Goal: Task Accomplishment & Management: Manage account settings

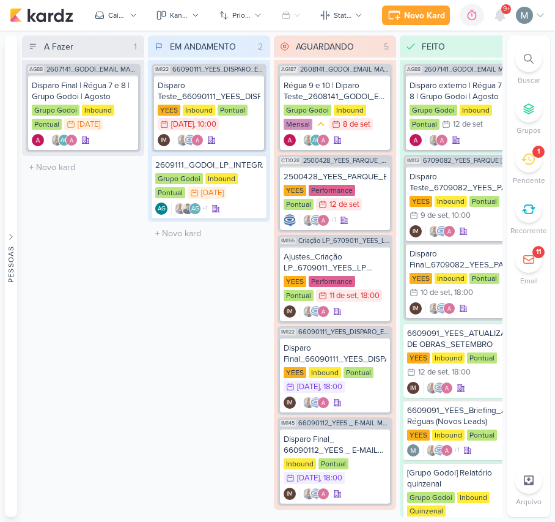
click at [547, 165] on li "1 [GEOGRAPHIC_DATA]" at bounding box center [529, 166] width 43 height 40
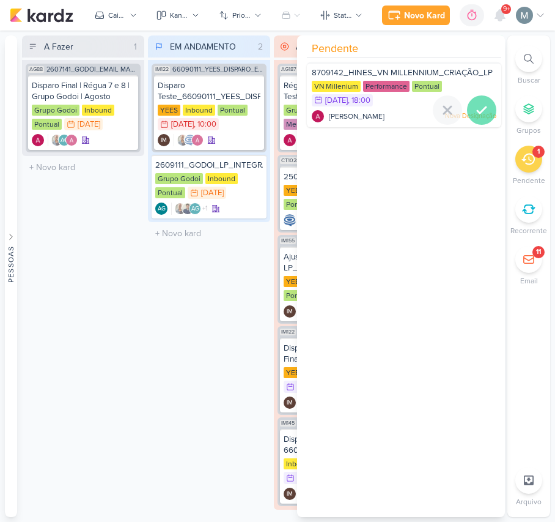
click at [483, 106] on icon at bounding box center [482, 110] width 15 height 15
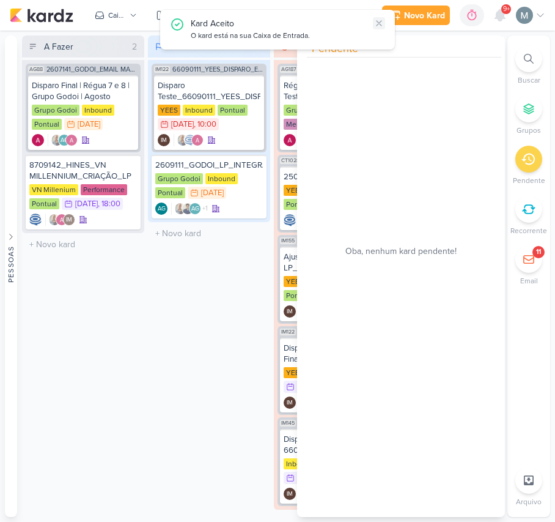
click at [377, 28] on icon at bounding box center [379, 23] width 10 height 10
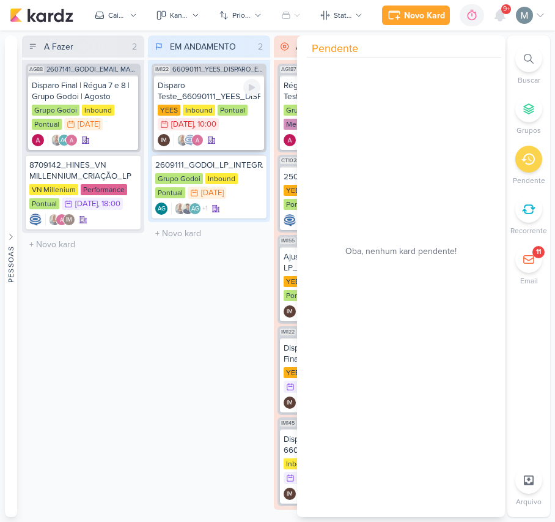
click at [208, 99] on div "Disparo Teste_66090111_YEES_DISPARO_EMAIL_IPA" at bounding box center [209, 91] width 103 height 22
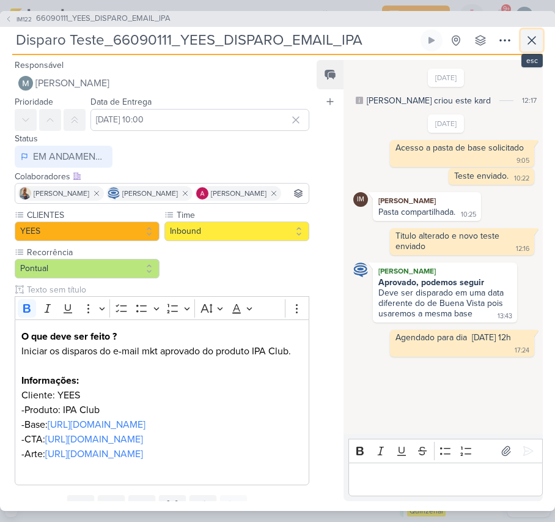
click at [531, 40] on icon at bounding box center [532, 40] width 15 height 15
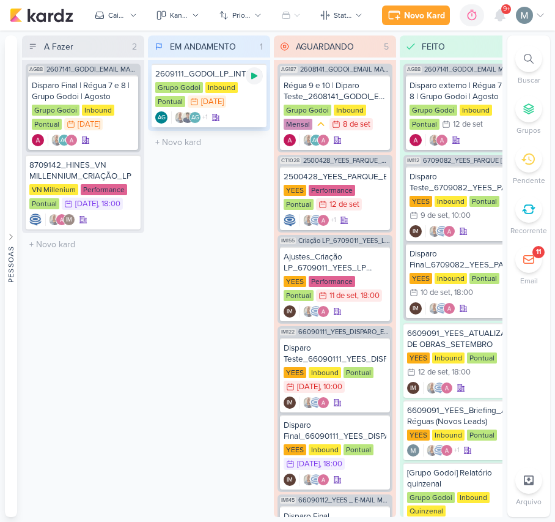
click at [253, 81] on div at bounding box center [254, 75] width 17 height 17
click at [191, 126] on div "2609111_GODOI_LP_INTEGRAÇÃO_AB_SABIN Grupo Godoi Inbound Pontual 15/9 [DATE] AG…" at bounding box center [209, 96] width 115 height 64
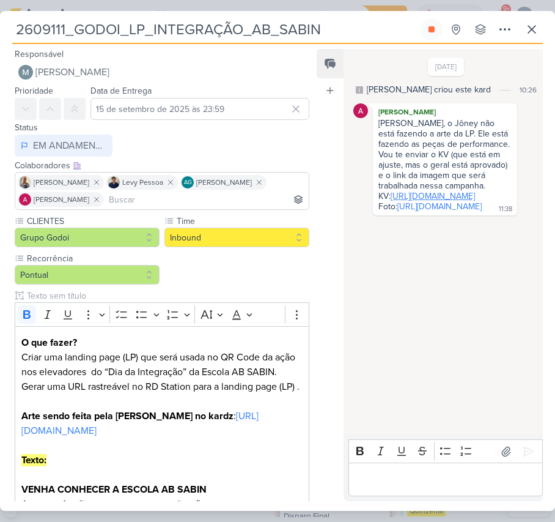
click at [448, 201] on link "[URL][DOMAIN_NAME]" at bounding box center [433, 196] width 84 height 10
click at [402, 212] on link "[URL][DOMAIN_NAME]" at bounding box center [440, 206] width 84 height 10
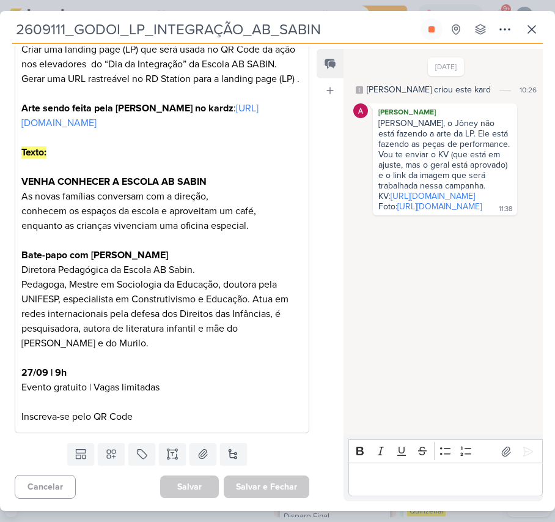
scroll to position [326, 0]
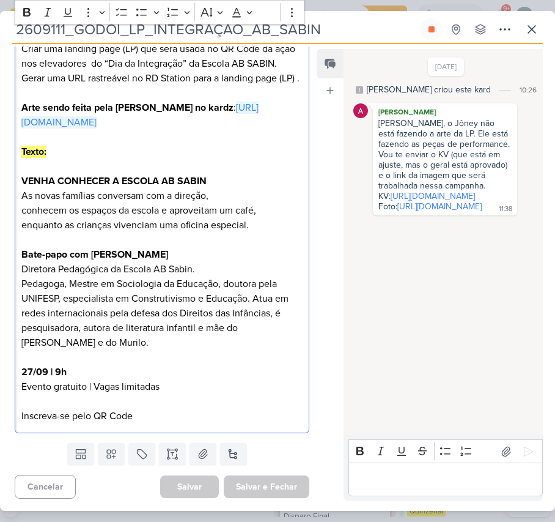
click at [93, 130] on p "O que fazer? Criar uma landing page (LP) que será usada no QR Code da ação nos …" at bounding box center [161, 78] width 281 height 103
click at [502, 326] on div "[DATE] [PERSON_NAME] criou este kard 10:26 [PERSON_NAME] [PERSON_NAME], o Jôney…" at bounding box center [443, 242] width 198 height 384
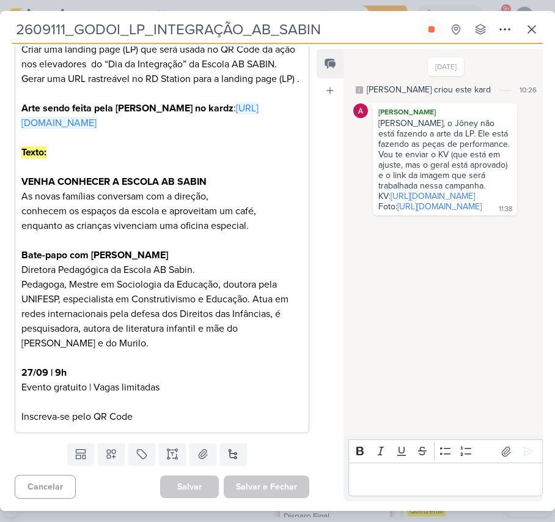
scroll to position [368, 0]
click at [99, 176] on strong "VENHA CONHECER A ESCOLA AB SABIN" at bounding box center [113, 182] width 185 height 12
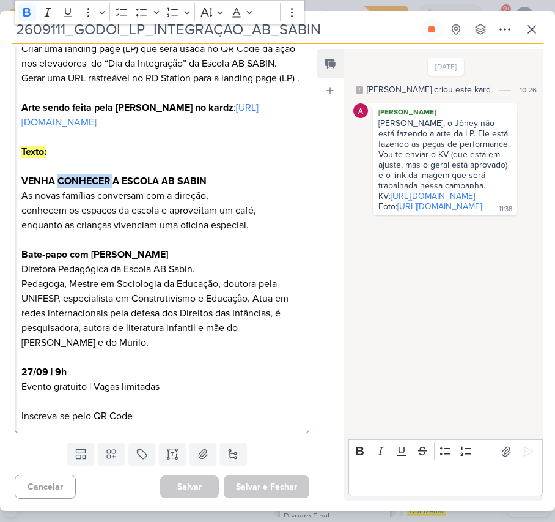
click at [99, 175] on strong "VENHA CONHECER A ESCOLA AB SABIN" at bounding box center [113, 181] width 185 height 12
copy p "VENHA CONHECER A ESCOLA AB SABIN"
click at [81, 182] on strong "VENHA CONHECER A ESCOLA AB SABIN" at bounding box center [113, 181] width 185 height 12
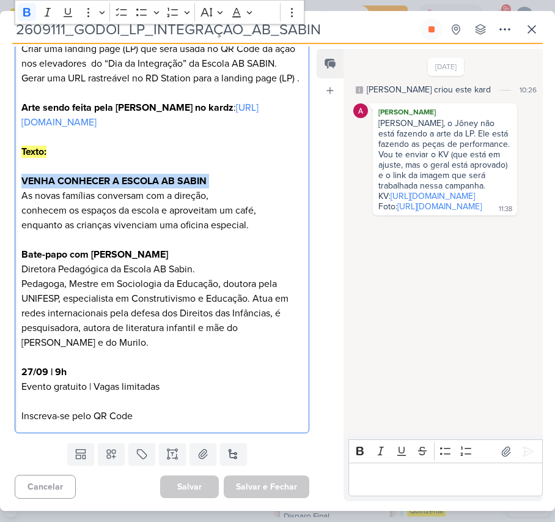
click at [81, 182] on strong "VENHA CONHECER A ESCOLA AB SABIN" at bounding box center [113, 181] width 185 height 12
copy p "VENHA CONHECER A ESCOLA AB SABIN"
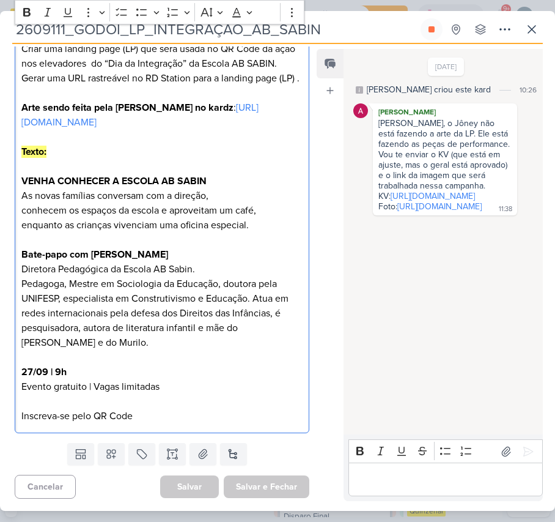
drag, startPoint x: 15, startPoint y: 199, endPoint x: 253, endPoint y: 231, distance: 239.5
click at [253, 231] on div "O que fazer? Criar uma landing page (LP) que será usada no QR Code da ação nos …" at bounding box center [162, 225] width 295 height 415
click at [188, 219] on p "Texto: VENHA CONHECER A ESCOLA AB SABIN As novas famílias conversam com a direç…" at bounding box center [161, 240] width 281 height 220
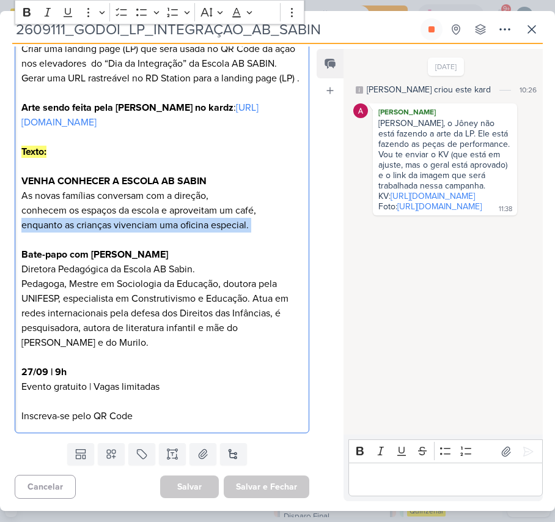
click at [188, 219] on p "Texto: VENHA CONHECER A ESCOLA AB SABIN As novas famílias conversam com a direç…" at bounding box center [161, 240] width 281 height 220
copy p "enquanto as crianças vivenciam uma oficina especial."
click at [241, 223] on p "Texto: VENHA CONHECER A ESCOLA AB SABIN As novas famílias conversam com a direç…" at bounding box center [161, 240] width 281 height 220
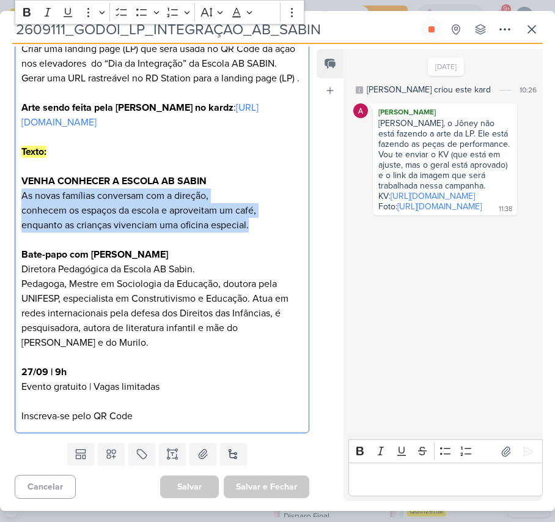
drag, startPoint x: 260, startPoint y: 223, endPoint x: 4, endPoint y: 194, distance: 257.8
click at [4, 194] on div "CLIENTES Grupo Godoi Time" at bounding box center [157, 171] width 314 height 531
copy p "As novas famílias conversam com a direção, conhecem os espaços da escola e apro…"
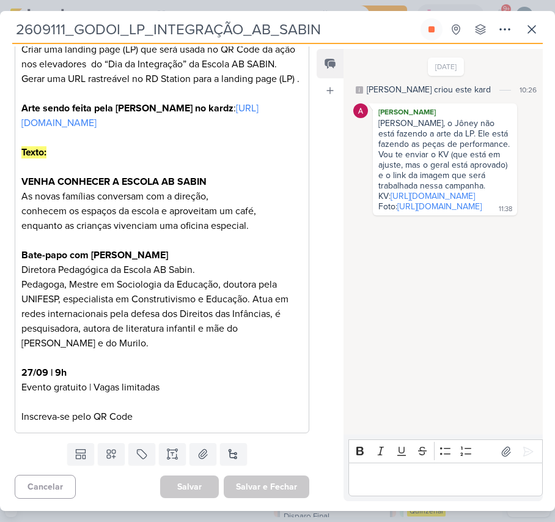
drag, startPoint x: 11, startPoint y: 250, endPoint x: 210, endPoint y: 245, distance: 199.4
click at [210, 245] on div "CLIENTES Grupo Godoi Time" at bounding box center [157, 172] width 314 height 531
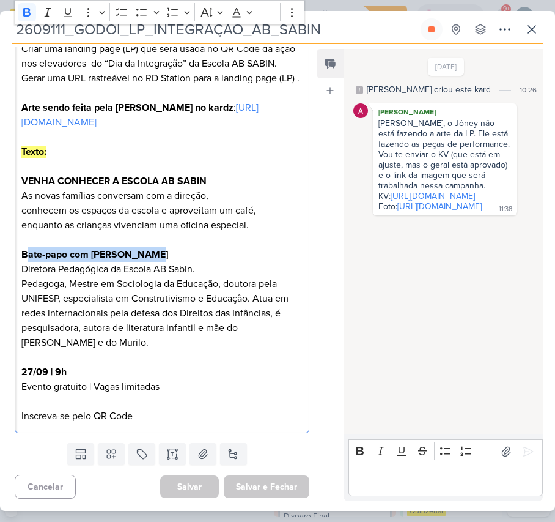
drag, startPoint x: 140, startPoint y: 257, endPoint x: 29, endPoint y: 258, distance: 110.7
click at [29, 258] on strong "Bate-papo com [PERSON_NAME]" at bounding box center [94, 254] width 147 height 12
drag, startPoint x: 179, startPoint y: 253, endPoint x: 15, endPoint y: 258, distance: 164.6
click at [15, 258] on div "O que fazer? Criar uma landing page (LP) que será usada no QR Code da ação nos …" at bounding box center [162, 225] width 295 height 415
copy strong "Bate-papo com [PERSON_NAME]"
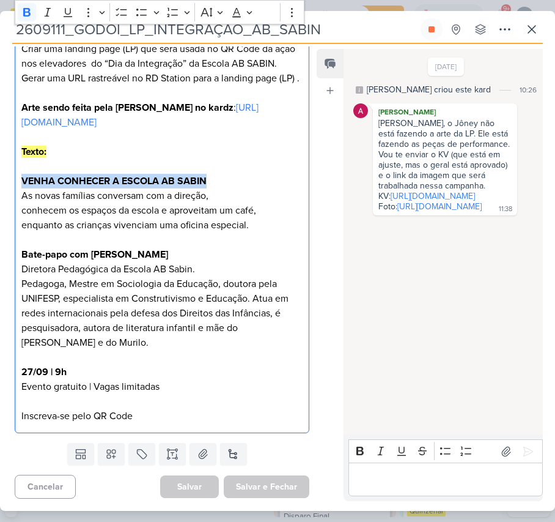
drag, startPoint x: 22, startPoint y: 182, endPoint x: 225, endPoint y: 181, distance: 203.1
click at [225, 181] on p "Texto: VENHA CONHECER A ESCOLA AB SABIN As novas famílias conversam com a direç…" at bounding box center [161, 240] width 281 height 220
copy strong "VENHA CONHECER A ESCOLA AB SABIN"
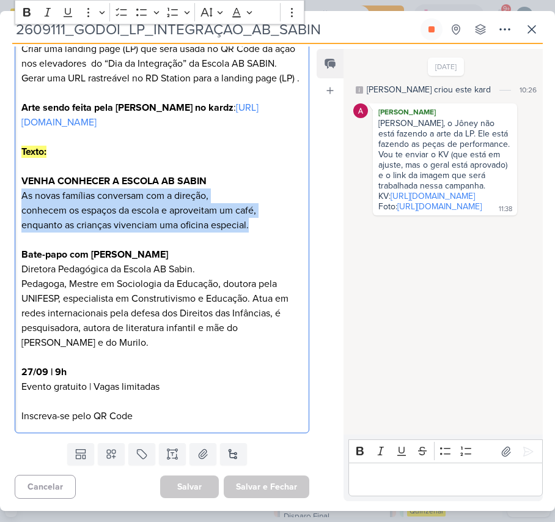
drag, startPoint x: 18, startPoint y: 191, endPoint x: 262, endPoint y: 229, distance: 247.0
click at [262, 229] on div "O que fazer? Criar uma landing page (LP) que será usada no QR Code da ação nos …" at bounding box center [162, 225] width 295 height 415
copy p "As novas famílias conversam com a direção, conhecem os espaços da escola e apro…"
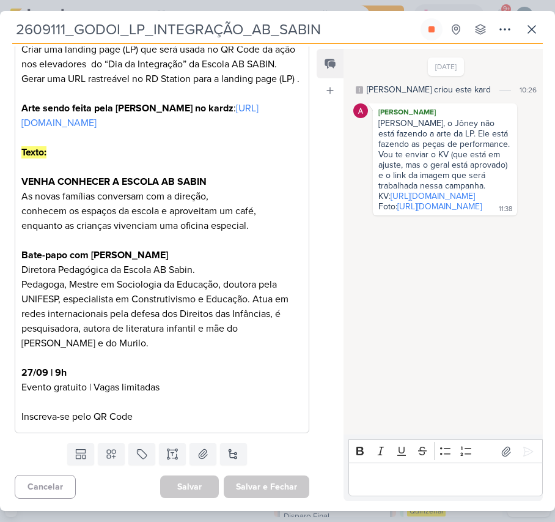
click at [11, 253] on div "CLIENTES Grupo Godoi Time" at bounding box center [157, 172] width 314 height 531
click at [39, 253] on strong "Bate-papo com [PERSON_NAME]" at bounding box center [94, 255] width 147 height 12
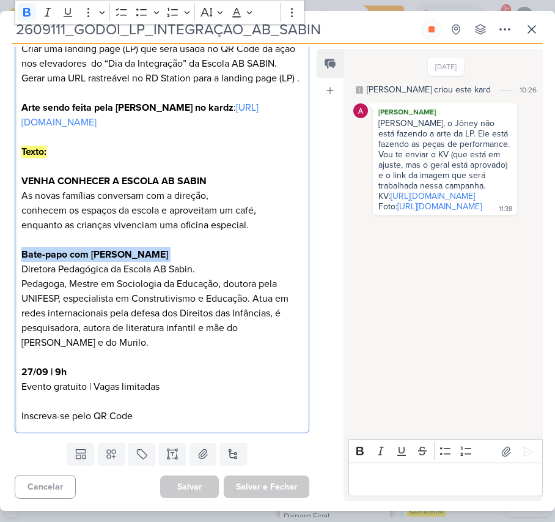
click at [39, 253] on strong "Bate-papo com [PERSON_NAME]" at bounding box center [94, 254] width 147 height 12
copy p "Bate-papo com [PERSON_NAME]"
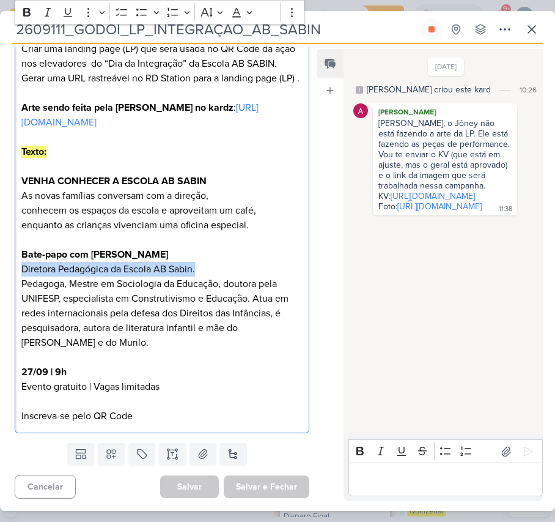
drag, startPoint x: 210, startPoint y: 267, endPoint x: -1, endPoint y: 263, distance: 211.7
click at [0, 263] on html "1.99.0 [GEOGRAPHIC_DATA] Ctrl + k 0h16m 2609111_GODOI_LP_INTEGRAÇÃO_AB_SABIN 0h…" at bounding box center [277, 261] width 555 height 522
copy p "Diretora Pedagógica da Escola AB Sabin."
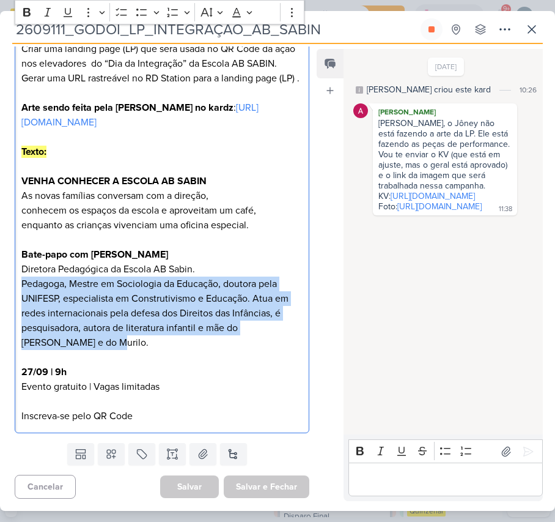
drag, startPoint x: 23, startPoint y: 286, endPoint x: 97, endPoint y: 341, distance: 91.9
click at [97, 341] on p "Texto: VENHA CONHECER A ESCOLA AB SABIN As novas famílias conversam com a direç…" at bounding box center [161, 240] width 281 height 220
copy p "Pedagoga, Mestre em Sociologia da Educação, doutora pela UNIFESP, especialista …"
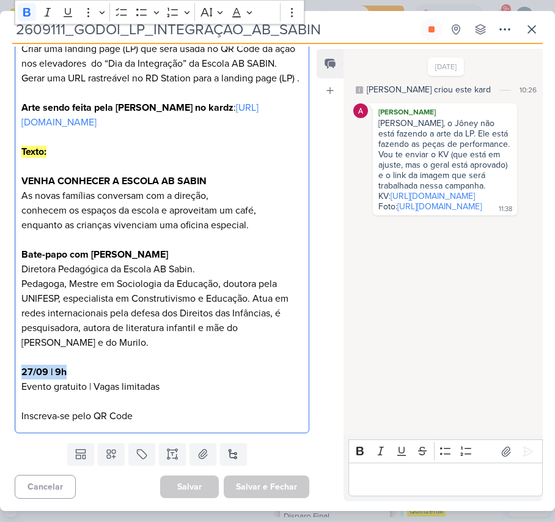
drag, startPoint x: 69, startPoint y: 370, endPoint x: 0, endPoint y: 373, distance: 68.6
click at [0, 373] on div "CLIENTES Grupo Godoi Time" at bounding box center [157, 171] width 314 height 531
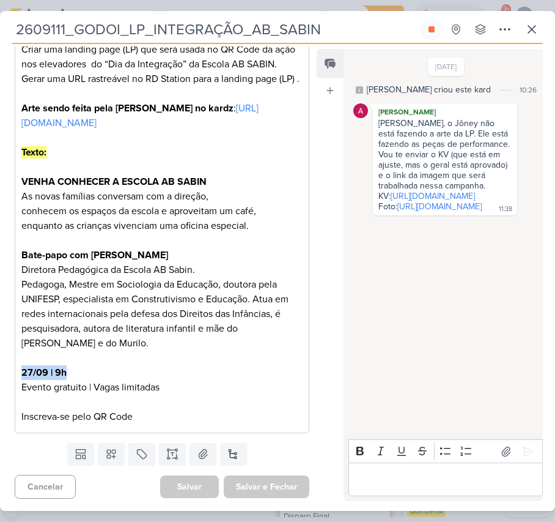
click at [52, 376] on strong "27/09 | 9h" at bounding box center [43, 372] width 45 height 12
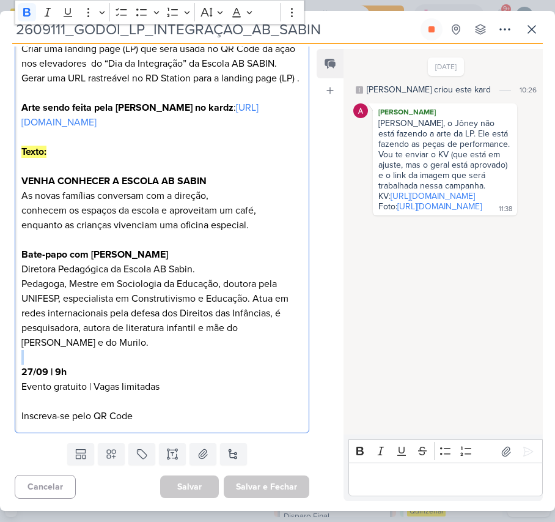
click at [21, 371] on strong "27/09 | 9h" at bounding box center [43, 372] width 45 height 12
drag, startPoint x: 21, startPoint y: 371, endPoint x: 167, endPoint y: 398, distance: 148.6
click at [167, 398] on p "27/09 | 9h Evento gratuito | Vagas limitadas Inscreva-se pelo QR Code" at bounding box center [161, 386] width 281 height 73
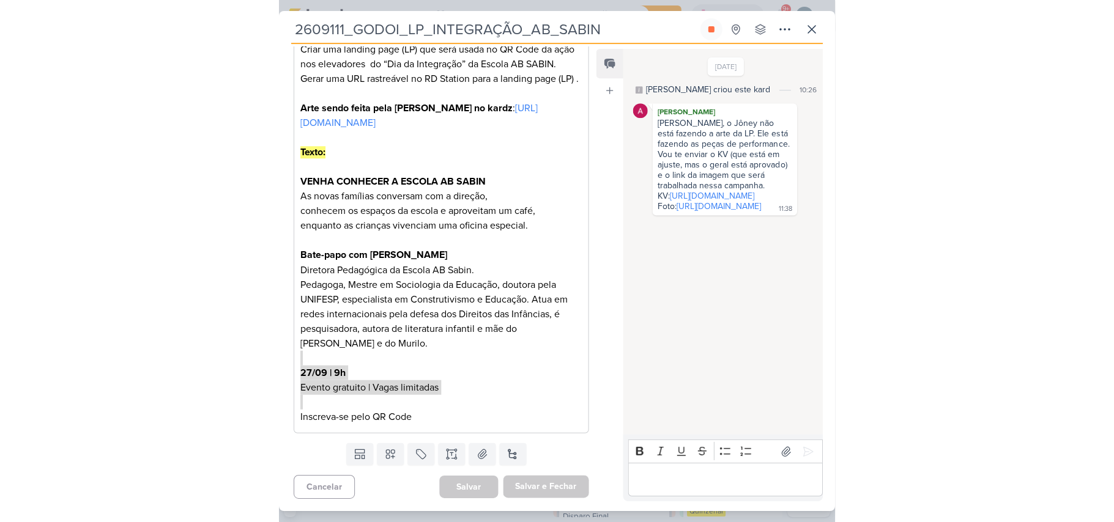
scroll to position [286, 0]
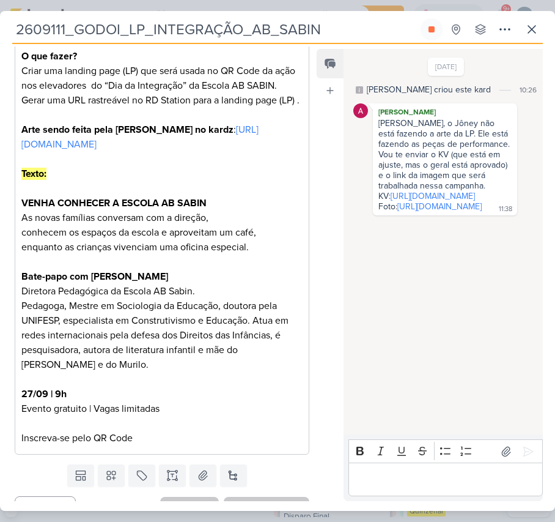
click at [475, 348] on div "[DATE] [PERSON_NAME] criou este kard 10:26 [PERSON_NAME] [PERSON_NAME], o Jôney…" at bounding box center [443, 242] width 198 height 384
click at [409, 201] on link "[URL][DOMAIN_NAME]" at bounding box center [433, 196] width 84 height 10
click at [453, 212] on link "[URL][DOMAIN_NAME]" at bounding box center [440, 206] width 84 height 10
click at [116, 150] on link "[URL][DOMAIN_NAME]" at bounding box center [139, 137] width 237 height 27
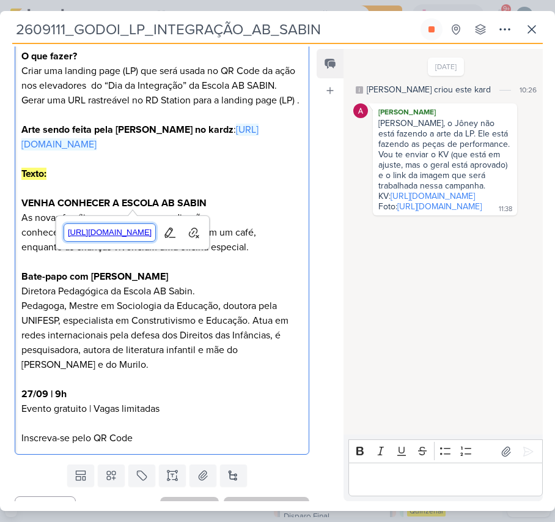
click at [141, 235] on span "[URL][DOMAIN_NAME]" at bounding box center [110, 232] width 92 height 15
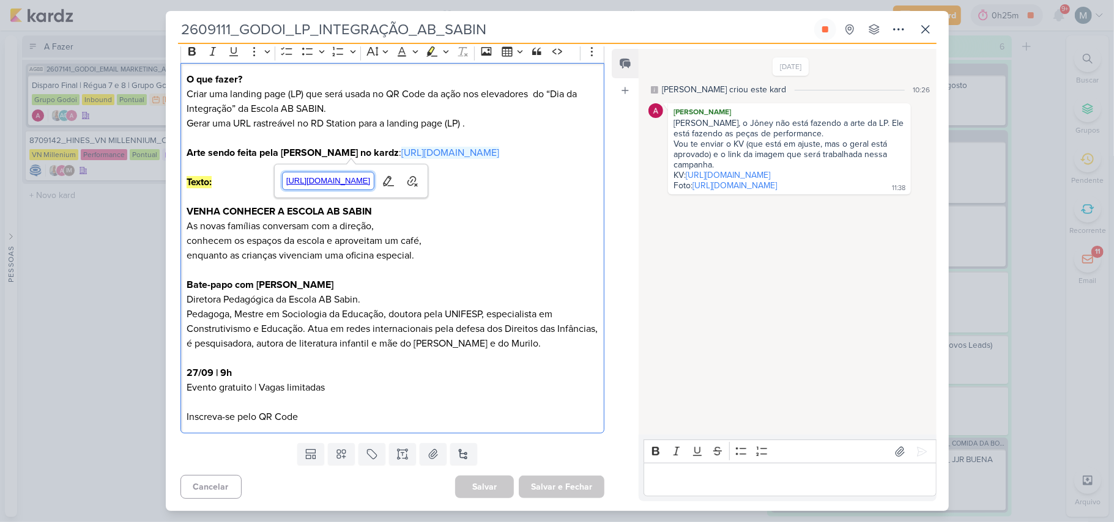
scroll to position [187, 0]
click at [555, 35] on div "2609111_GODOI_LP_INTEGRAÇÃO_AB_SABIN Criado por [PERSON_NAME] nenhum grupo disp…" at bounding box center [557, 264] width 783 height 493
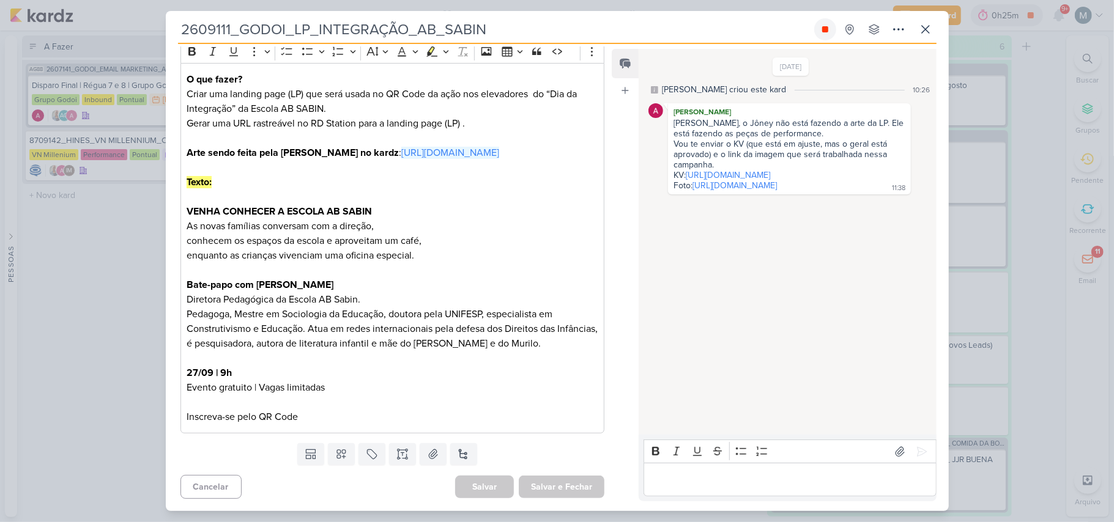
click at [555, 31] on button at bounding box center [825, 29] width 22 height 22
click at [555, 461] on div "Bold Italic Underline Strikethrough Bulleted List Numbered List" at bounding box center [789, 451] width 287 height 23
click at [555, 478] on p "Editor editing area: main" at bounding box center [790, 480] width 280 height 15
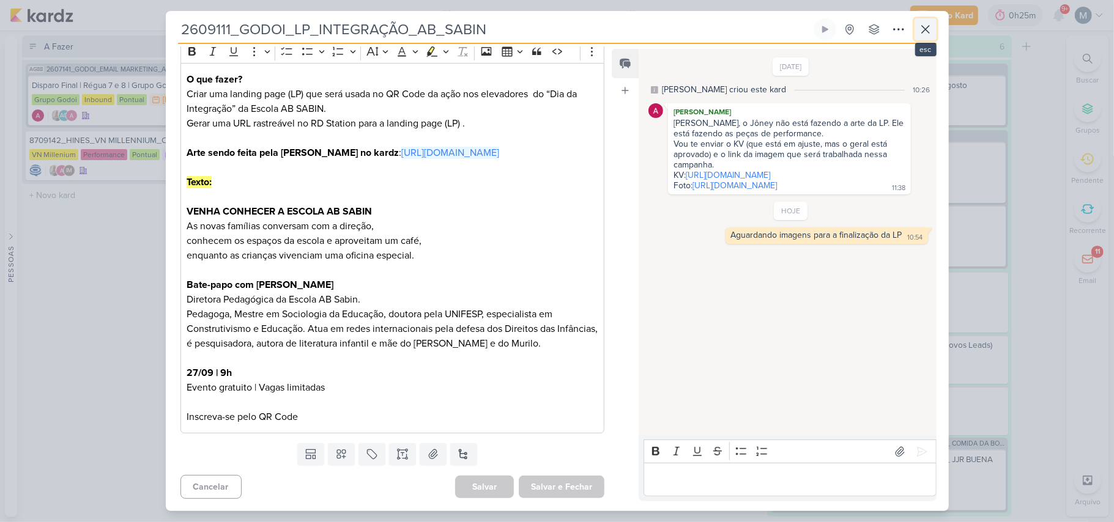
click at [555, 23] on icon at bounding box center [925, 29] width 15 height 15
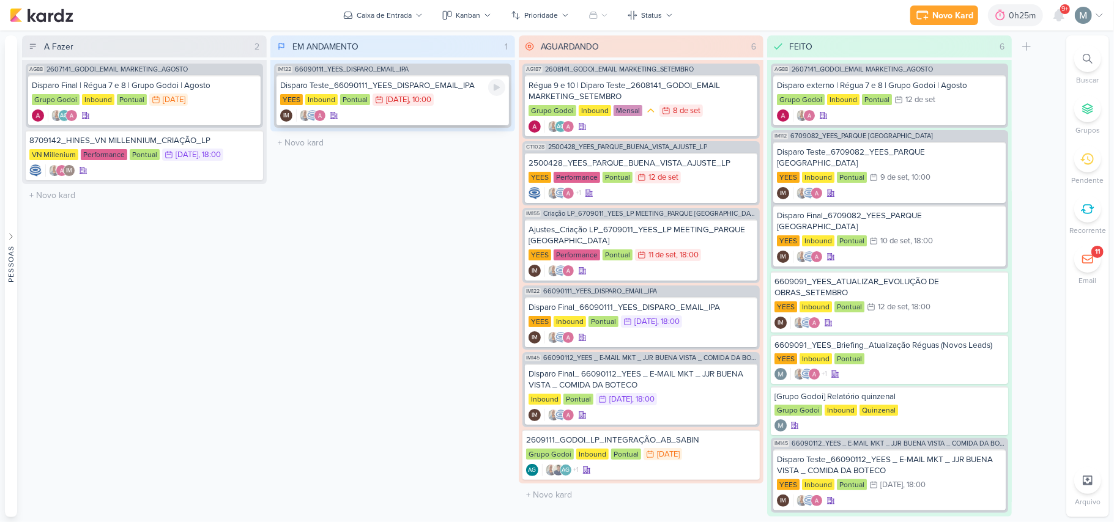
click at [439, 106] on div "Disparo Teste_66090111_YEES_DISPARO_EMAIL_IPA [GEOGRAPHIC_DATA] Inbound Pontual…" at bounding box center [392, 100] width 232 height 50
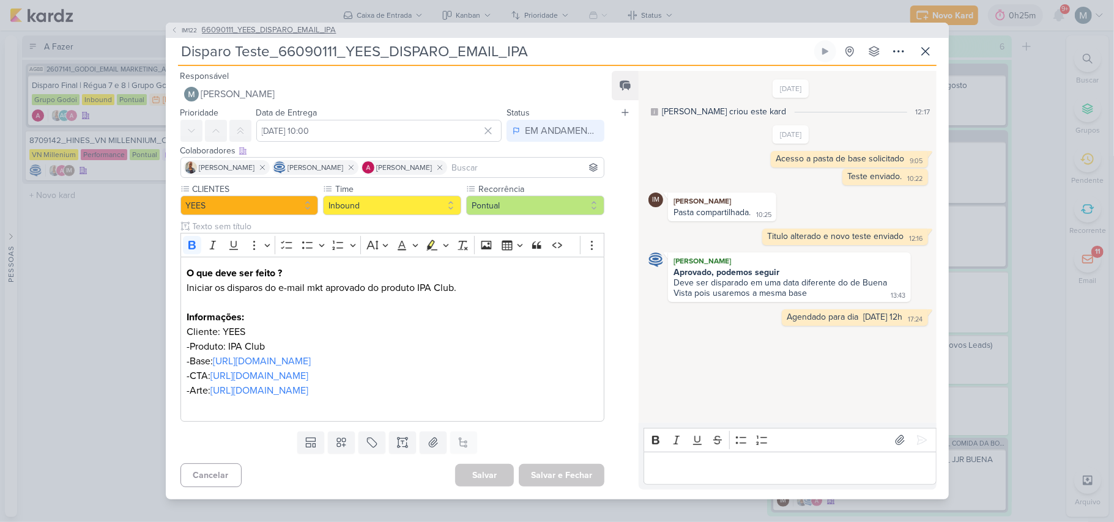
click at [262, 24] on span "66090111_YEES_DISPARO_EMAIL_IPA" at bounding box center [269, 30] width 135 height 12
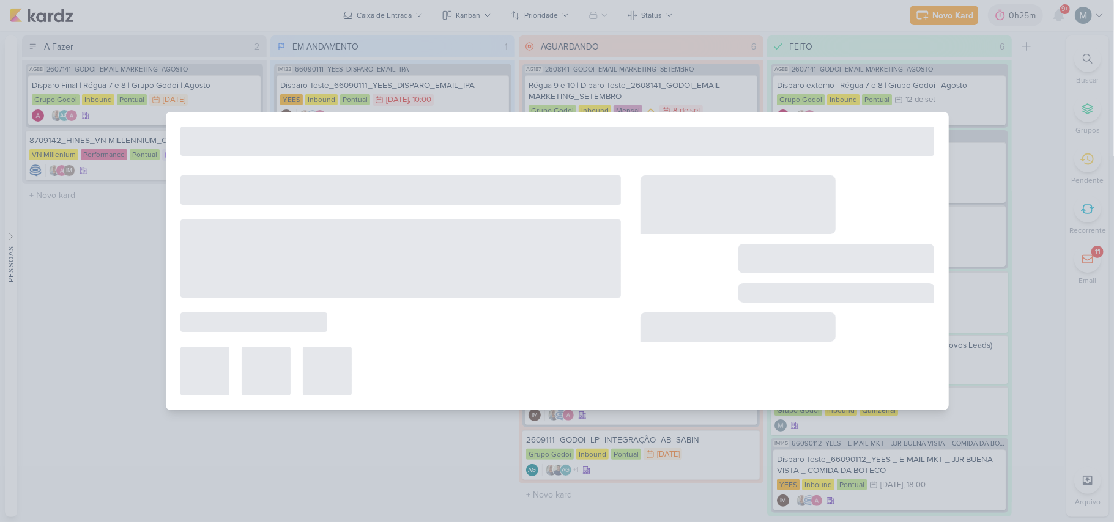
type input "66090111_YEES_DISPARO_EMAIL_IPA"
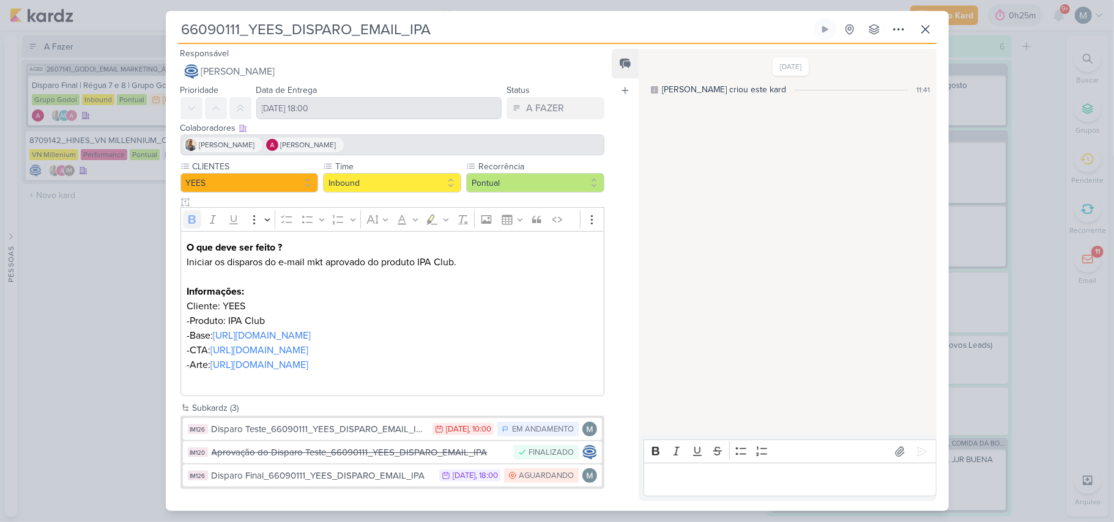
scroll to position [0, 0]
click at [555, 28] on icon at bounding box center [925, 29] width 15 height 15
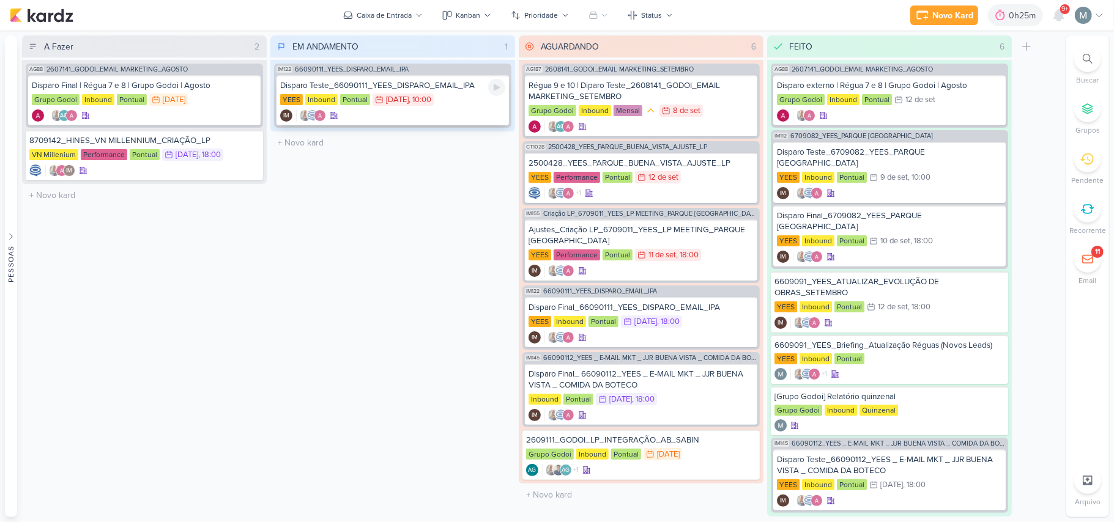
click at [380, 103] on div "15/9 [DATE] 10:00" at bounding box center [402, 100] width 61 height 12
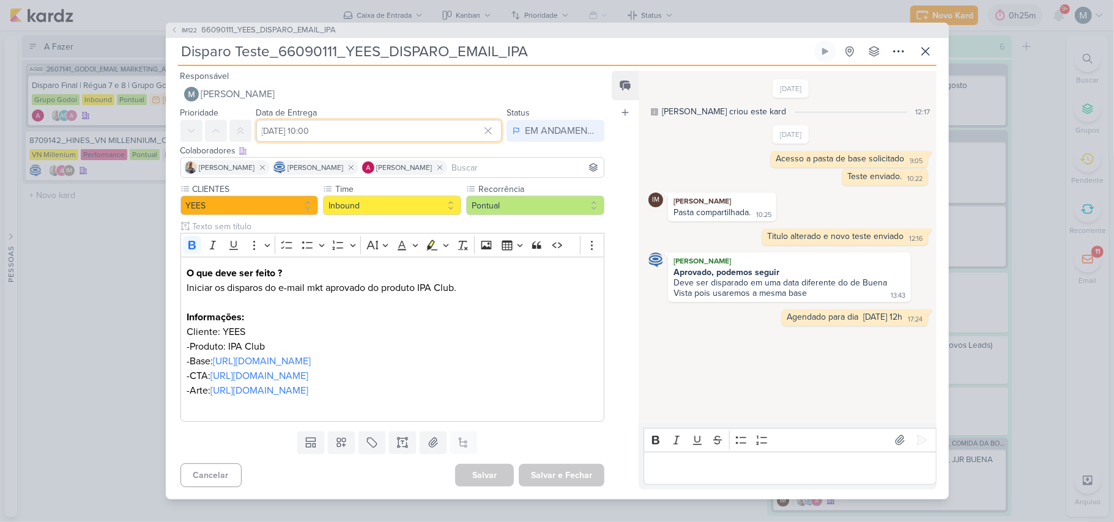
click at [264, 120] on input "[DATE] 10:00" at bounding box center [379, 131] width 246 height 22
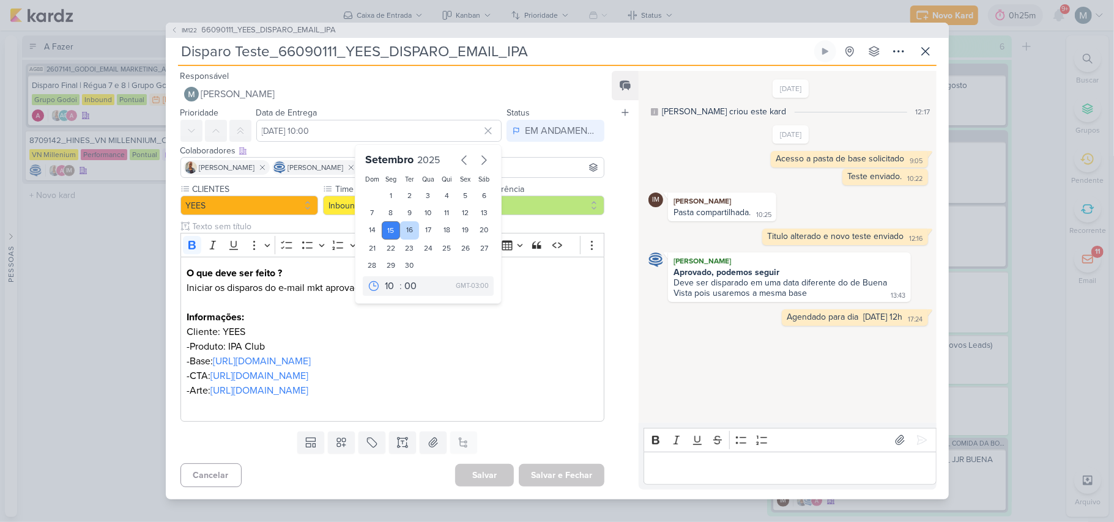
click at [404, 221] on div "16" at bounding box center [409, 230] width 19 height 18
type input "[DATE] 10:00"
click at [529, 144] on div "Colaboradores Este kard pode ser visível a usuários da sua organização Este kar…" at bounding box center [392, 150] width 424 height 13
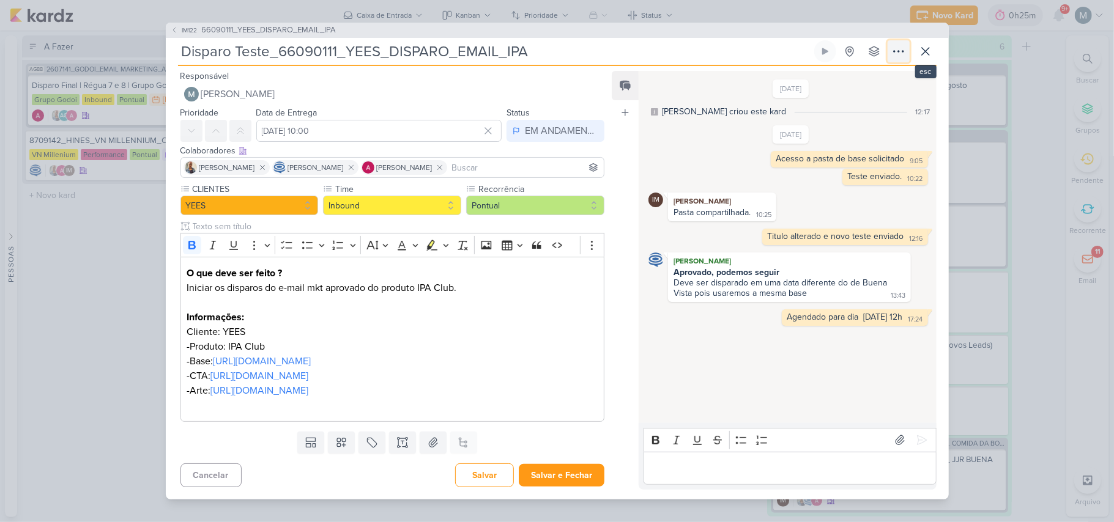
click at [555, 40] on button at bounding box center [898, 51] width 22 height 22
click at [555, 44] on icon at bounding box center [925, 51] width 15 height 15
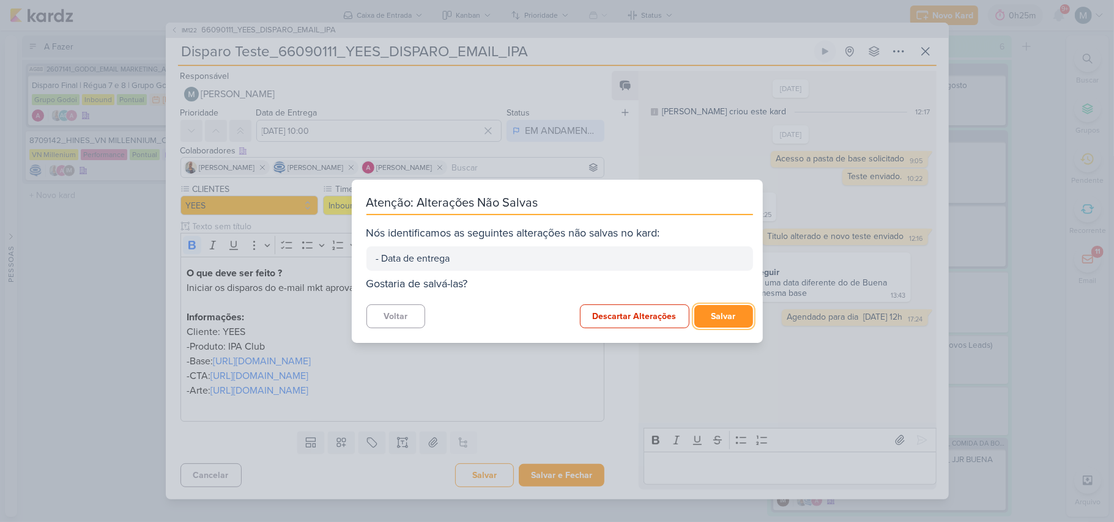
click at [555, 317] on button "Salvar" at bounding box center [723, 316] width 59 height 23
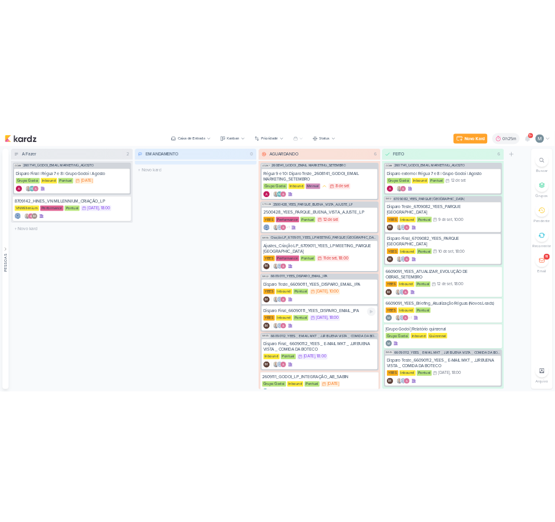
scroll to position [38, 0]
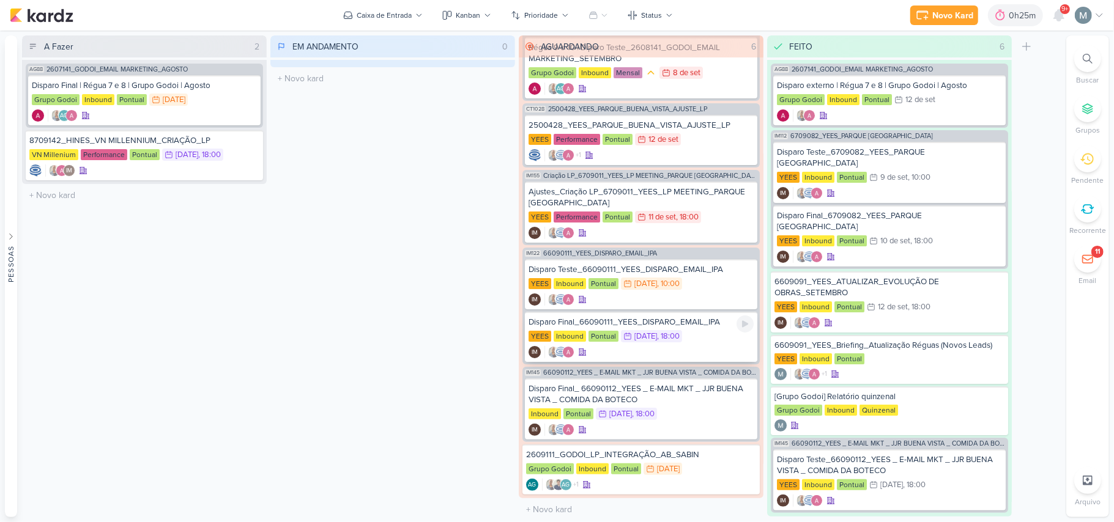
click at [555, 349] on div "IM" at bounding box center [640, 352] width 225 height 12
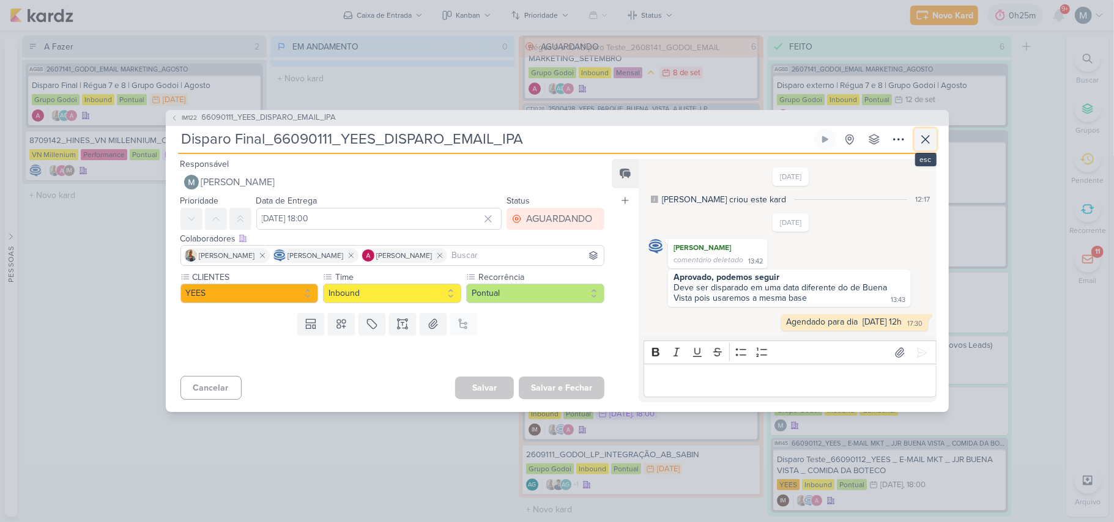
click at [555, 135] on icon at bounding box center [925, 139] width 15 height 15
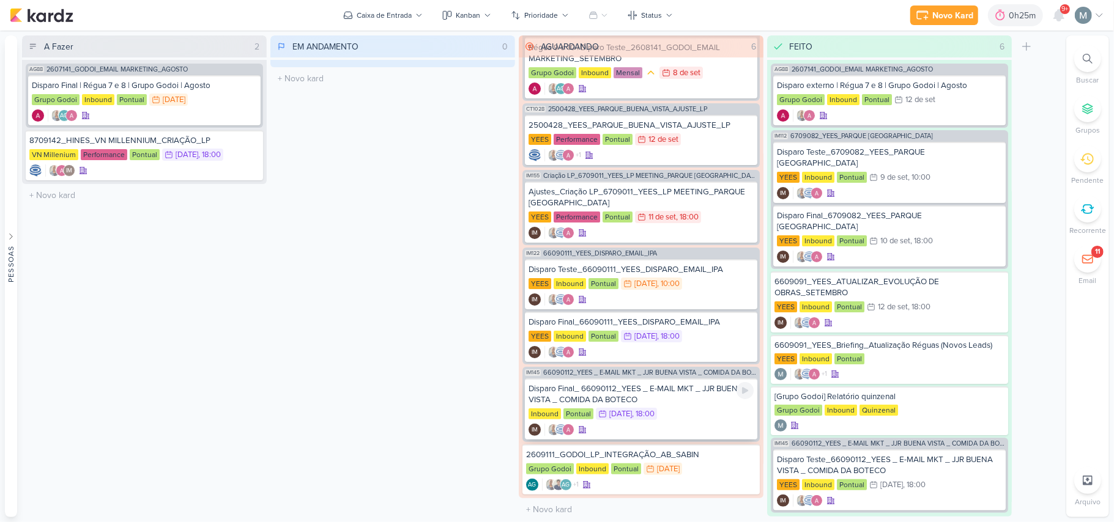
click at [555, 409] on div "Inbound Pontual 16/9 [DATE] 18:00" at bounding box center [640, 414] width 225 height 13
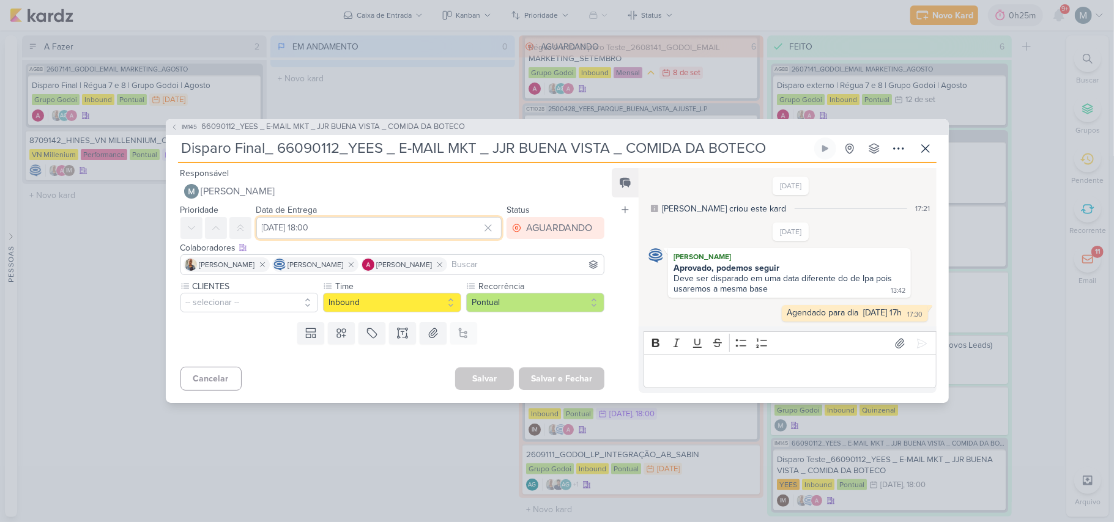
click at [355, 231] on input "[DATE] 18:00" at bounding box center [379, 228] width 246 height 22
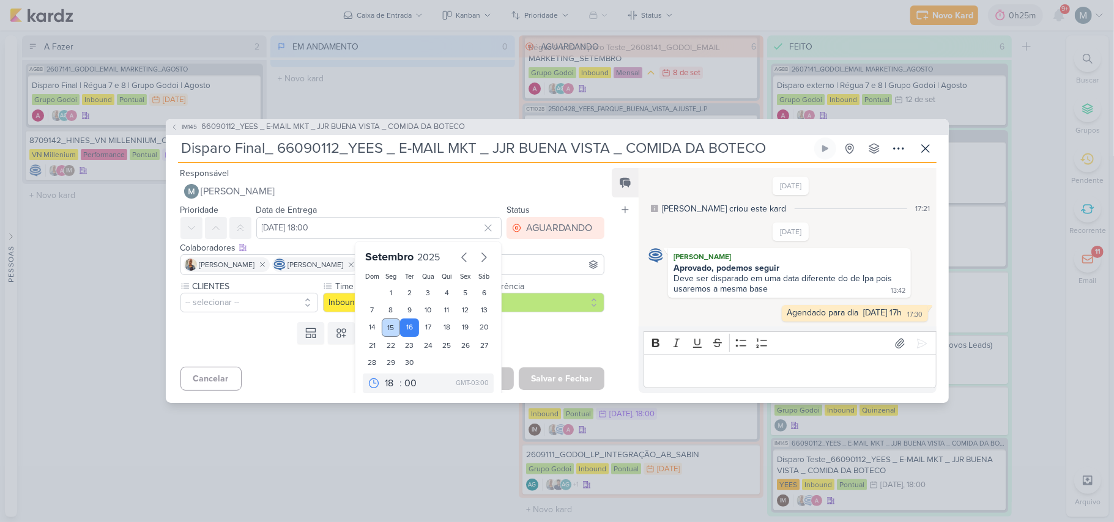
click at [388, 327] on div "15" at bounding box center [391, 328] width 19 height 18
type input "[DATE] 18:00"
click at [555, 367] on div "Salvar Salvar e Fechar Ctrl + Enter" at bounding box center [529, 379] width 149 height 24
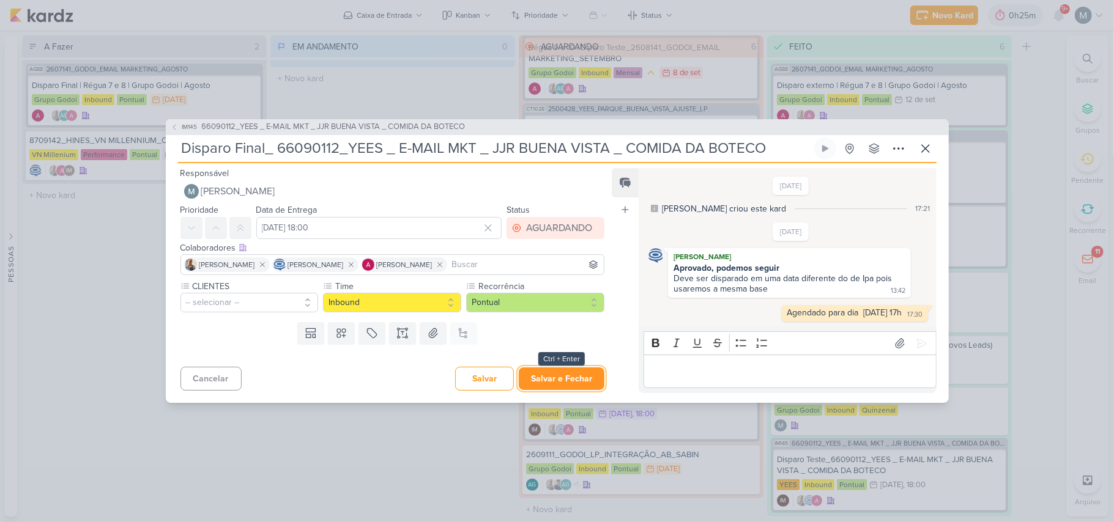
click at [555, 382] on button "Salvar e Fechar" at bounding box center [562, 379] width 86 height 23
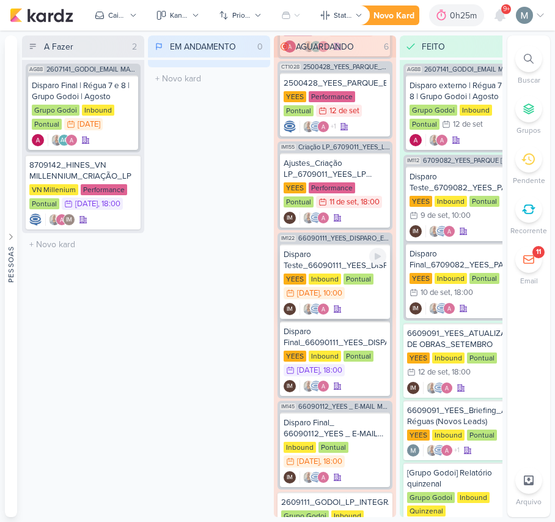
scroll to position [160, 0]
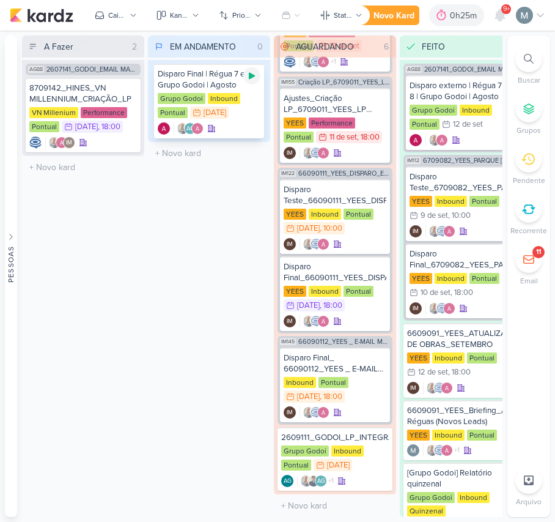
click at [256, 79] on icon at bounding box center [252, 76] width 10 height 10
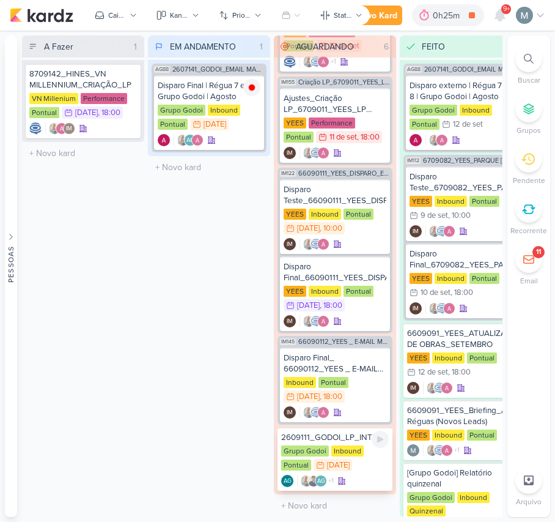
click at [368, 433] on div "2609111_GODOI_LP_INTEGRAÇÃO_AB_SABIN" at bounding box center [335, 437] width 108 height 11
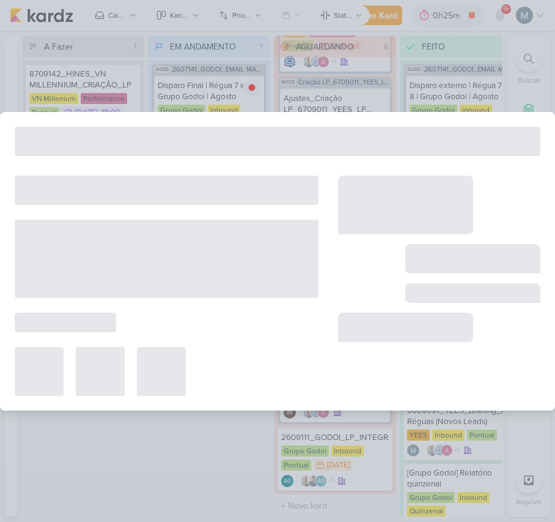
type input "2609111_GODOI_LP_INTEGRAÇÃO_AB_SABIN"
type input "15 de setembro de 2025 às 23:59"
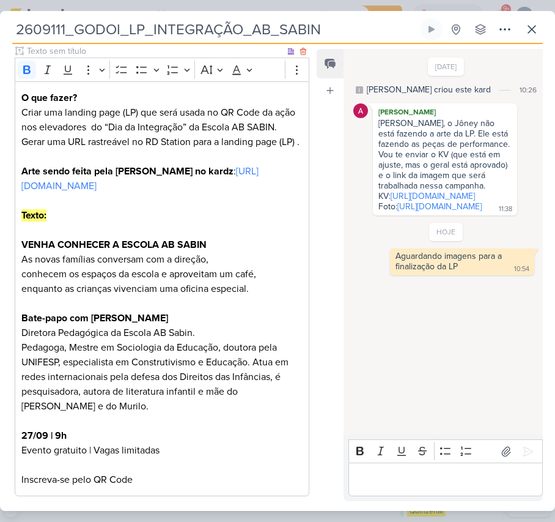
scroll to position [326, 0]
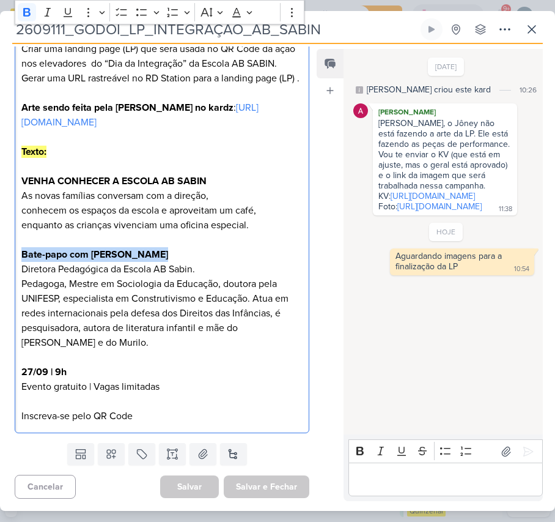
drag, startPoint x: 20, startPoint y: 297, endPoint x: 196, endPoint y: 292, distance: 176.8
click at [196, 292] on div "O que fazer? Criar uma landing page (LP) que será usada no QR Code da ação nos …" at bounding box center [162, 225] width 295 height 415
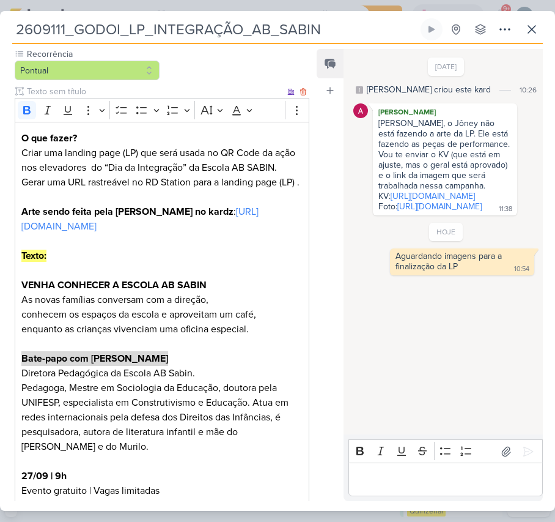
scroll to position [286, 0]
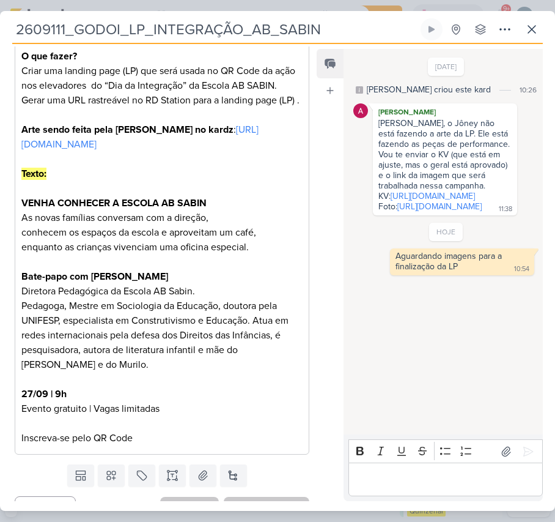
drag, startPoint x: 2, startPoint y: 349, endPoint x: 119, endPoint y: 355, distance: 116.4
click at [120, 355] on div "CLIENTES Grupo Godoi Time" at bounding box center [157, 193] width 314 height 531
click at [103, 350] on p "Texto: VENHA CONHECER A ESCOLA AB SABIN As novas famílias conversam com a direç…" at bounding box center [161, 262] width 281 height 220
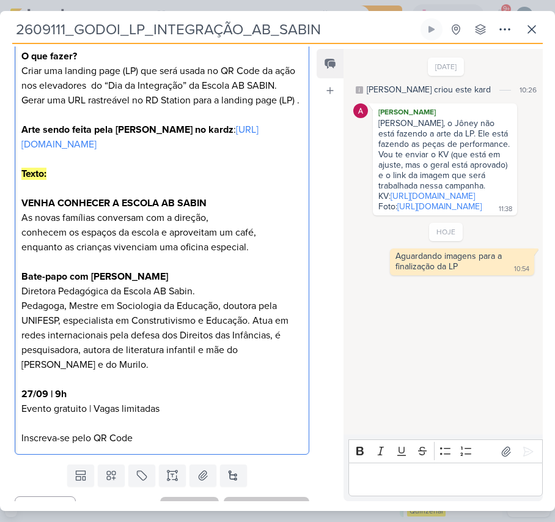
click at [114, 351] on p "Texto: VENHA CONHECER A ESCOLA AB SABIN As novas famílias conversam com a direç…" at bounding box center [161, 262] width 281 height 220
click at [67, 346] on p "Texto: VENHA CONHECER A ESCOLA AB SABIN As novas famílias conversam com a direç…" at bounding box center [161, 262] width 281 height 220
drag, startPoint x: 21, startPoint y: 348, endPoint x: 108, endPoint y: 353, distance: 87.0
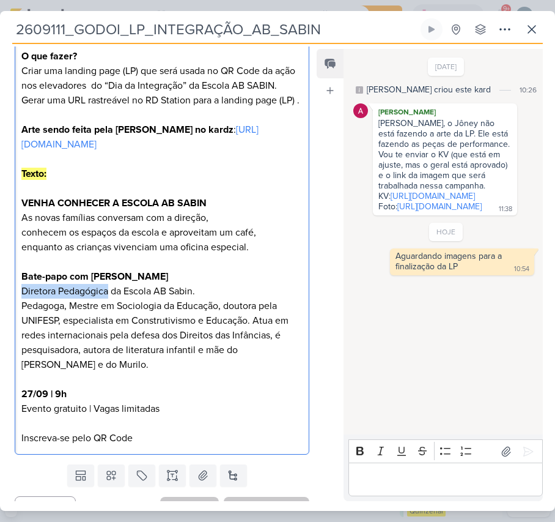
click at [108, 353] on p "Texto: VENHA CONHECER A ESCOLA AB SABIN As novas famílias conversam com a direç…" at bounding box center [161, 262] width 281 height 220
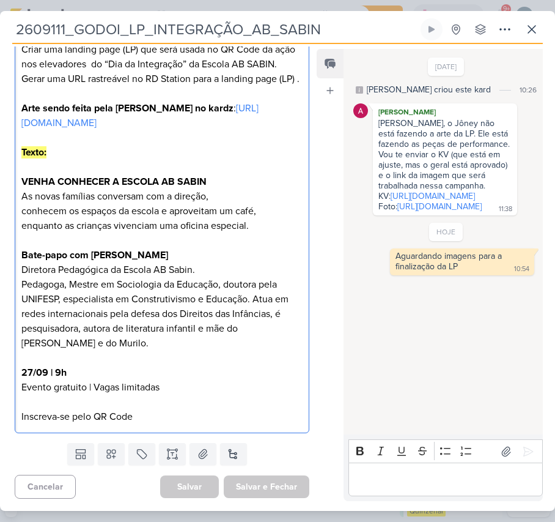
scroll to position [368, 0]
click at [422, 201] on link "[URL][DOMAIN_NAME]" at bounding box center [433, 196] width 84 height 10
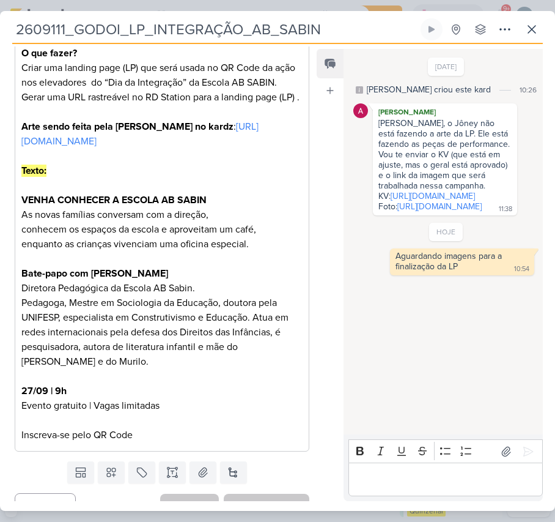
scroll to position [204, 0]
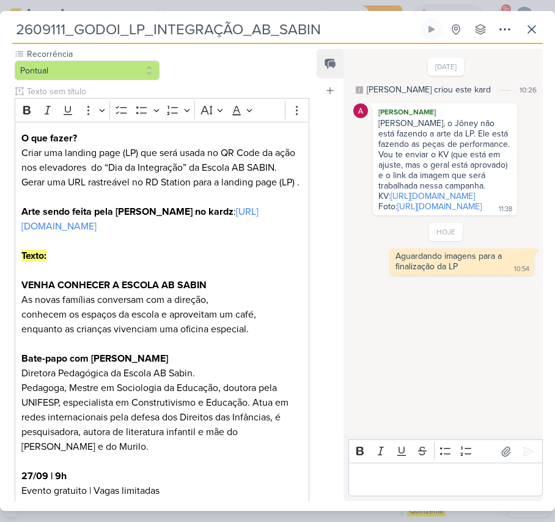
click at [530, 44] on div "Responsável [PERSON_NAME] Nenhum contato encontrado create new contact Novo Con…" at bounding box center [277, 277] width 555 height 467
click at [530, 33] on icon at bounding box center [532, 29] width 15 height 15
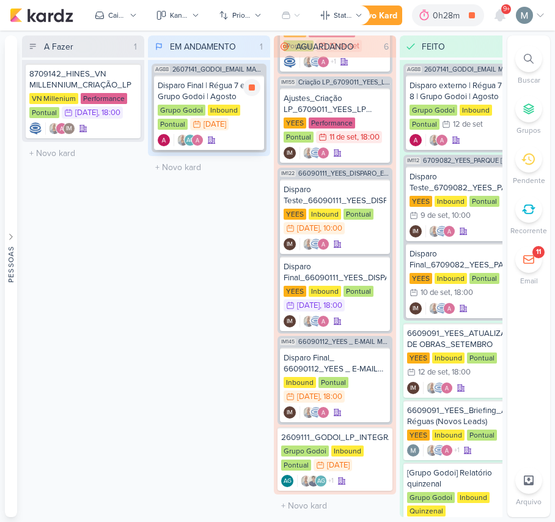
click at [190, 106] on div "Grupo Godoi" at bounding box center [182, 110] width 48 height 11
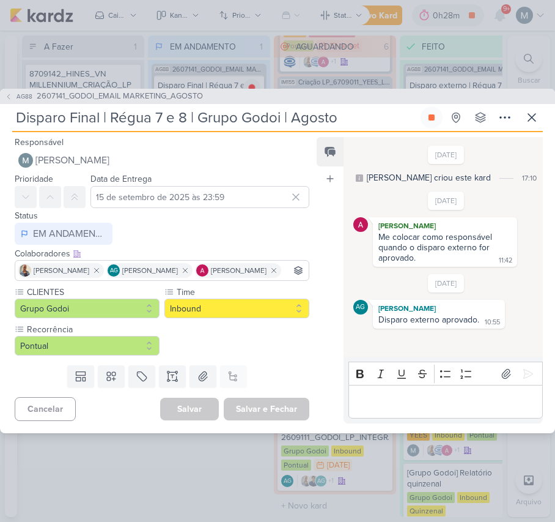
drag, startPoint x: 165, startPoint y: 103, endPoint x: 158, endPoint y: 103, distance: 6.8
click at [158, 106] on input "Disparo Final | Régua 7 e 8 | Grupo Godoi | Agosto" at bounding box center [215, 117] width 406 height 22
click at [533, 111] on icon at bounding box center [532, 117] width 15 height 15
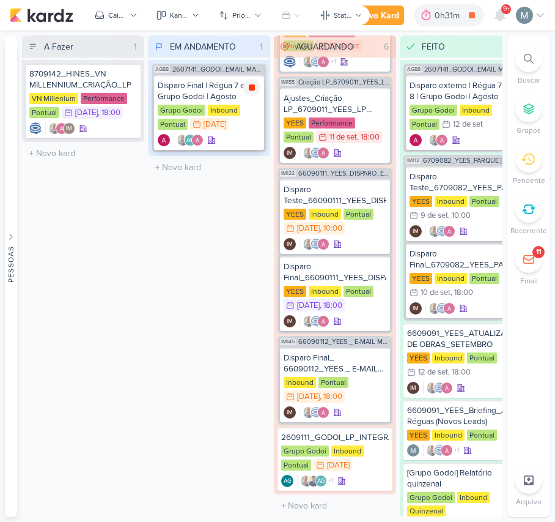
click at [250, 86] on icon at bounding box center [252, 87] width 6 height 6
click at [226, 95] on div "Disparo Final | Régua 7 e 8 | Grupo Godoi | Agosto" at bounding box center [209, 91] width 103 height 22
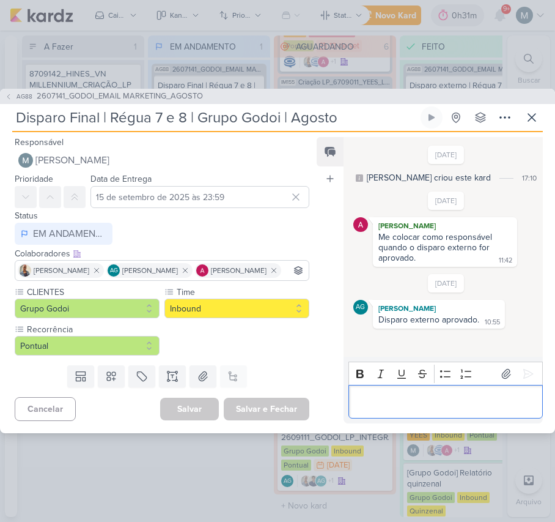
click at [429, 398] on div "Editor editing area: main" at bounding box center [446, 402] width 194 height 34
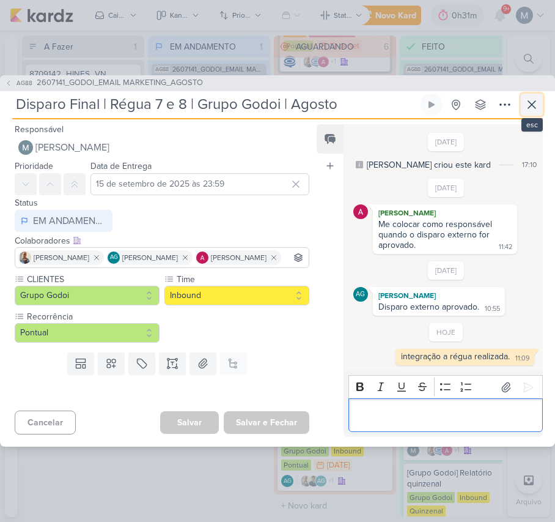
click at [539, 110] on button at bounding box center [532, 105] width 22 height 22
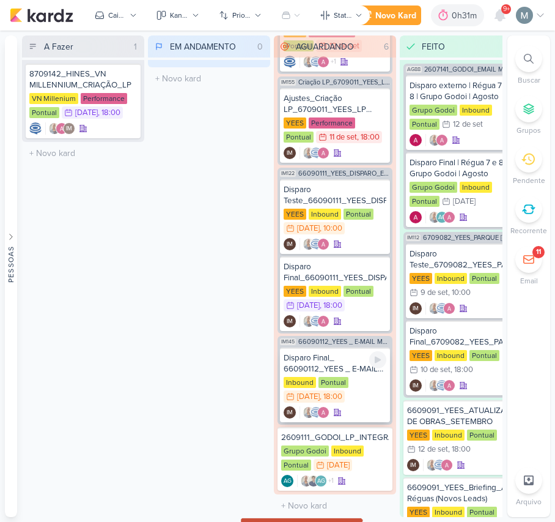
scroll to position [0, 0]
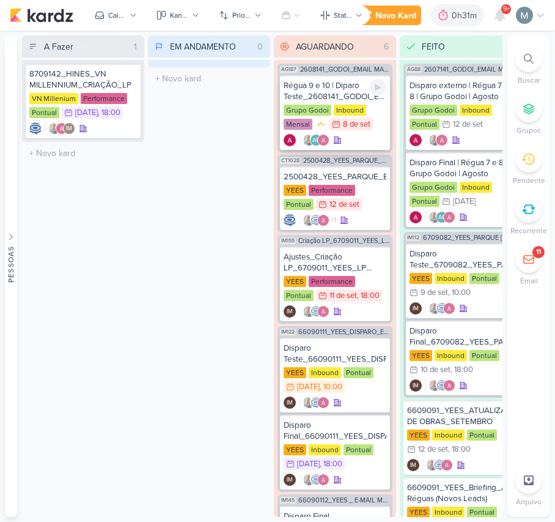
click at [335, 94] on div "Régua 9 e 10 | Diparo Teste_2608141_GODOI_EMAIL MARKETING_SETEMBRO" at bounding box center [335, 91] width 103 height 22
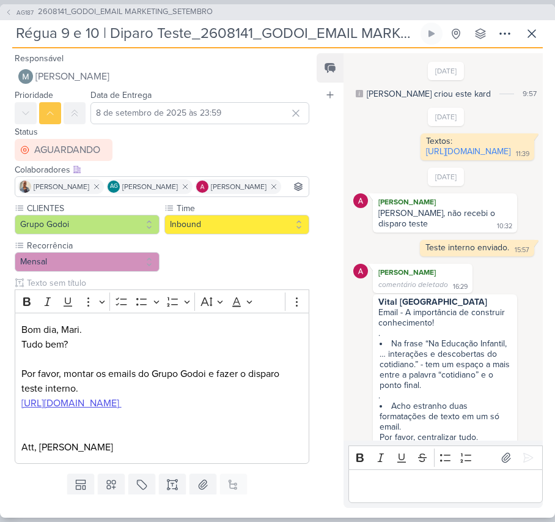
scroll to position [400, 0]
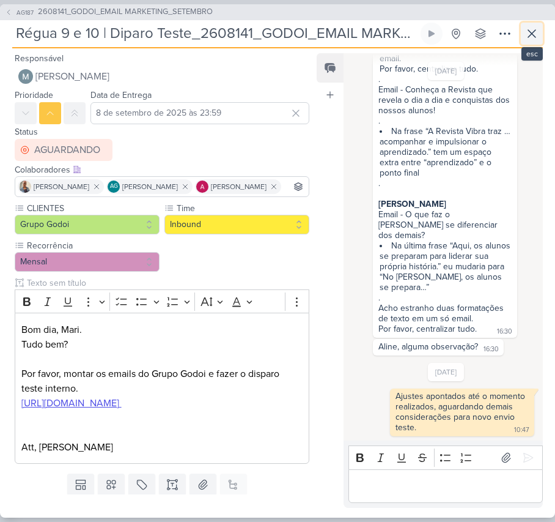
click at [536, 39] on icon at bounding box center [532, 33] width 15 height 15
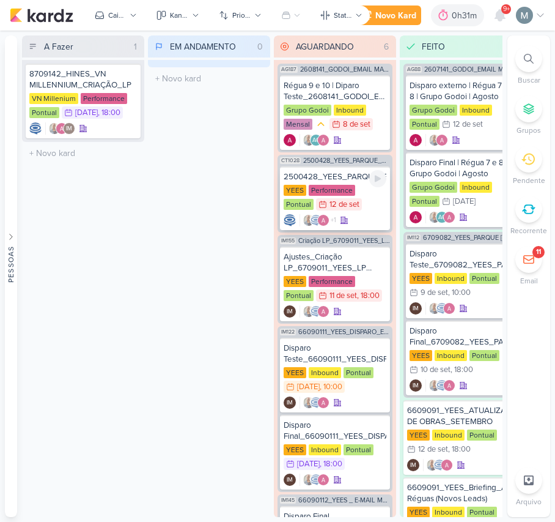
click at [347, 182] on div "2500428_YEES_PARQUE_BUENA_VISTA_AJUSTE_LP [GEOGRAPHIC_DATA] Performance Pontual…" at bounding box center [335, 198] width 110 height 64
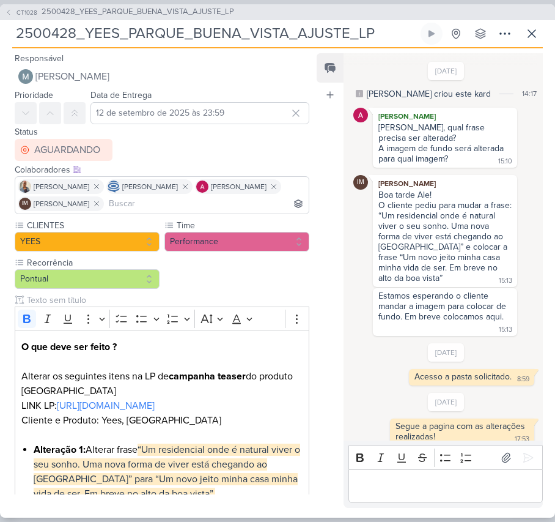
scroll to position [175, 0]
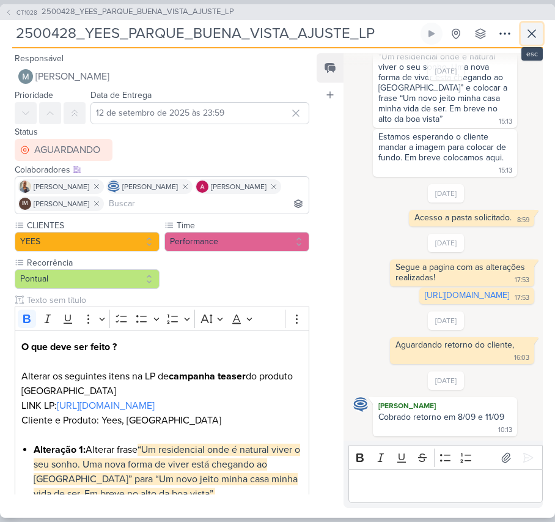
click at [529, 37] on icon at bounding box center [531, 33] width 7 height 7
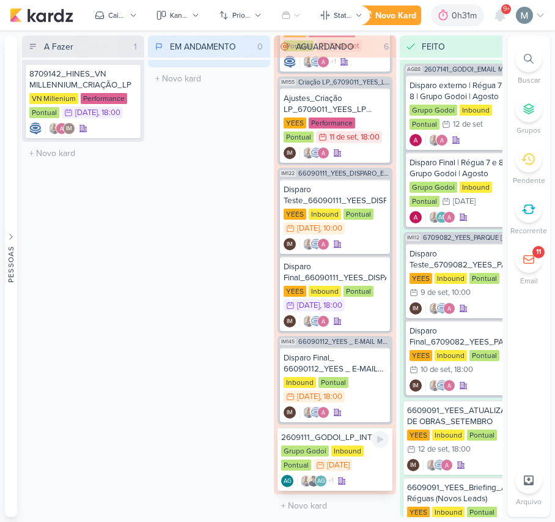
scroll to position [0, 0]
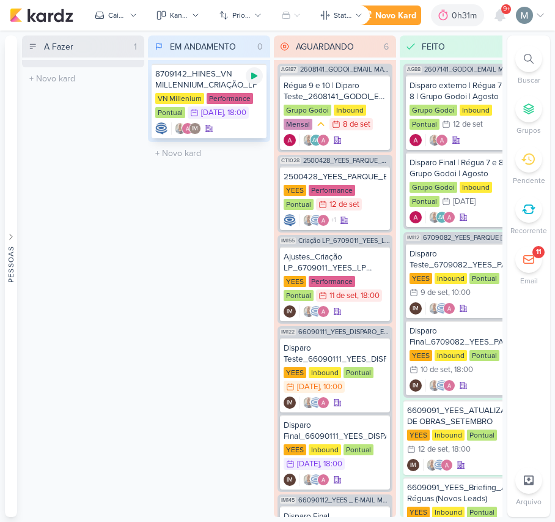
click at [253, 80] on icon at bounding box center [255, 76] width 10 height 10
click at [221, 80] on div "8709142_HINES_VN MILLENNIUM_CRIAÇÃO_LP" at bounding box center [209, 80] width 108 height 22
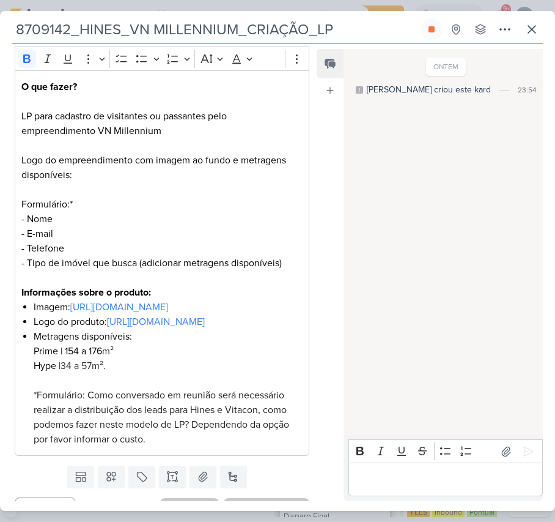
scroll to position [326, 0]
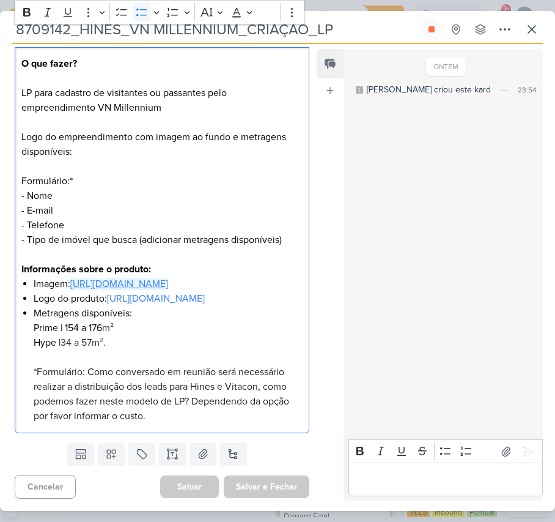
click at [70, 278] on link "[URL][DOMAIN_NAME]" at bounding box center [119, 284] width 98 height 12
click at [107, 305] on link "[URL][DOMAIN_NAME]" at bounding box center [156, 298] width 98 height 12
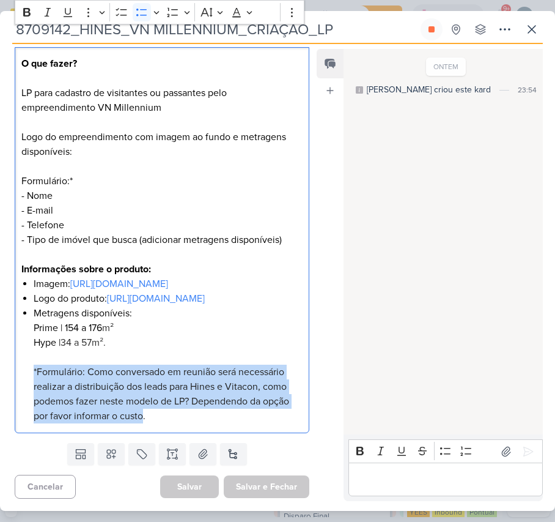
drag, startPoint x: 143, startPoint y: 414, endPoint x: -1, endPoint y: 368, distance: 151.1
click at [0, 368] on html "1.99.0 [GEOGRAPHIC_DATA] Ctrl + k 0h32m 8709142_HINES_VN MILLENNIUM_CRIAÇÃO_LP …" at bounding box center [277, 261] width 555 height 522
click at [59, 373] on span "*Formulário: Como conversado em reunião será necessário realizar a distribuição…" at bounding box center [162, 394] width 256 height 56
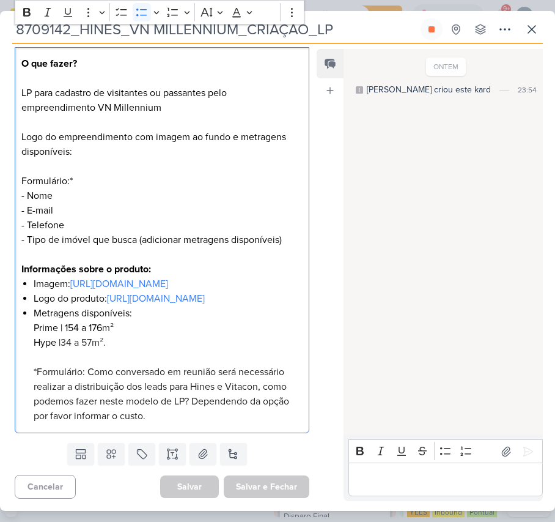
drag, startPoint x: 26, startPoint y: 365, endPoint x: 188, endPoint y: 418, distance: 171.2
click at [188, 418] on div "O que fazer? LP para cadastro de visitantes ou passantes pelo empreendimento VN…" at bounding box center [162, 240] width 295 height 386
click at [188, 419] on li "Metragens disponíveis: Prime | 154 a 176 m² Hype | 34 a 57m². *Formulário: Como…" at bounding box center [168, 364] width 269 height 117
drag, startPoint x: 169, startPoint y: 419, endPoint x: 31, endPoint y: 365, distance: 148.9
click at [31, 365] on div "O que fazer? LP para cadastro de visitantes ou passantes pelo empreendimento VN…" at bounding box center [162, 240] width 295 height 386
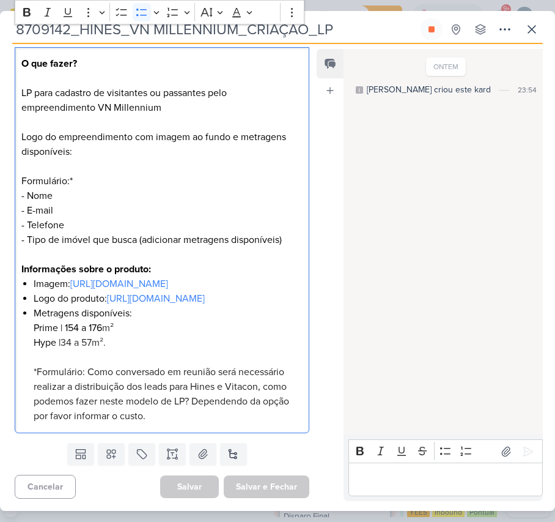
click at [31, 374] on div "O que fazer? LP para cadastro de visitantes ou passantes pelo empreendimento VN…" at bounding box center [162, 240] width 295 height 386
click at [424, 476] on p "Editor editing area: main" at bounding box center [446, 479] width 182 height 15
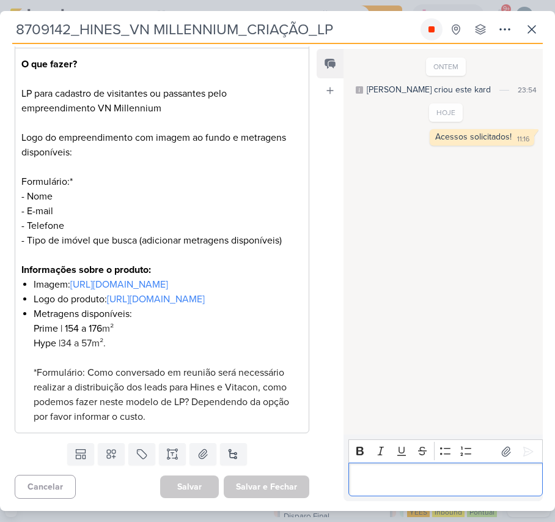
click at [438, 31] on button at bounding box center [432, 29] width 22 height 22
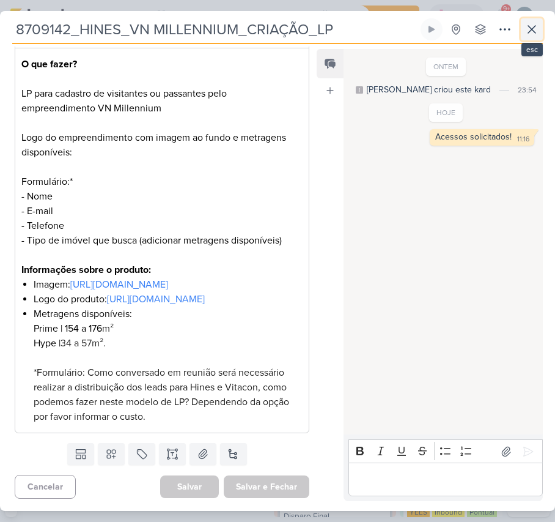
click at [527, 28] on icon at bounding box center [532, 29] width 15 height 15
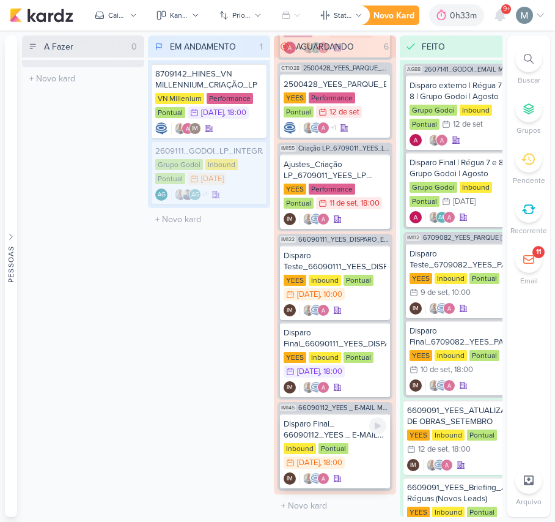
scroll to position [94, 0]
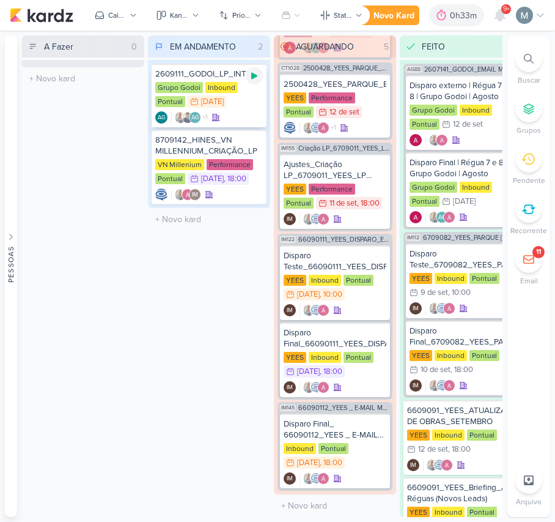
click at [250, 79] on icon at bounding box center [255, 76] width 10 height 10
click at [206, 117] on span "+1" at bounding box center [204, 118] width 7 height 10
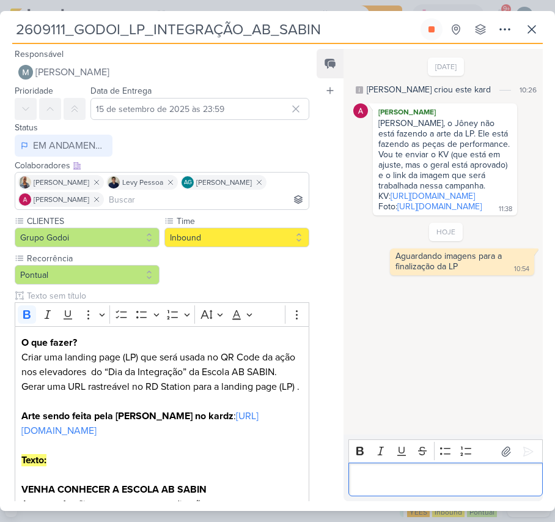
click at [400, 491] on div "Editor editing area: main" at bounding box center [446, 479] width 194 height 34
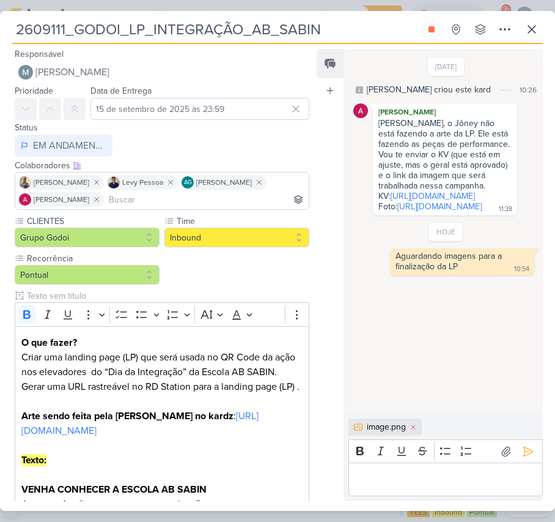
click at [391, 487] on div "Editor editing area: main" at bounding box center [446, 479] width 194 height 34
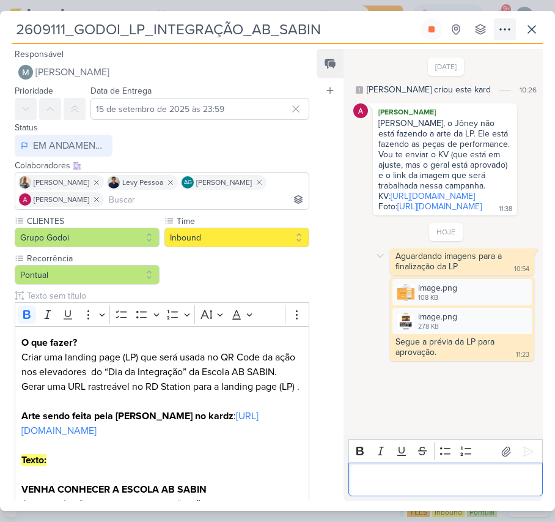
scroll to position [0, 0]
click at [434, 29] on icon at bounding box center [432, 29] width 6 height 6
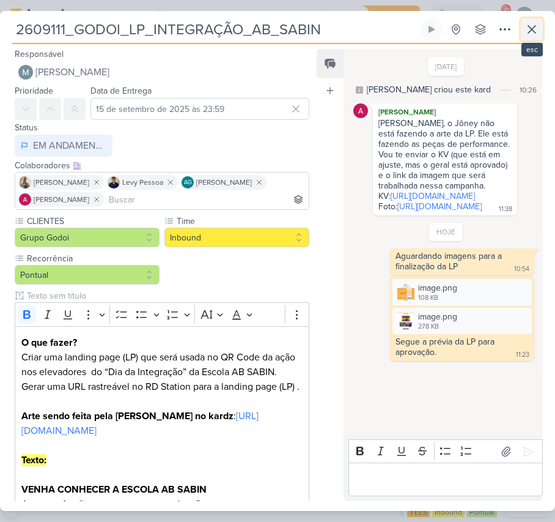
click at [525, 34] on icon at bounding box center [532, 29] width 15 height 15
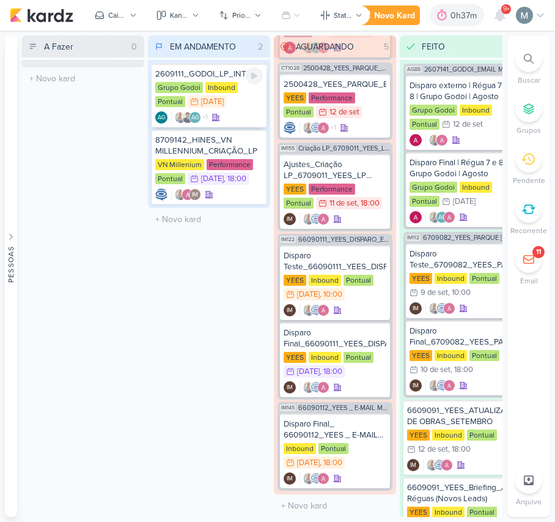
click at [250, 97] on div "Grupo Godoi Inbound Pontual 15/9 [DATE]" at bounding box center [209, 95] width 108 height 27
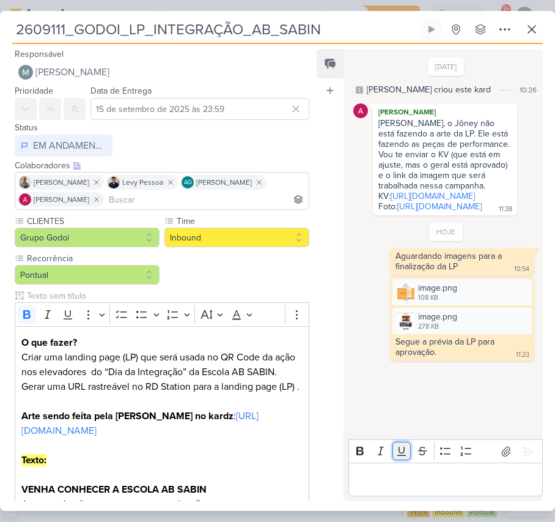
click at [404, 459] on button "Underline" at bounding box center [402, 451] width 18 height 18
click at [418, 466] on div "Editor editing area: main" at bounding box center [446, 479] width 194 height 34
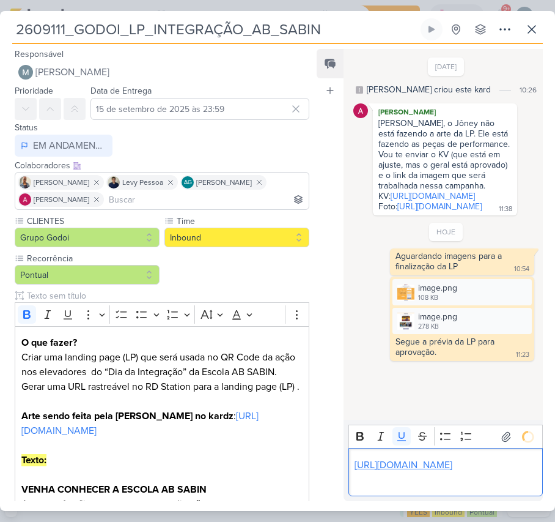
scroll to position [57, 0]
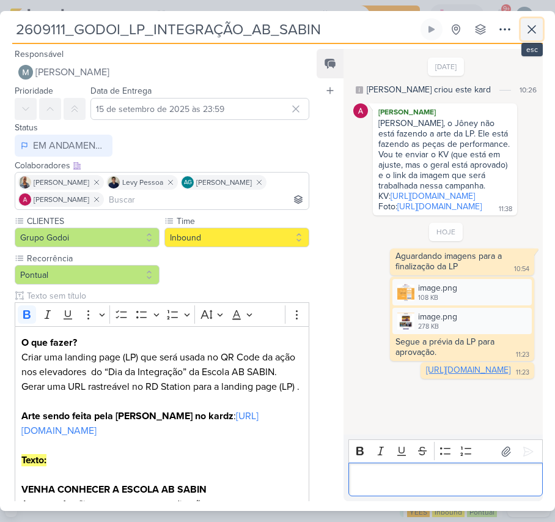
click at [539, 22] on icon at bounding box center [532, 29] width 15 height 15
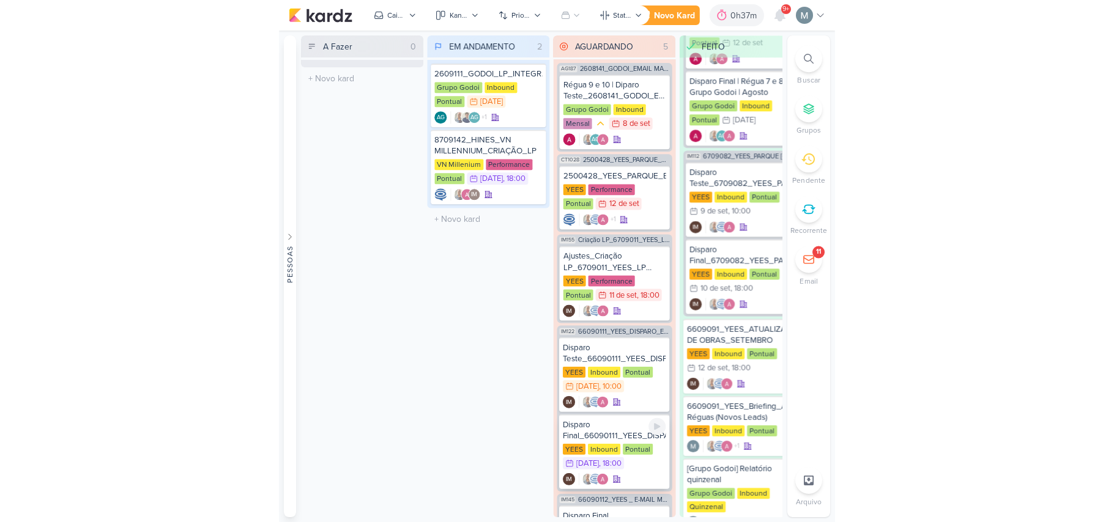
scroll to position [0, 0]
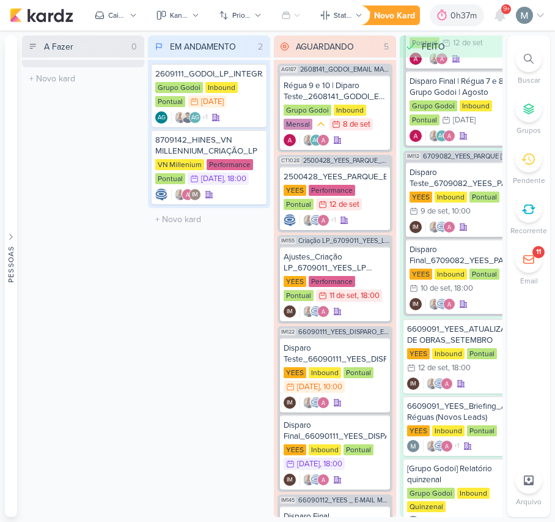
click at [531, 470] on div at bounding box center [529, 480] width 27 height 27
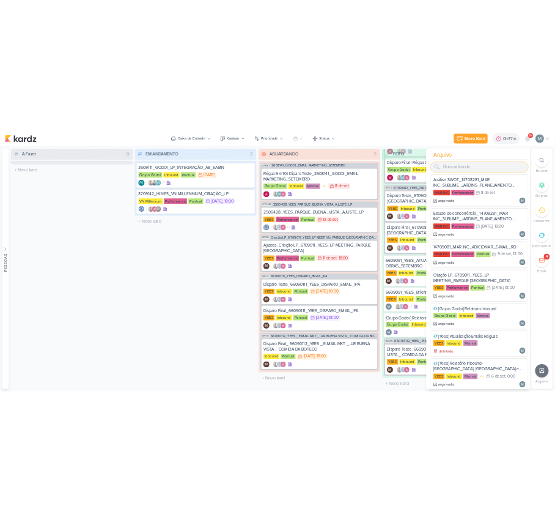
scroll to position [57, 0]
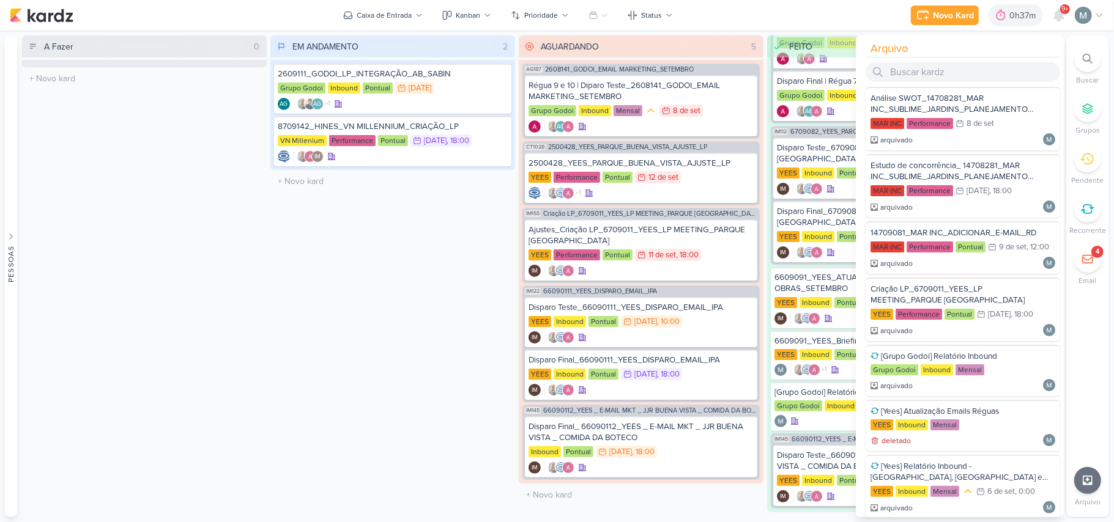
click at [453, 280] on div "EM ANDAMENTO 2 Mover Para Esquerda Mover Para Direita [GEOGRAPHIC_DATA] 2609111…" at bounding box center [392, 276] width 245 height 482
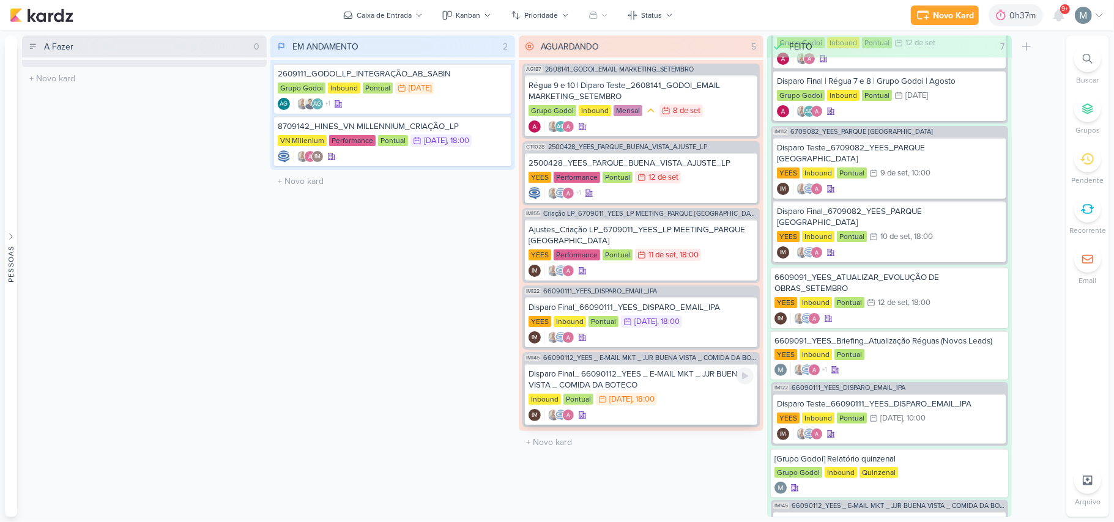
click at [555, 388] on div "Disparo Final_ 66090112_YEES _ E-MAIL MKT _ JJR BUENA VISTA _ COMIDA DA BOTECO" at bounding box center [640, 380] width 225 height 22
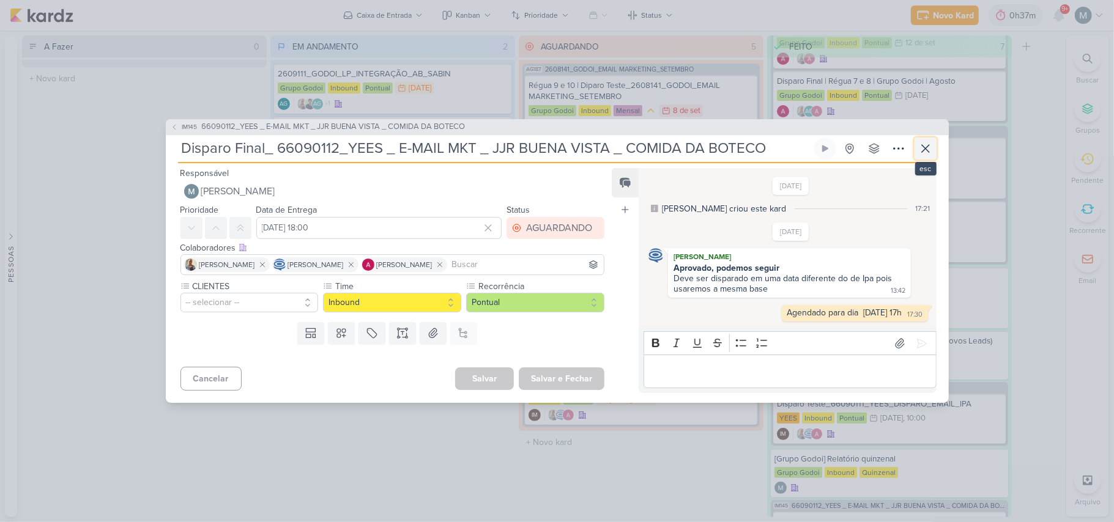
click at [555, 146] on icon at bounding box center [925, 148] width 15 height 15
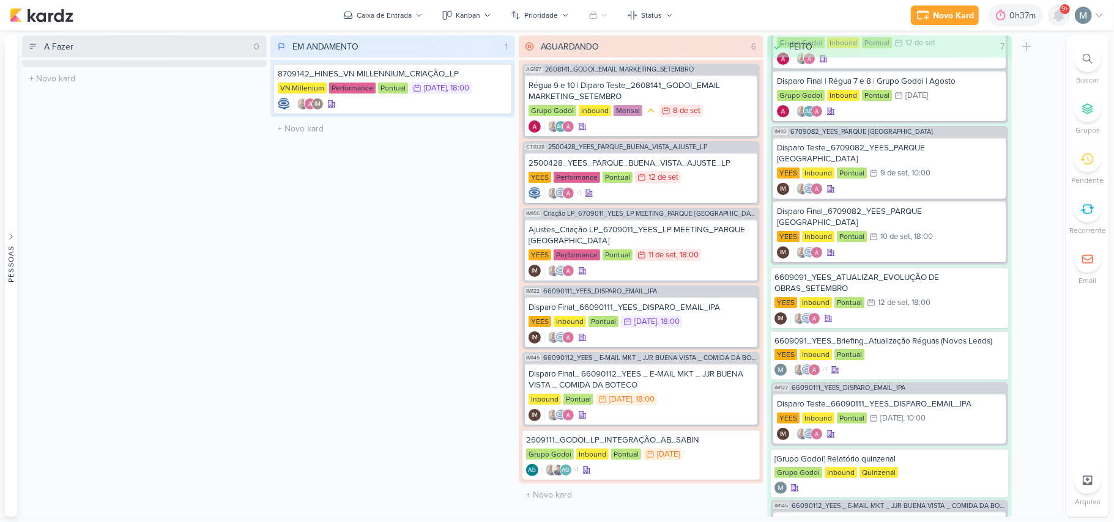
click at [555, 20] on icon at bounding box center [1059, 15] width 10 height 11
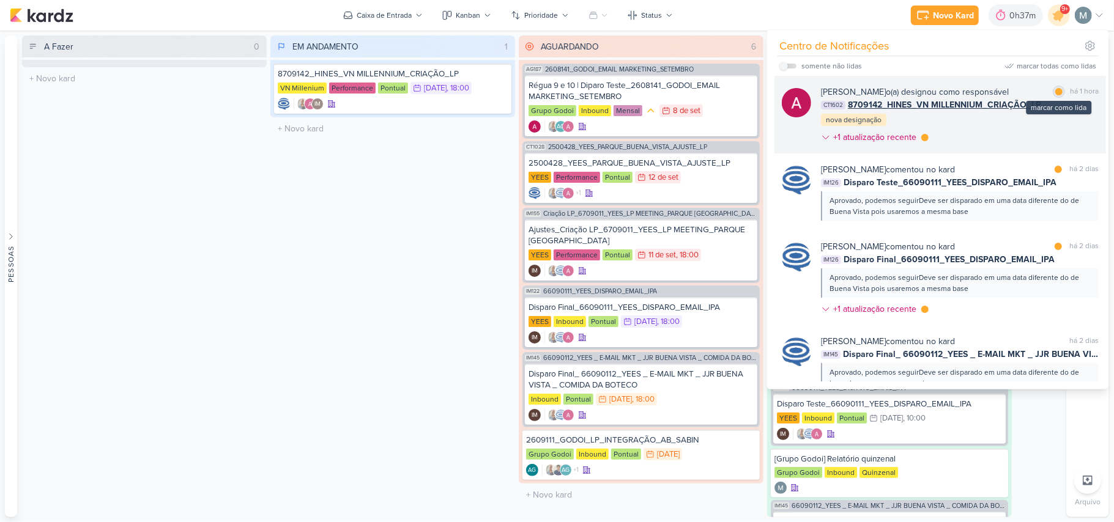
click at [555, 93] on div at bounding box center [1058, 91] width 7 height 7
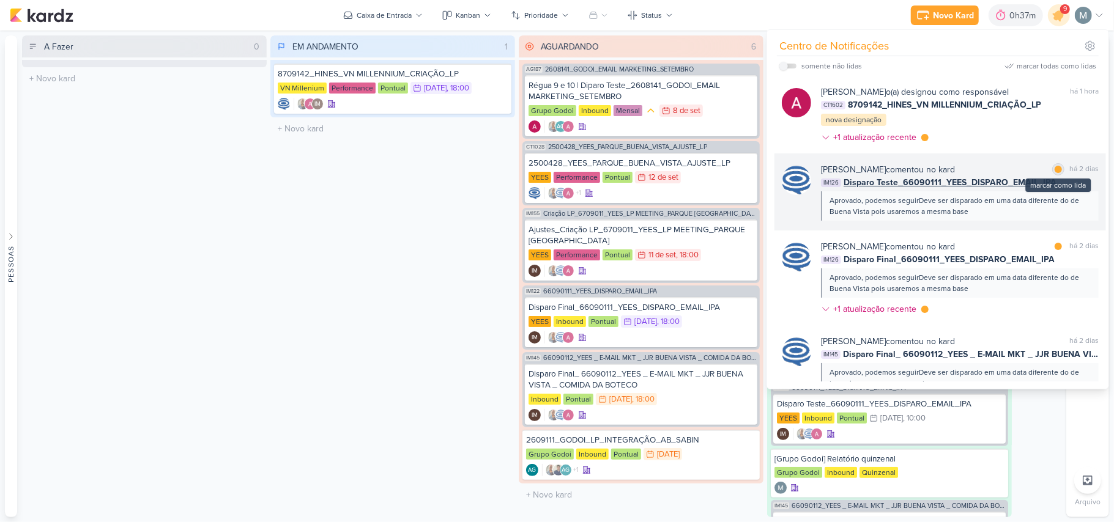
click at [555, 174] on div "marcar como lida" at bounding box center [1058, 169] width 12 height 12
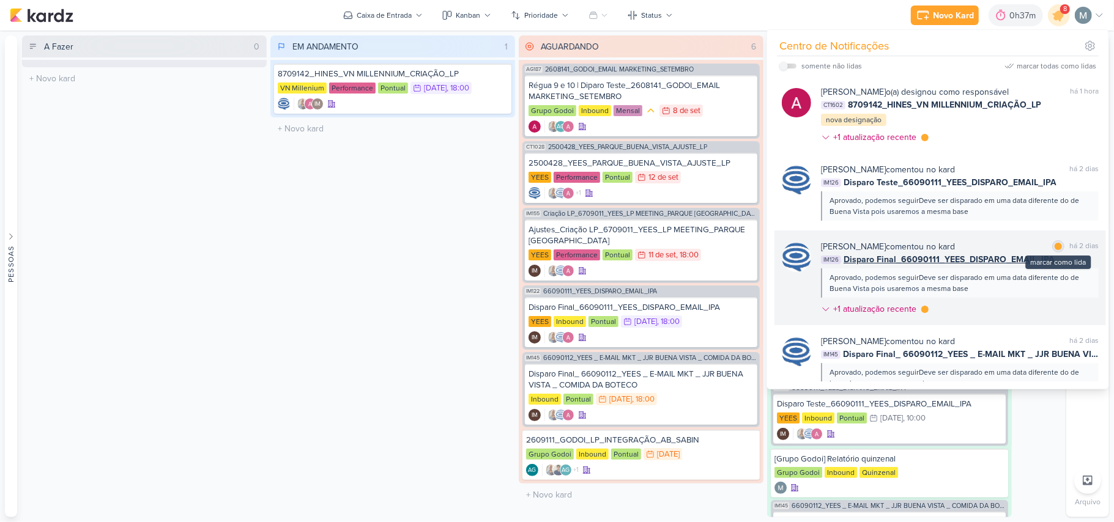
click at [555, 245] on div at bounding box center [1057, 246] width 7 height 7
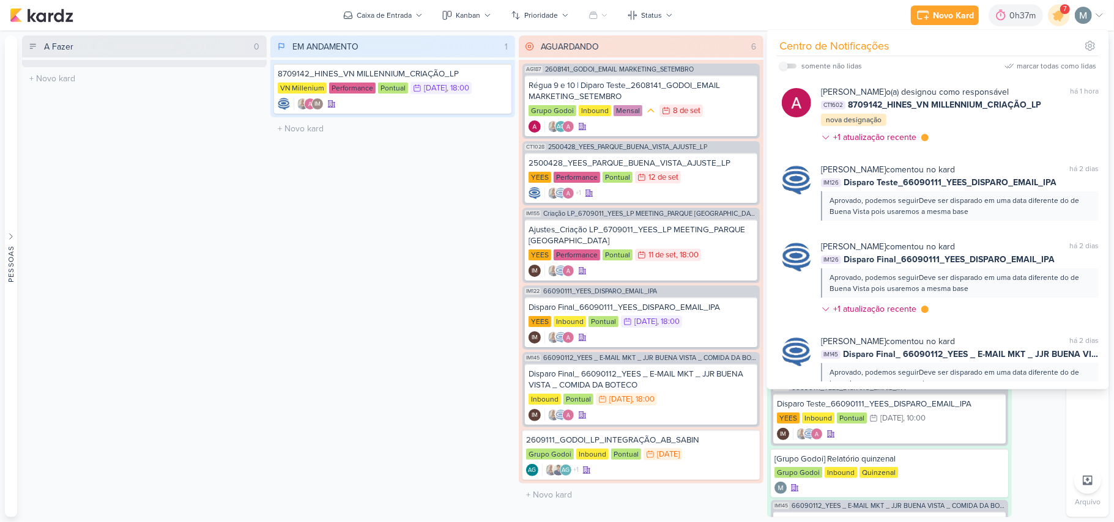
click at [555, 64] on div "somente não lidas" at bounding box center [831, 66] width 61 height 11
click at [555, 62] on input "checkbox" at bounding box center [783, 66] width 9 height 9
checkbox input "true"
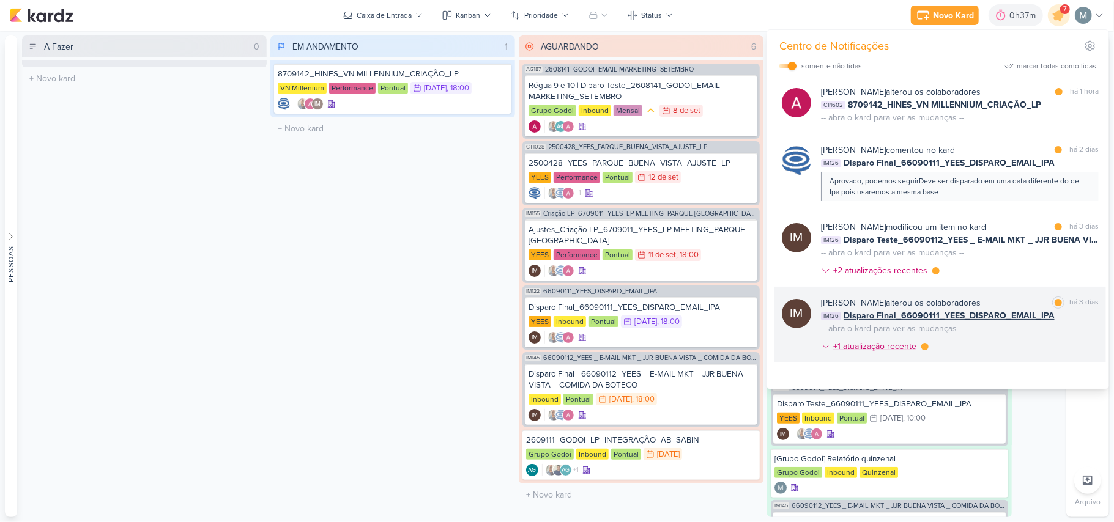
click at [555, 351] on div "+1 atualização recente" at bounding box center [876, 346] width 86 height 13
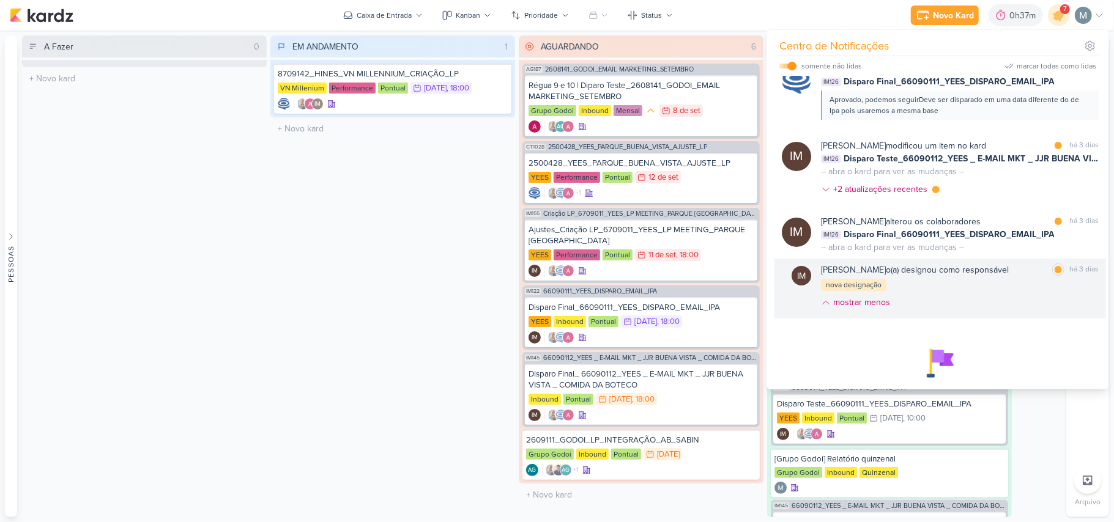
click at [555, 270] on div "[PERSON_NAME] o(a) designou como responsável marcar como lida há 3 dias" at bounding box center [960, 270] width 278 height 13
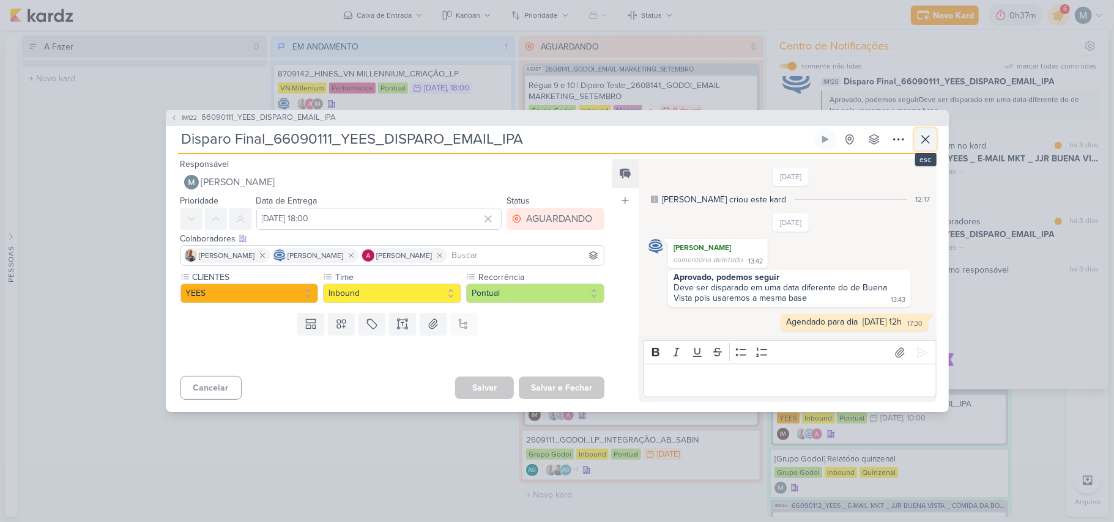
click at [555, 133] on icon at bounding box center [925, 139] width 15 height 15
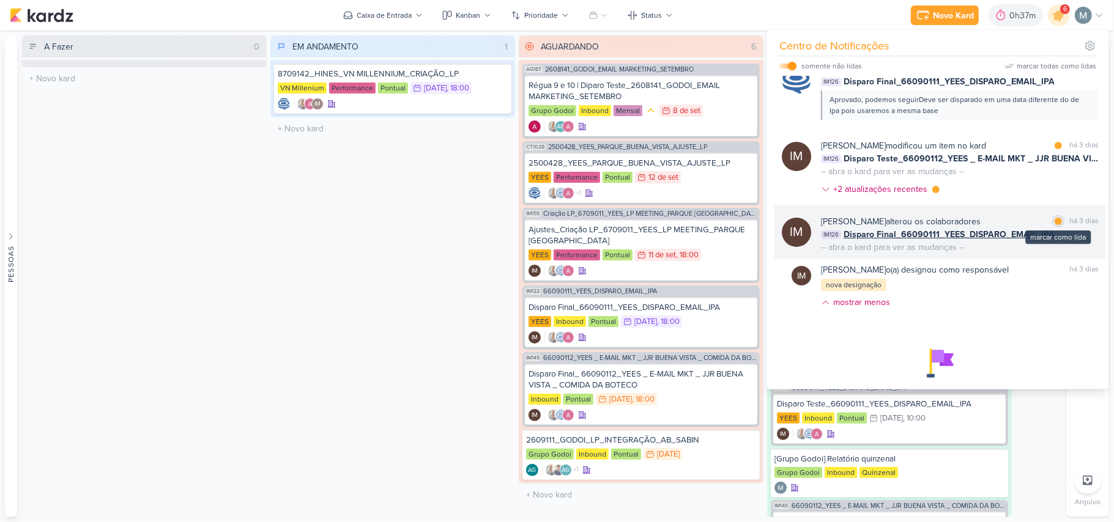
click at [555, 221] on div at bounding box center [1057, 221] width 7 height 7
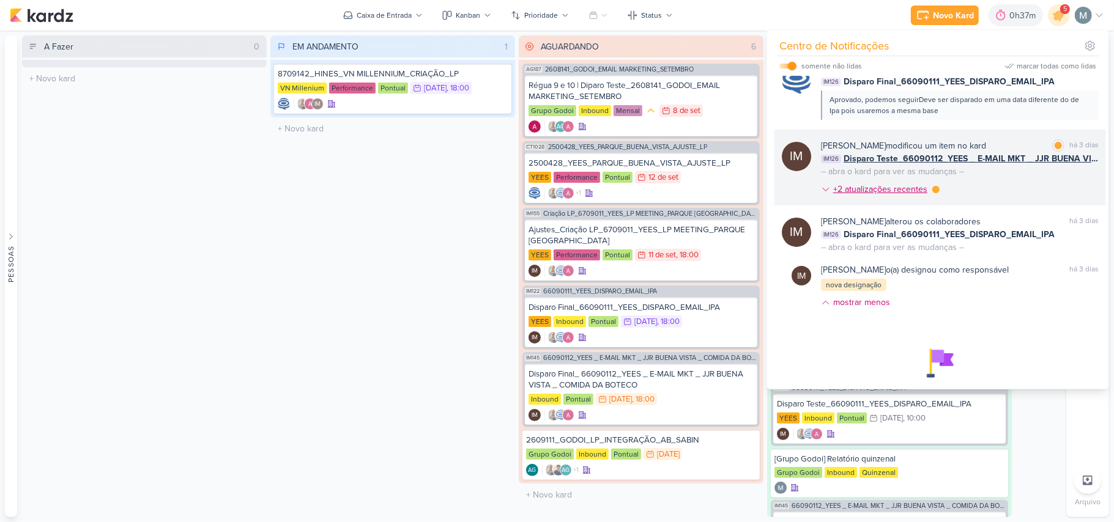
click at [555, 189] on div "+2 atualizações recentes" at bounding box center [881, 189] width 97 height 13
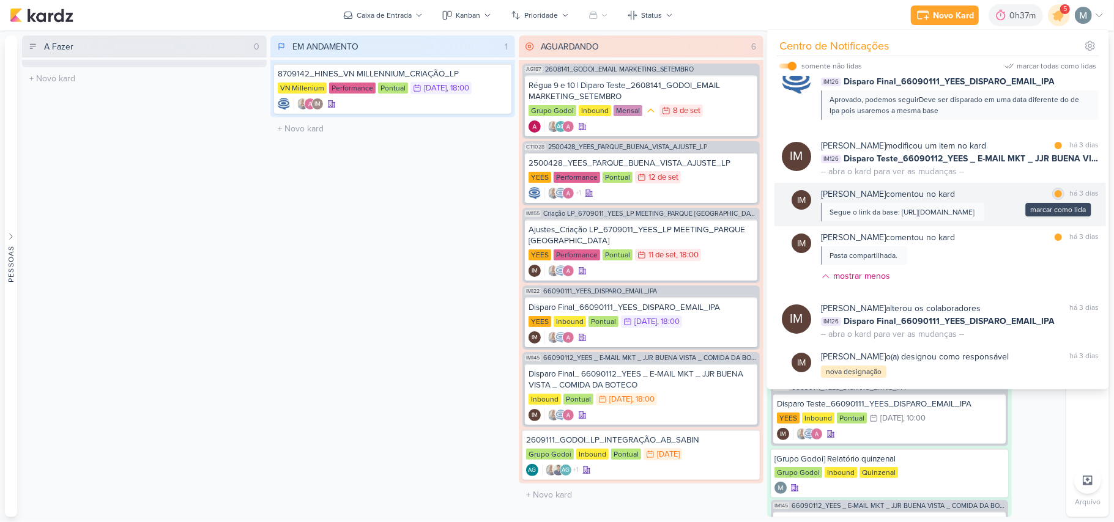
click at [555, 191] on div "marcar como lida" at bounding box center [1058, 194] width 12 height 12
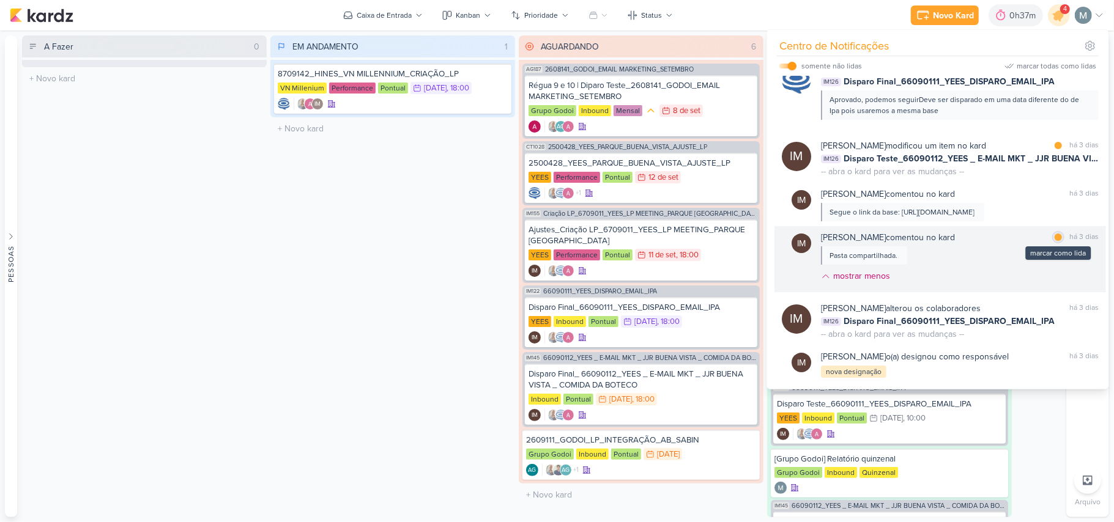
click at [555, 243] on div "marcar como lida" at bounding box center [1058, 237] width 12 height 12
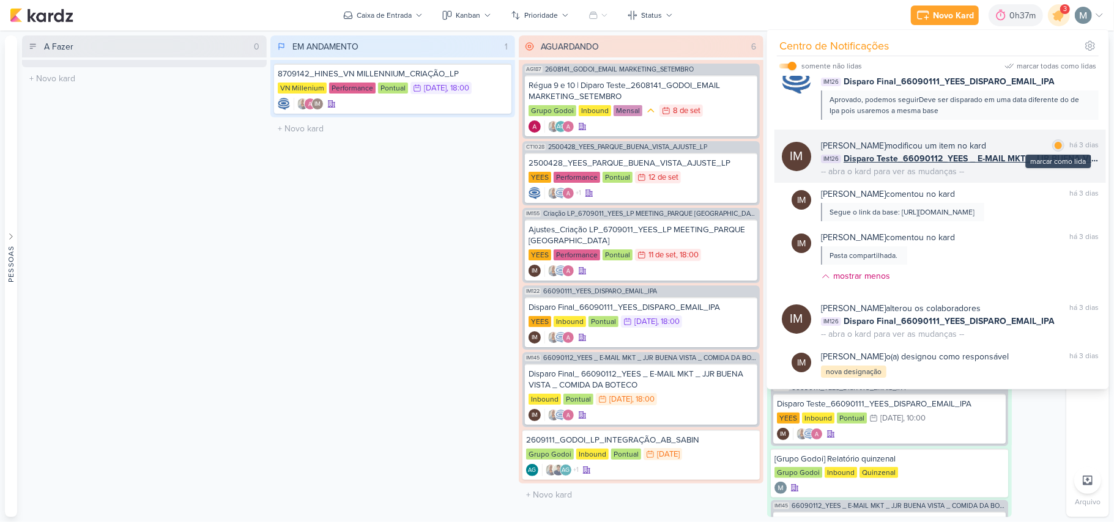
click at [555, 150] on div "marcar como lida" at bounding box center [1058, 145] width 12 height 12
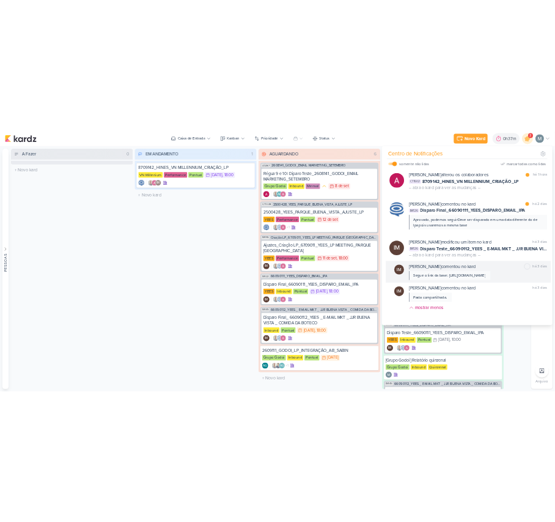
scroll to position [0, 0]
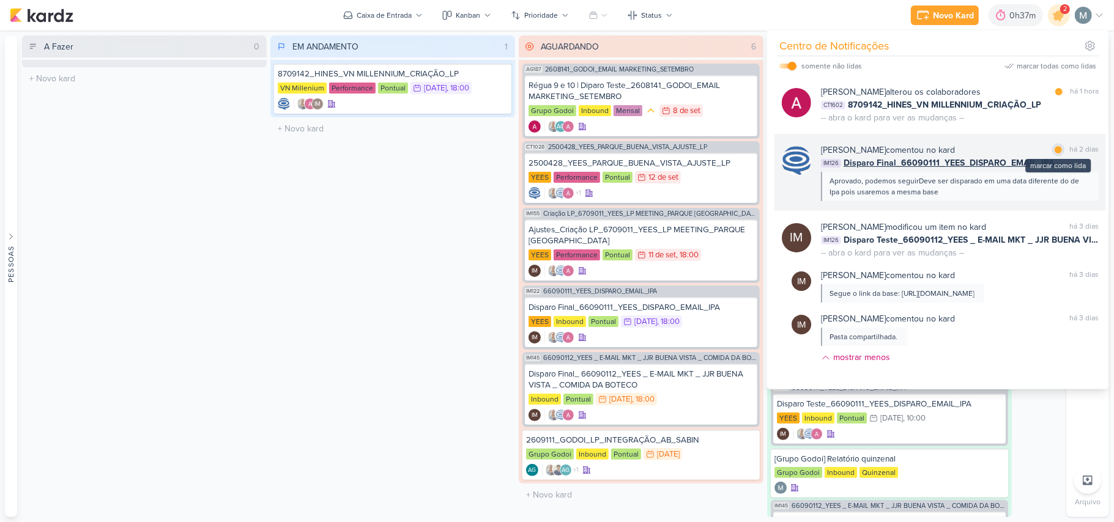
click at [555, 147] on div at bounding box center [1057, 149] width 7 height 7
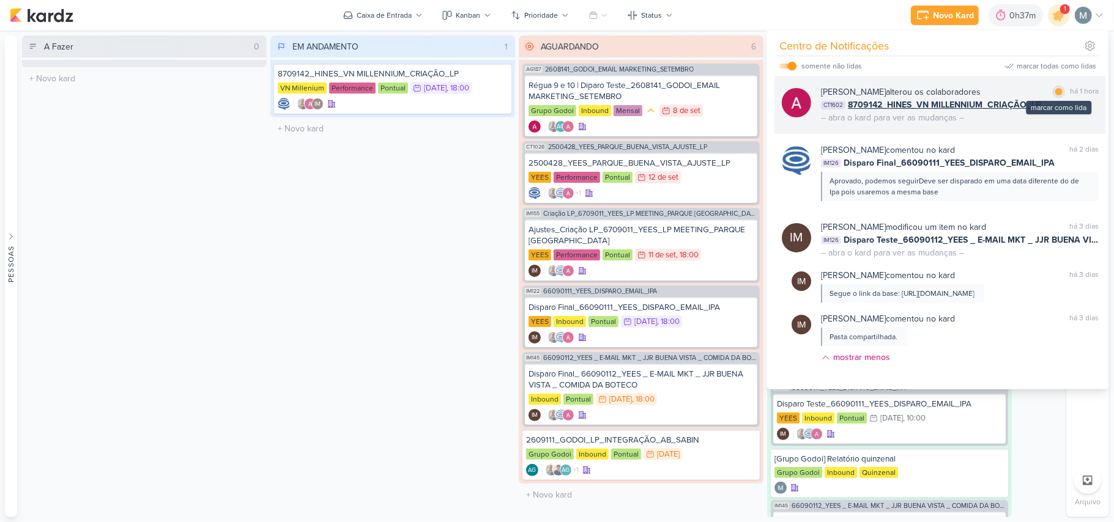
click at [555, 92] on div at bounding box center [1058, 91] width 7 height 7
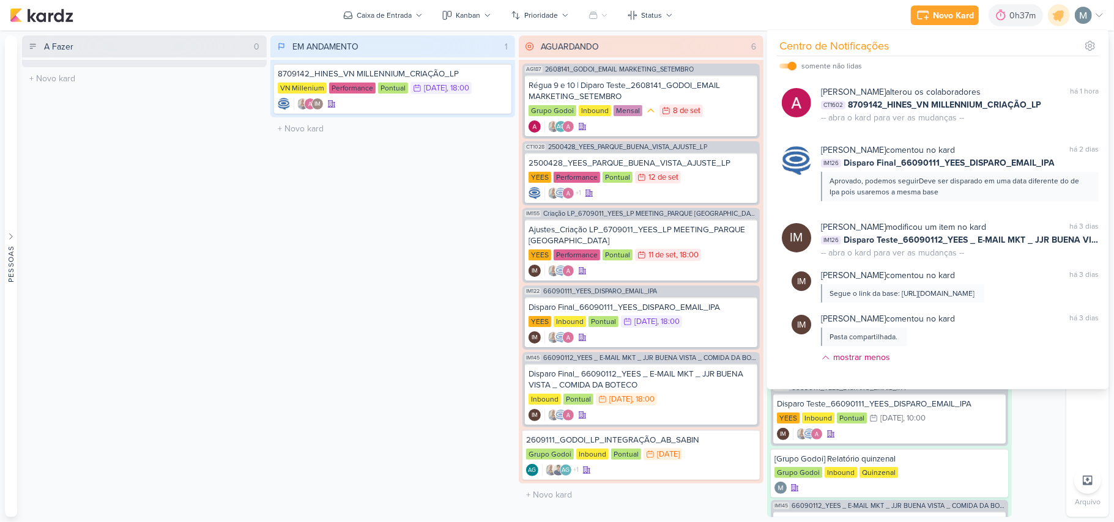
click at [319, 274] on div "EM ANDAMENTO 1 Mover Para Esquerda Mover Para Direita [GEOGRAPHIC_DATA] 8709142…" at bounding box center [392, 276] width 245 height 482
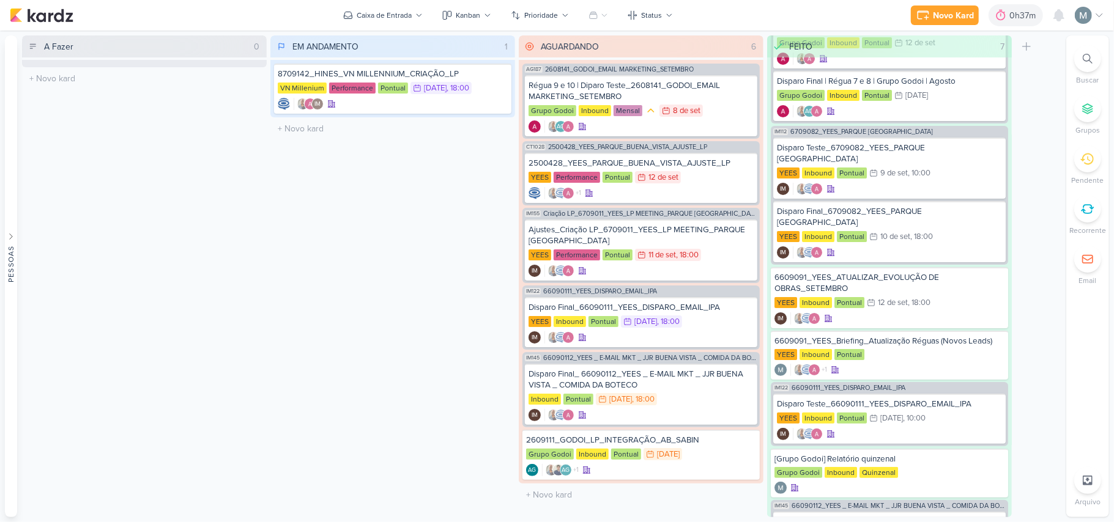
click at [555, 25] on div "Novo Kard Ctrl + k 0h37m Sessão desligada... Hoje 0h37m Semana 0h37m Mês 0h37m …" at bounding box center [1007, 15] width 193 height 22
click at [555, 17] on div "Novo Kard" at bounding box center [953, 15] width 41 height 13
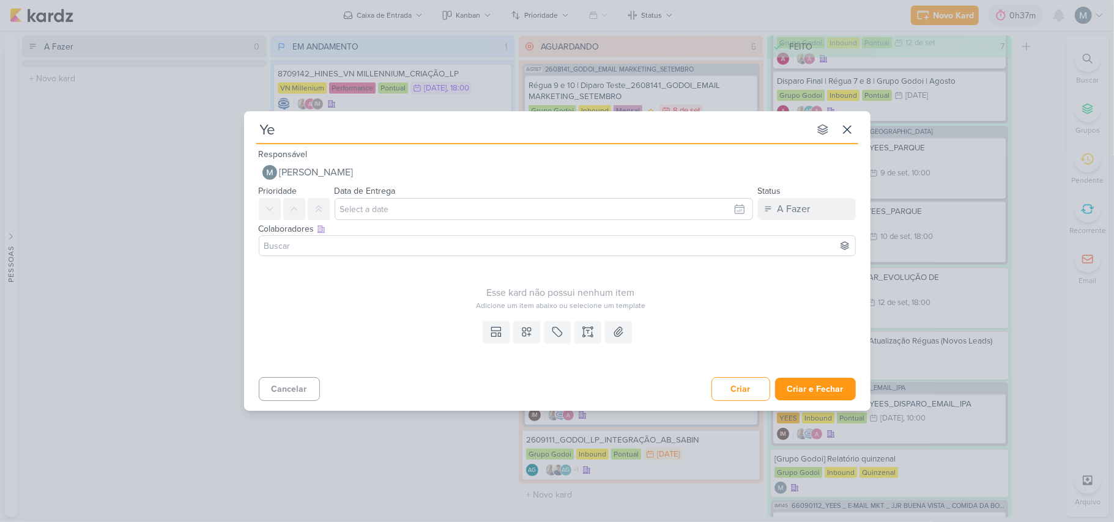
type input "Yee"
type input "Yees!"
type input "Yees! - Re"
type input "Yees! - Relatór"
type input "Yees! - Relatório"
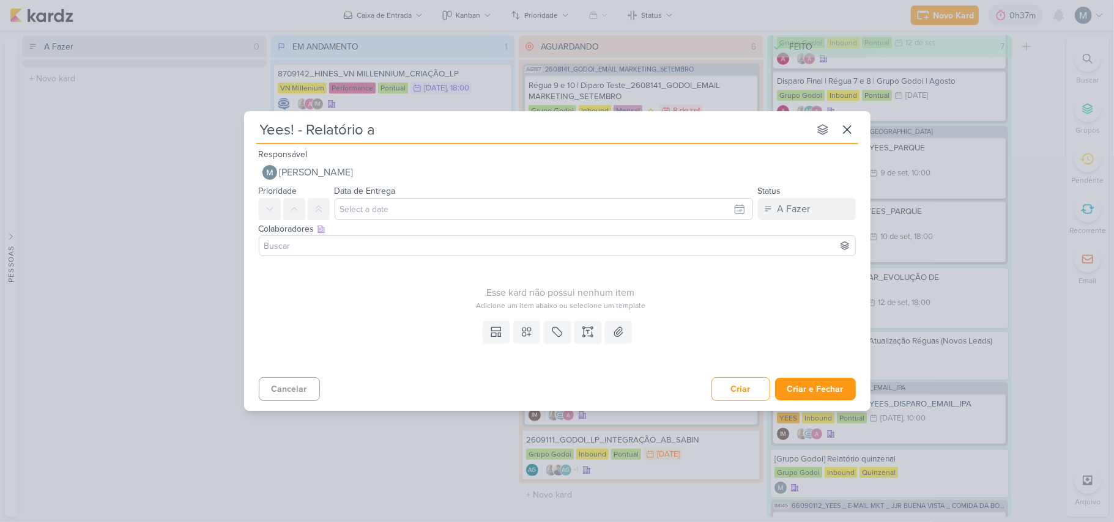
type input "Yees! - Relatório an"
type input "Yees! - Relatório aná"
type input "Yees! - Relatório análise ta"
type input "Yees! - Relatório análise taxa de entrega"
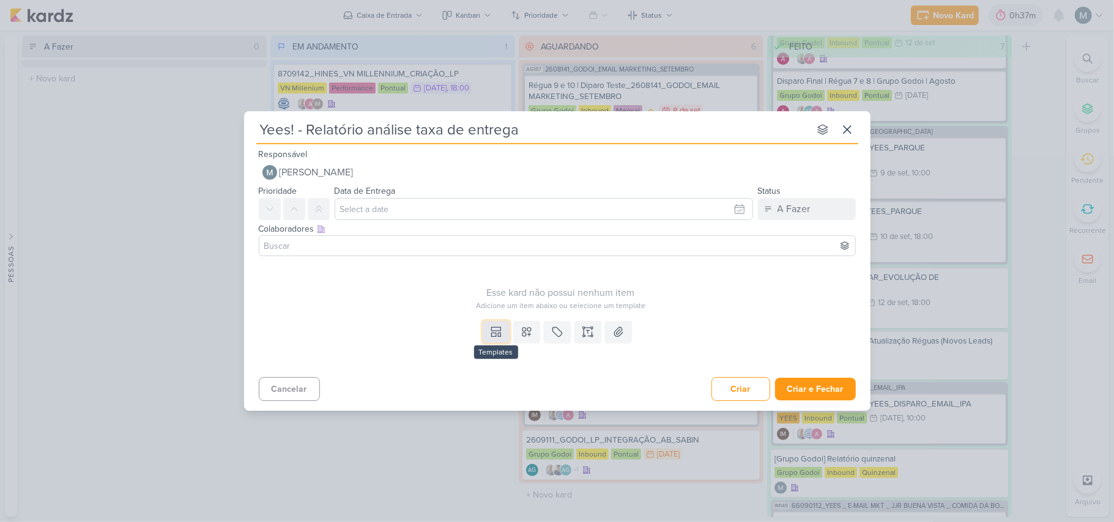
click at [500, 330] on icon at bounding box center [496, 332] width 12 height 12
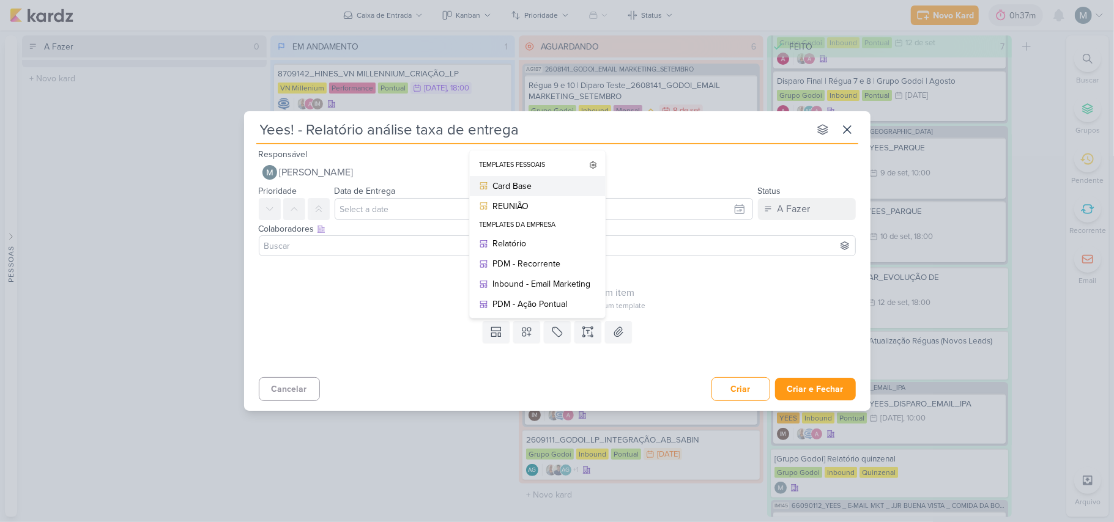
click at [515, 189] on div "Card Base" at bounding box center [541, 186] width 98 height 13
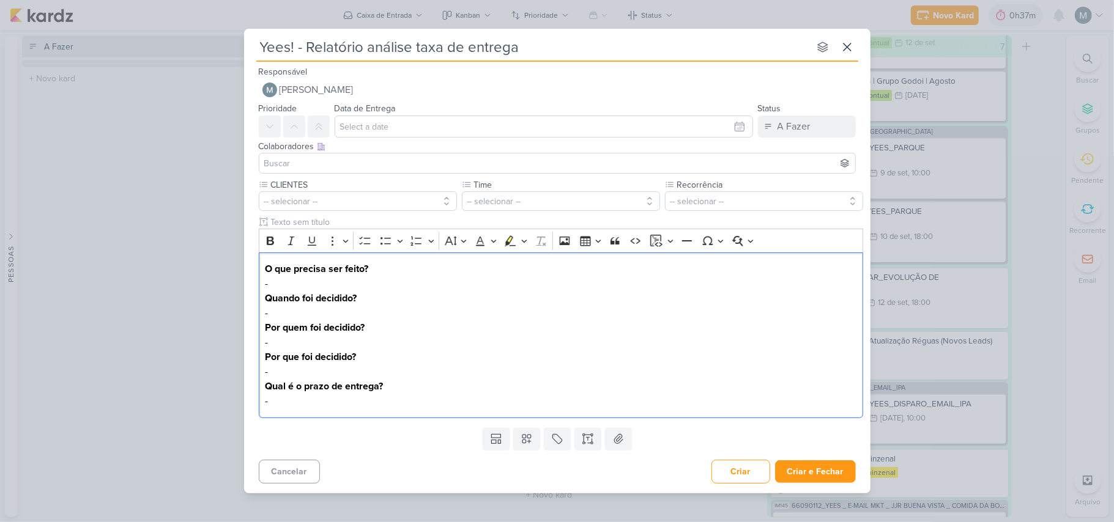
drag, startPoint x: 283, startPoint y: 283, endPoint x: 257, endPoint y: 281, distance: 25.1
click at [257, 281] on div "CLIENTES -- selecionar -- Time" at bounding box center [557, 301] width 626 height 244
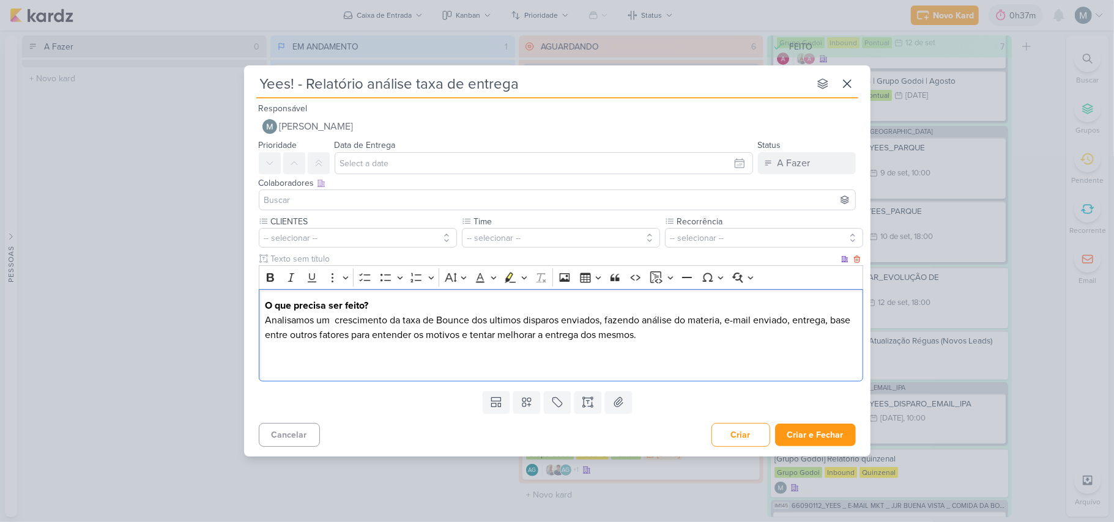
click at [555, 319] on p "O que precisa ser feito? Analisamos um crescimento da taxa de Bounce dos ultimo…" at bounding box center [560, 334] width 591 height 73
drag, startPoint x: 505, startPoint y: 326, endPoint x: 497, endPoint y: 314, distance: 14.1
click at [497, 314] on p "O que precisa ser feito? Analisamos um crescimento da taxa de Bounce dos ultimo…" at bounding box center [560, 334] width 591 height 73
click at [506, 314] on p "O que precisa ser feito? Analisamos um crescimento da taxa de Bounce dos ultimo…" at bounding box center [560, 334] width 591 height 73
click at [504, 320] on p "O que precisa ser feito? Analisamos um crescimento da taxa de Bounce dos ultimo…" at bounding box center [560, 334] width 591 height 73
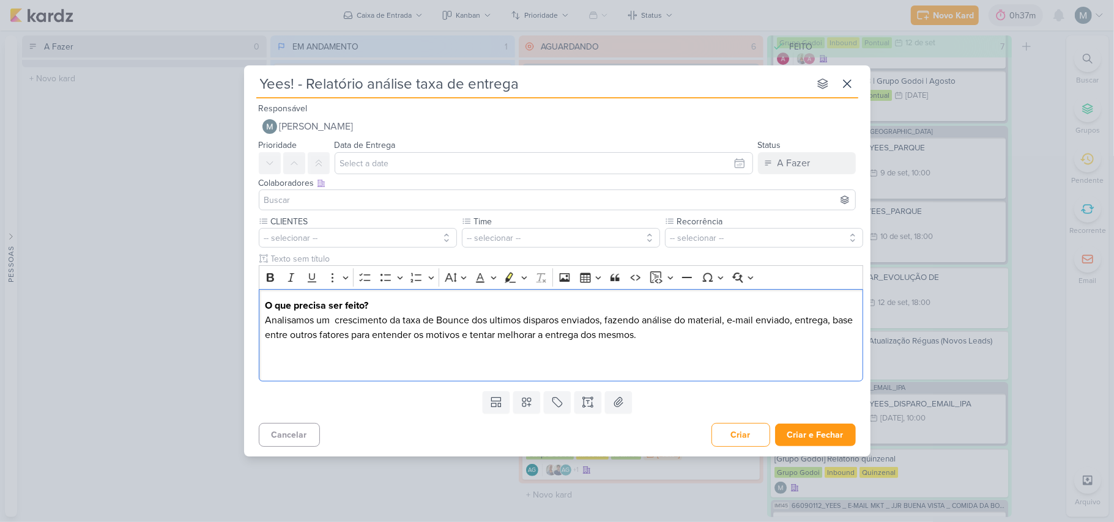
click at [0, 0] on lt-span "dos ú ltimos" at bounding box center [0, 0] width 0 height 0
click at [555, 343] on p "O que precisa ser feito? Analisamos um crescimento da taxa de Bounce dos último…" at bounding box center [560, 334] width 591 height 73
click at [339, 314] on p "O que precisa ser feito? Analisamos um crescimento da taxa de Bounce dos último…" at bounding box center [560, 334] width 591 height 73
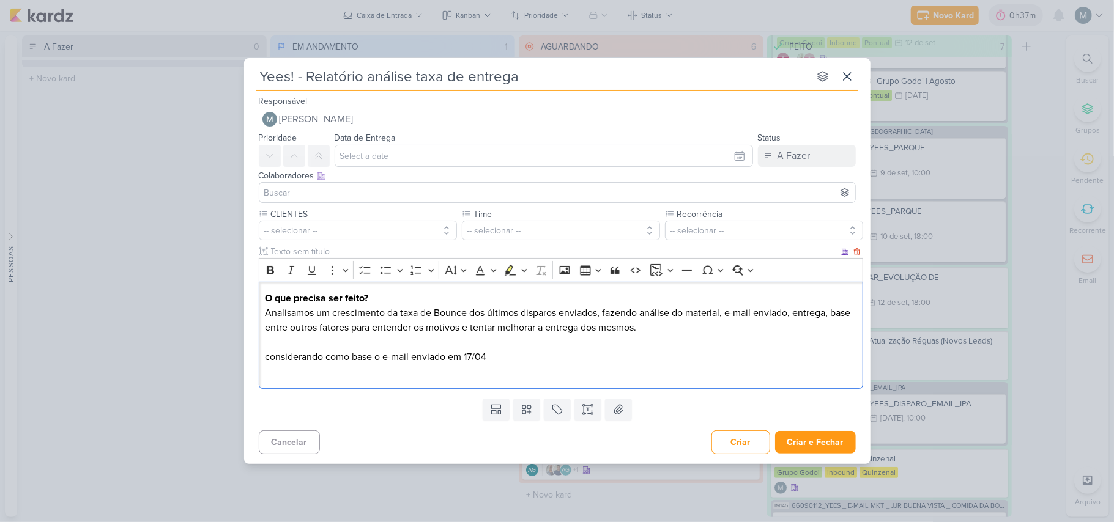
click at [272, 354] on p "O que precisa ser feito? Analisamos um crescimento da taxa de Bounce dos último…" at bounding box center [560, 335] width 591 height 88
click at [412, 358] on p "O que precisa ser feito? Analisamos um crescimento da taxa de Bounce dos último…" at bounding box center [560, 335] width 591 height 88
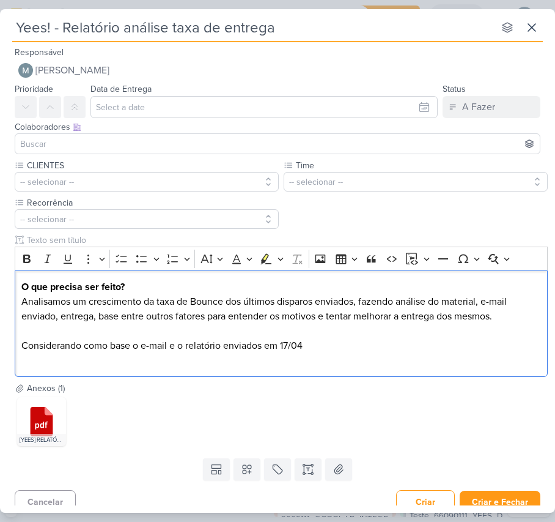
scroll to position [81, 0]
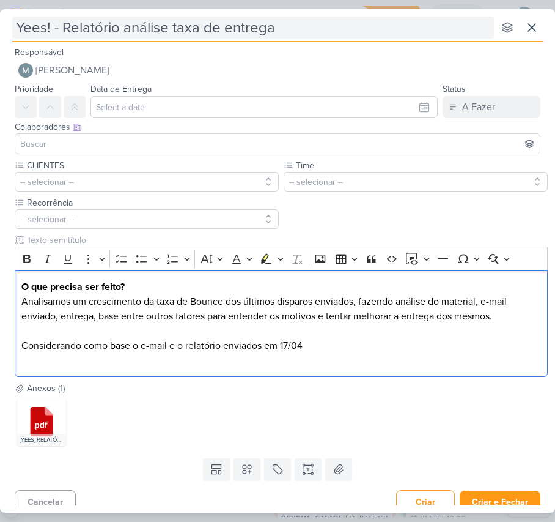
click at [94, 28] on input "Yees! - Relatório análise taxa de entrega" at bounding box center [253, 28] width 482 height 22
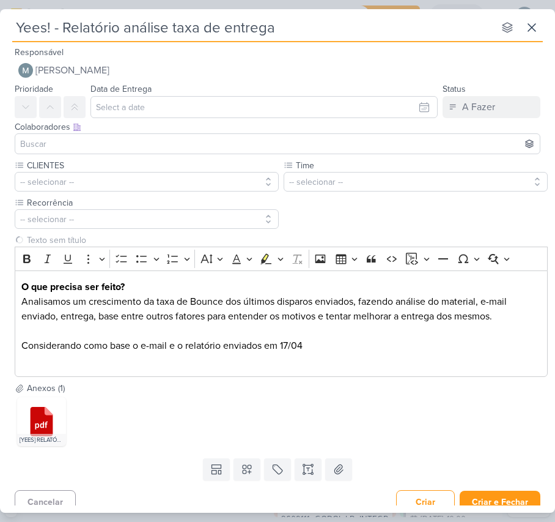
click at [94, 28] on input "Yees! - Relatório análise taxa de entrega" at bounding box center [253, 28] width 482 height 22
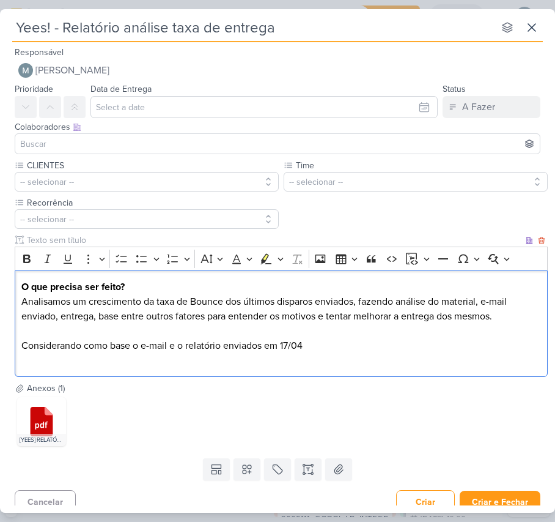
click at [369, 377] on div "O que precisa ser feito? Analisamos um crescimento da taxa de Bounce dos último…" at bounding box center [281, 323] width 533 height 107
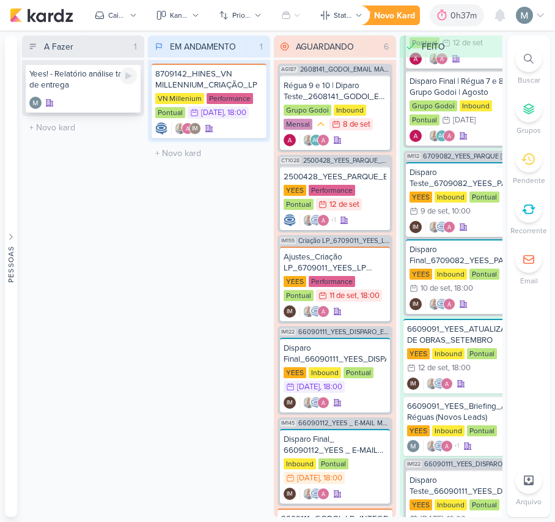
click at [123, 91] on div "Yees! - Relatório análise taxa de entrega" at bounding box center [83, 88] width 115 height 49
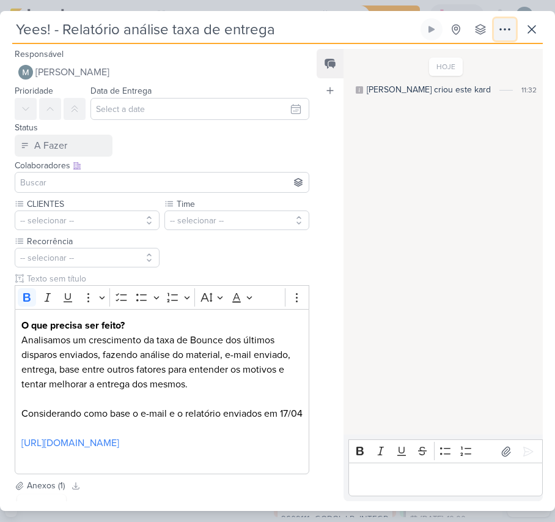
click at [500, 28] on icon at bounding box center [505, 29] width 15 height 15
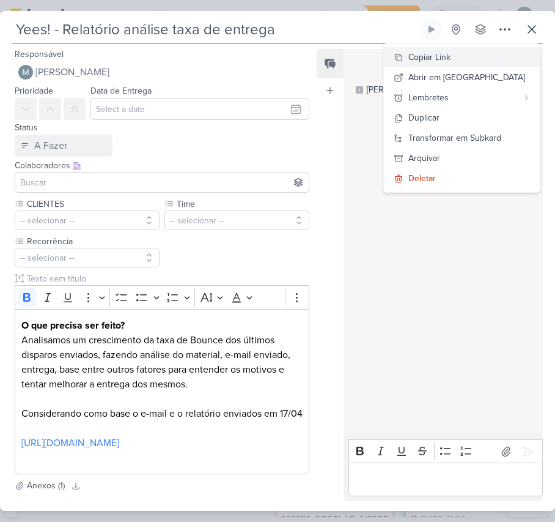
click at [448, 59] on div "Copiar Link" at bounding box center [430, 57] width 42 height 13
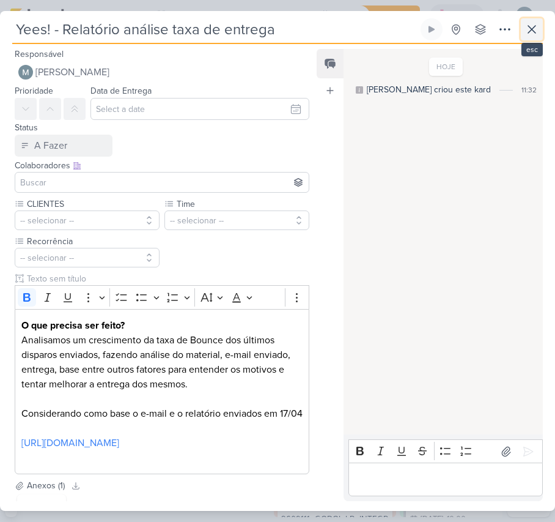
click at [528, 37] on button at bounding box center [532, 29] width 22 height 22
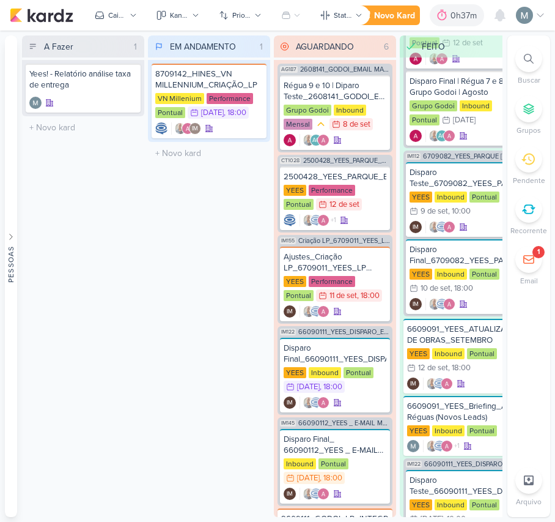
click at [523, 262] on icon at bounding box center [529, 259] width 12 height 12
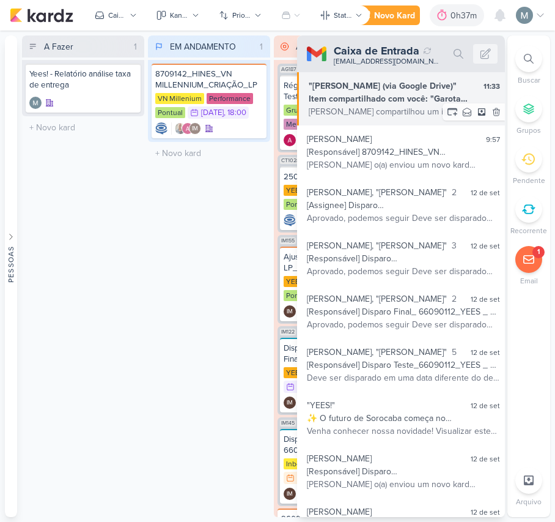
click at [387, 76] on div ""[PERSON_NAME] (via Google Drive)" 11:33 Item compartilhado com você: "Garota b…" at bounding box center [401, 98] width 208 height 53
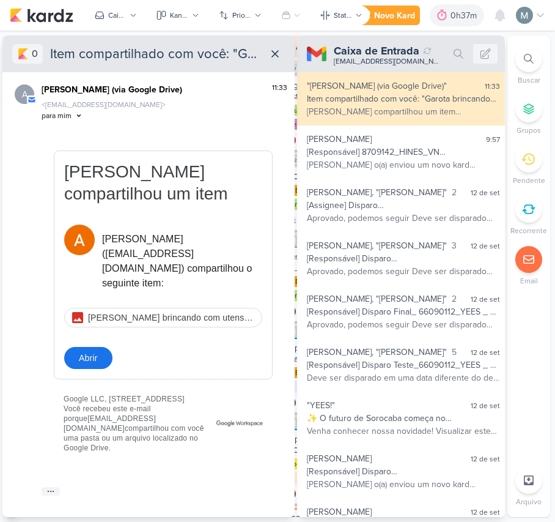
click at [159, 291] on table "[PERSON_NAME] brincando com utensílios de cozinha.png" at bounding box center [163, 309] width 198 height 37
click at [165, 308] on div "[PERSON_NAME] brincando com utensílios de cozinha.png" at bounding box center [163, 317] width 197 height 18
click at [276, 54] on icon at bounding box center [275, 54] width 12 height 12
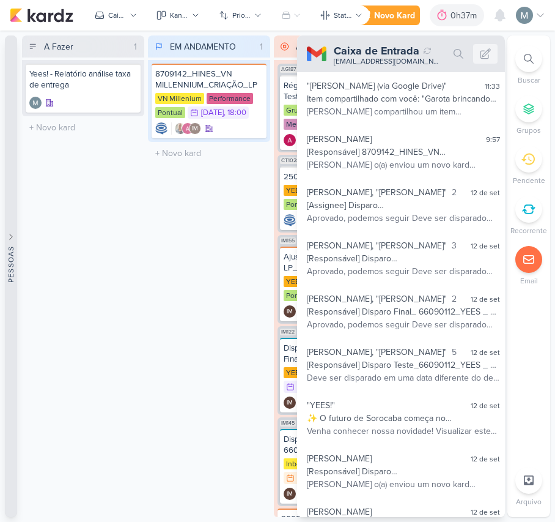
click at [10, 410] on button "Pessoas" at bounding box center [11, 275] width 12 height 481
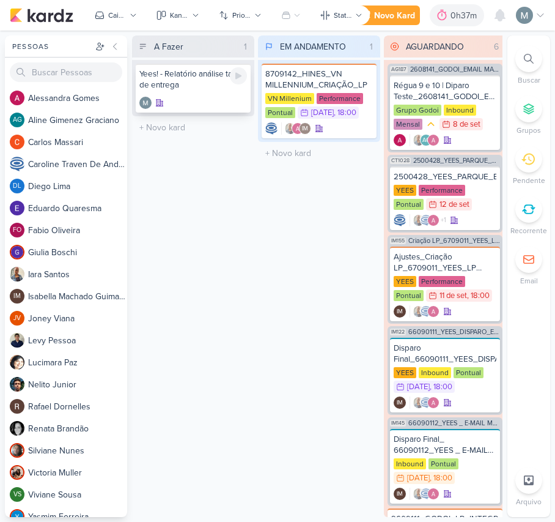
click at [239, 91] on div "Yees! - Relatório análise taxa de entrega" at bounding box center [193, 88] width 115 height 49
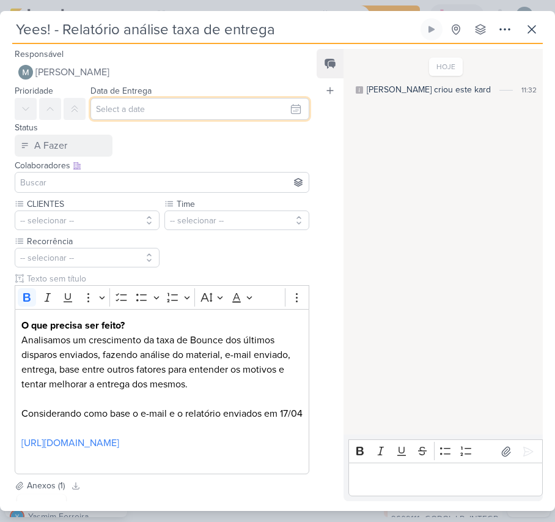
click at [147, 110] on input "text" at bounding box center [200, 109] width 219 height 22
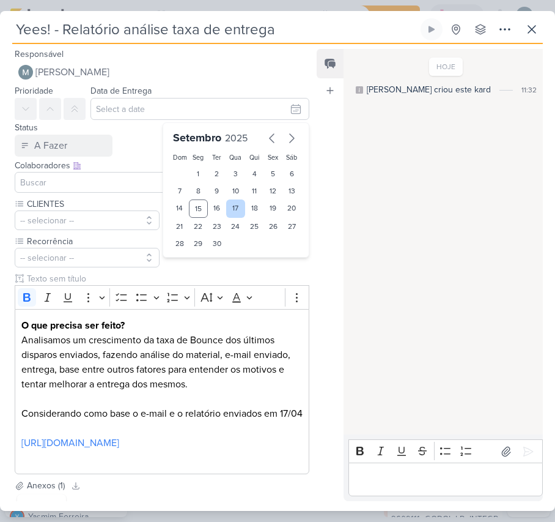
click at [231, 209] on div "17" at bounding box center [235, 208] width 19 height 18
type input "[DATE] 23:59"
click at [146, 157] on div "Colaboradores Este kard pode ser visível a usuários da sua organização Este kar…" at bounding box center [157, 177] width 314 height 41
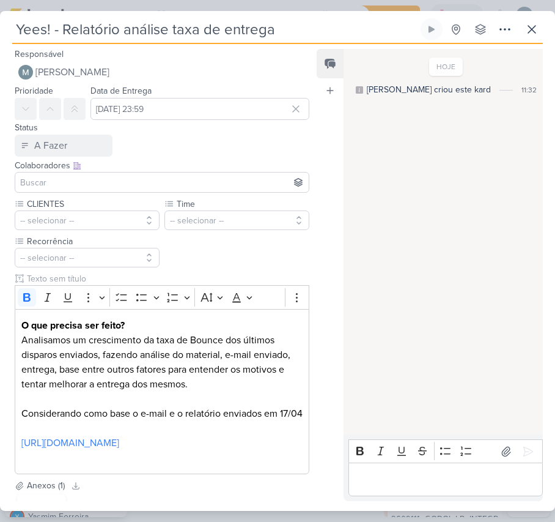
click at [97, 186] on input at bounding box center [162, 182] width 289 height 15
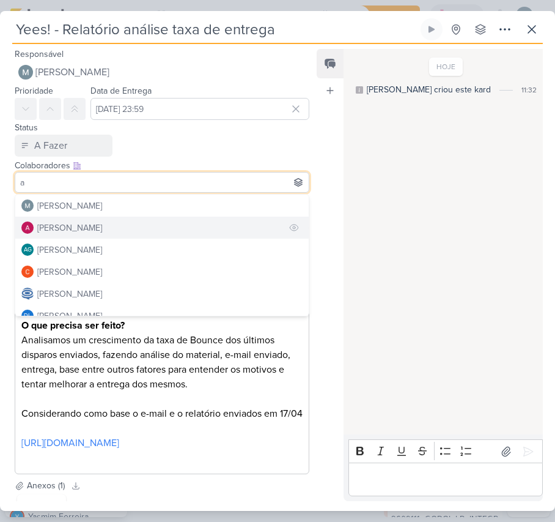
type input "a"
click at [102, 223] on div "[PERSON_NAME]" at bounding box center [69, 227] width 65 height 13
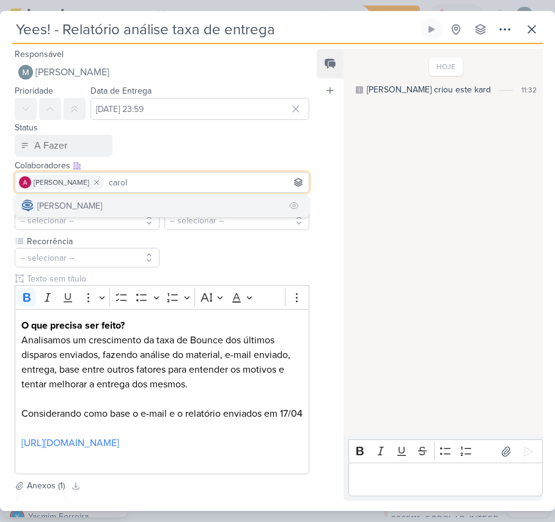
type input "carol"
click at [102, 199] on div "[PERSON_NAME]" at bounding box center [69, 205] width 65 height 13
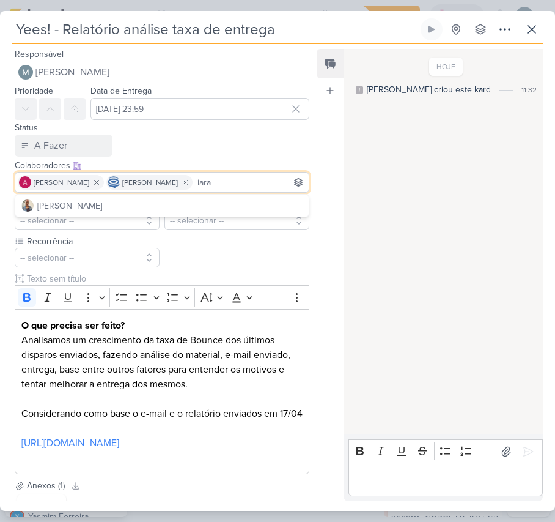
type input "iara"
click at [120, 199] on button "[PERSON_NAME]" at bounding box center [162, 205] width 294 height 22
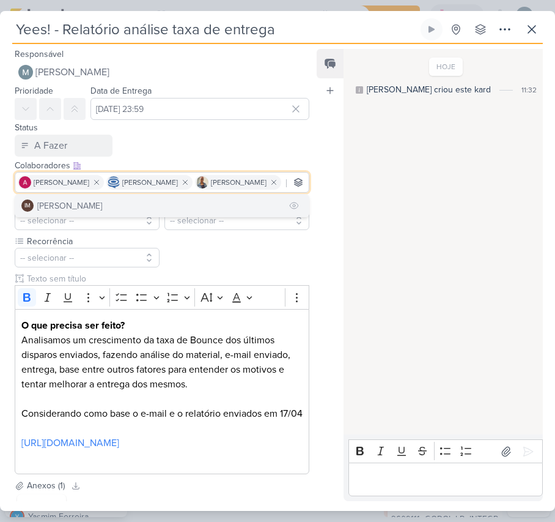
type input "[PERSON_NAME]"
click at [163, 217] on button "IM [PERSON_NAME]" at bounding box center [162, 205] width 294 height 22
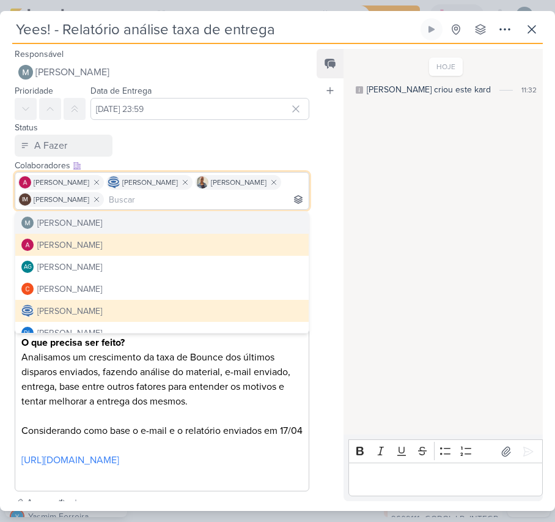
click at [370, 190] on div "HOJE [PERSON_NAME] criou este kard 11:32" at bounding box center [443, 242] width 198 height 384
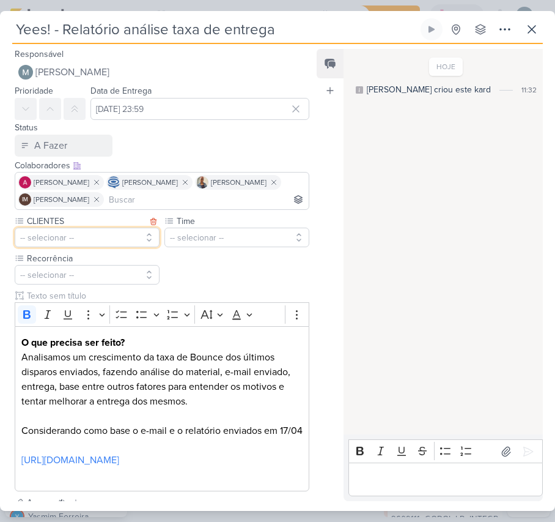
click at [32, 234] on button "-- selecionar --" at bounding box center [87, 238] width 145 height 20
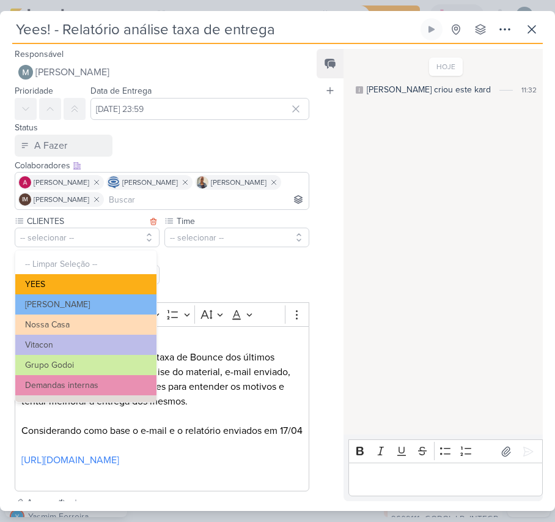
click at [70, 281] on button "YEES" at bounding box center [85, 284] width 141 height 20
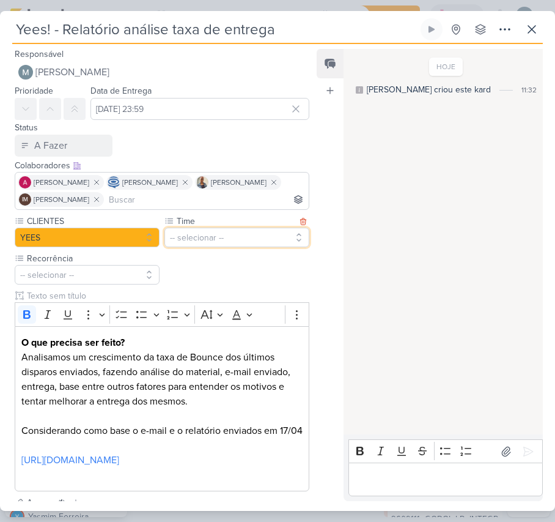
click at [181, 243] on button "-- selecionar --" at bounding box center [237, 238] width 145 height 20
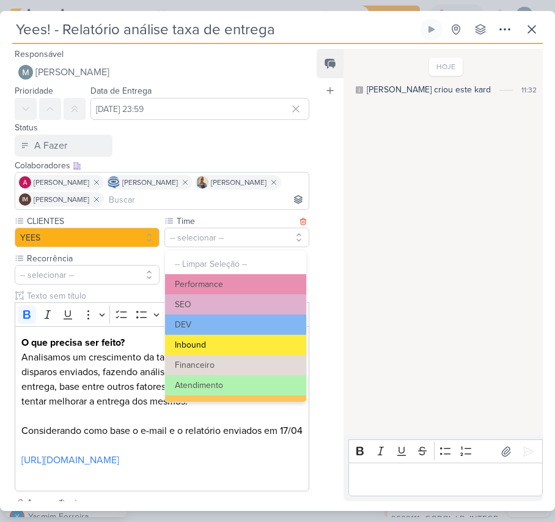
click at [209, 348] on button "Inbound" at bounding box center [235, 345] width 141 height 20
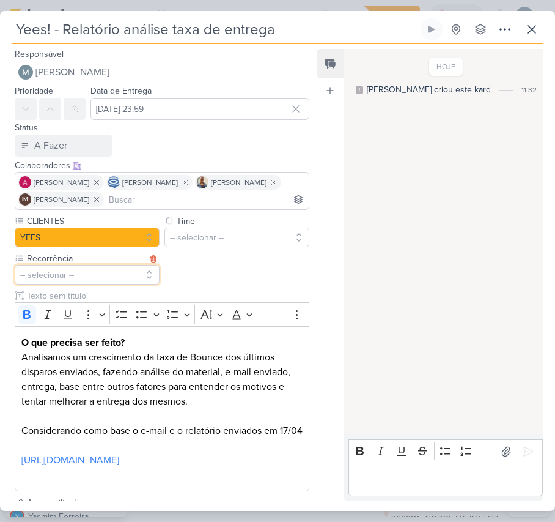
click at [48, 265] on button "-- selecionar --" at bounding box center [87, 275] width 145 height 20
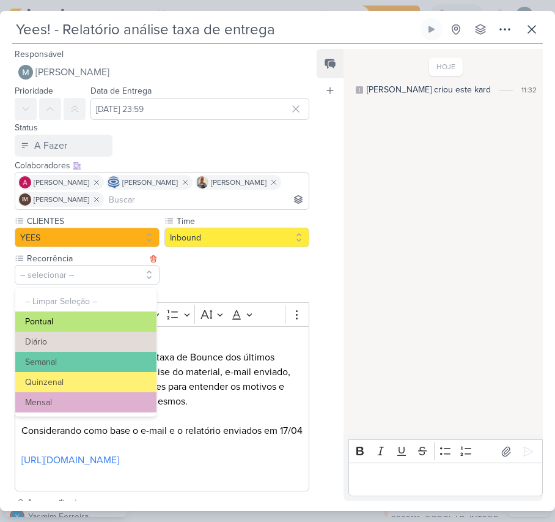
click at [81, 321] on button "Pontual" at bounding box center [85, 321] width 141 height 20
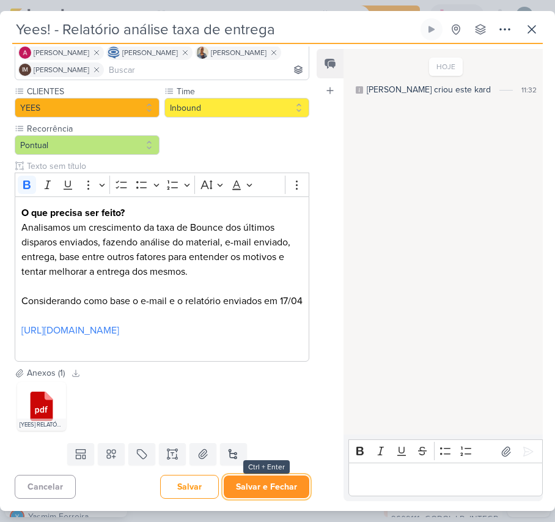
click at [263, 475] on button "Salvar e Fechar" at bounding box center [267, 486] width 86 height 23
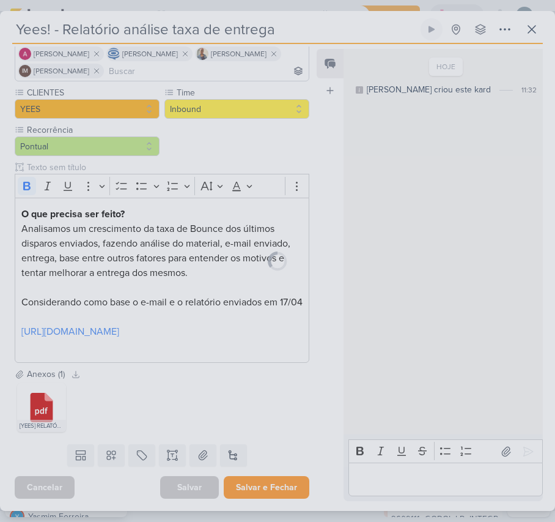
scroll to position [158, 0]
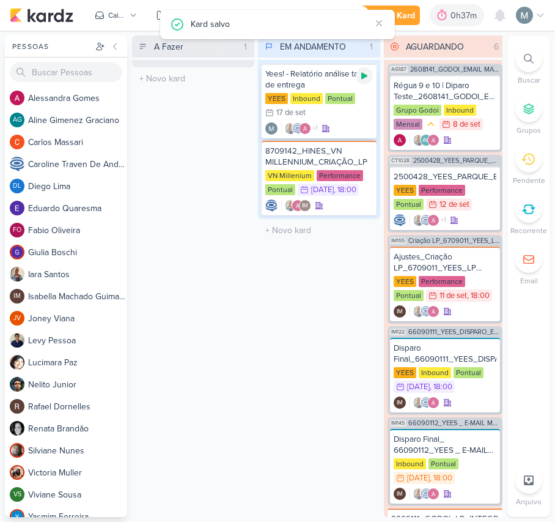
click at [365, 81] on div at bounding box center [364, 75] width 17 height 17
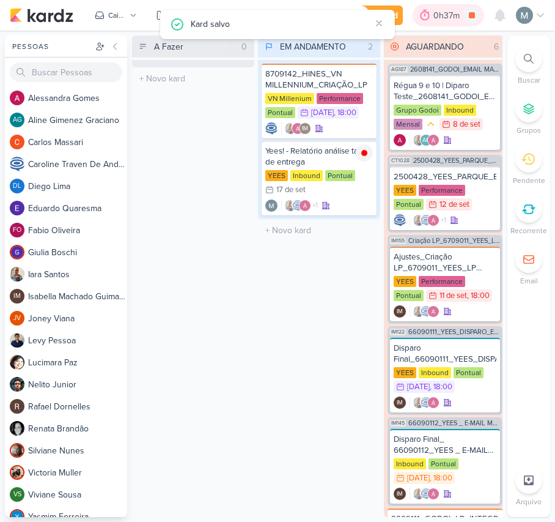
click at [451, 6] on div "0h37m" at bounding box center [449, 15] width 72 height 22
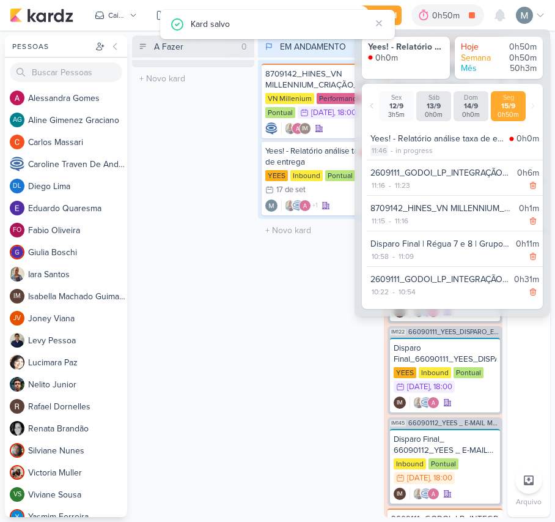
click at [376, 149] on div "11:46" at bounding box center [380, 150] width 18 height 11
select select "11"
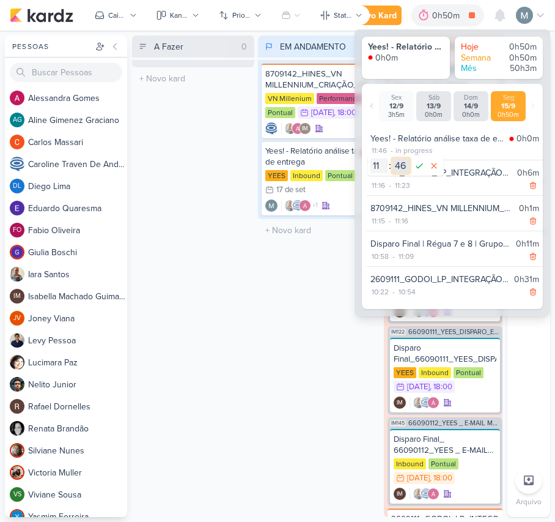
click at [402, 169] on select "00 01 02 03 04 05 06 07 08 09 10 11 12 13 14 15 16 17 18 19 20 21 22 23 24 25 2…" at bounding box center [401, 165] width 17 height 15
select select "24"
click at [393, 158] on select "00 01 02 03 04 05 06 07 08 09 10 11 12 13 14 15 16 17 18 19 20 21 22 23 24 25 2…" at bounding box center [401, 165] width 17 height 15
click at [418, 168] on icon at bounding box center [419, 166] width 7 height 6
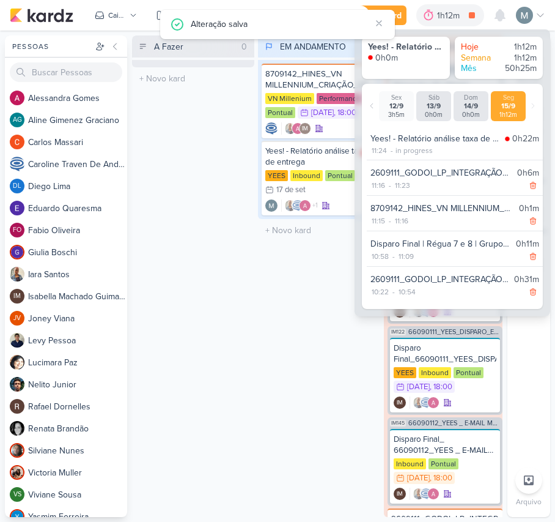
click at [245, 370] on div "A Fazer 0 Mover Para Esquerda Mover Para Direita [GEOGRAPHIC_DATA] O título do …" at bounding box center [193, 275] width 122 height 481
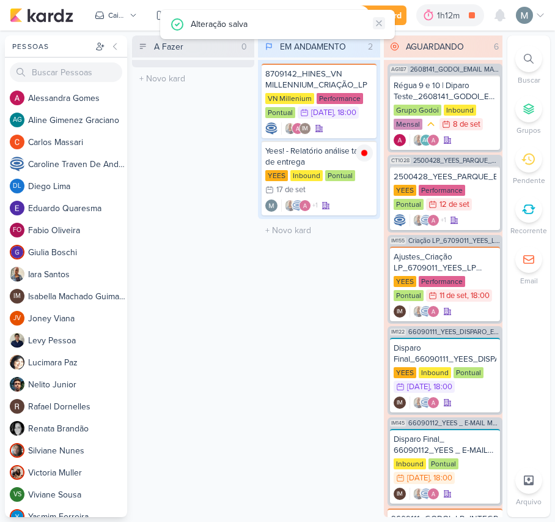
click at [376, 18] on icon at bounding box center [379, 23] width 10 height 10
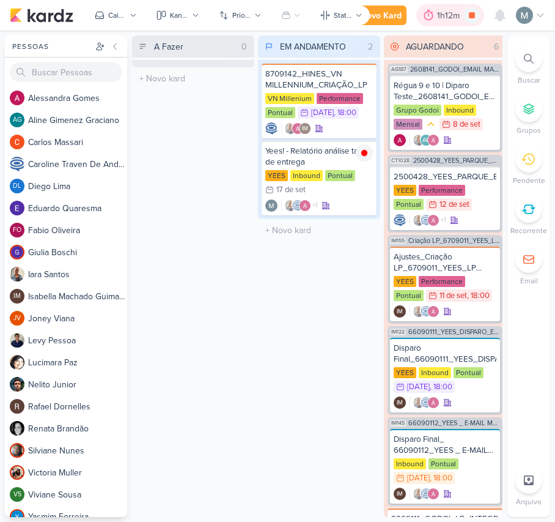
click at [436, 20] on div "1h12m" at bounding box center [451, 15] width 68 height 22
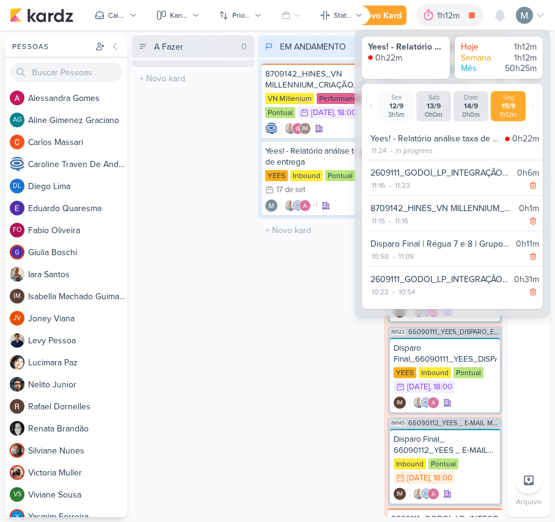
click at [275, 340] on div "EM ANDAMENTO 2 Mover Para Esquerda Mover Para Direita [GEOGRAPHIC_DATA] 8709142…" at bounding box center [319, 275] width 122 height 481
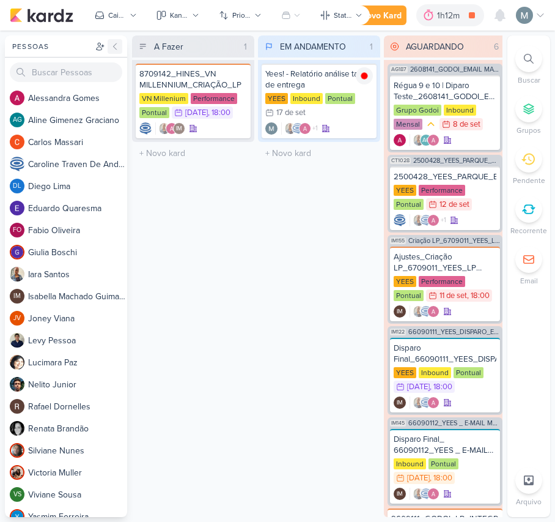
click at [118, 50] on icon at bounding box center [115, 47] width 10 height 10
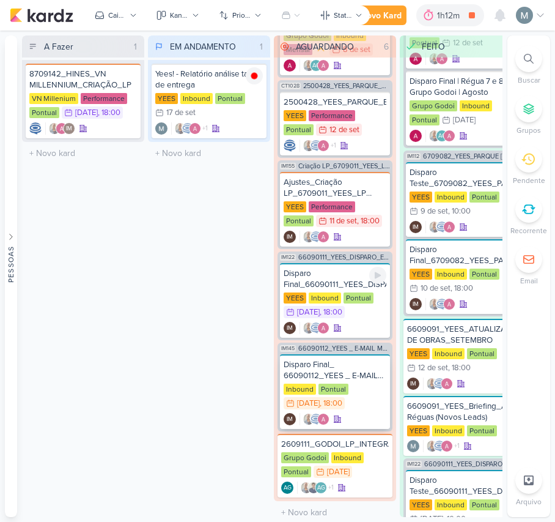
scroll to position [83, 0]
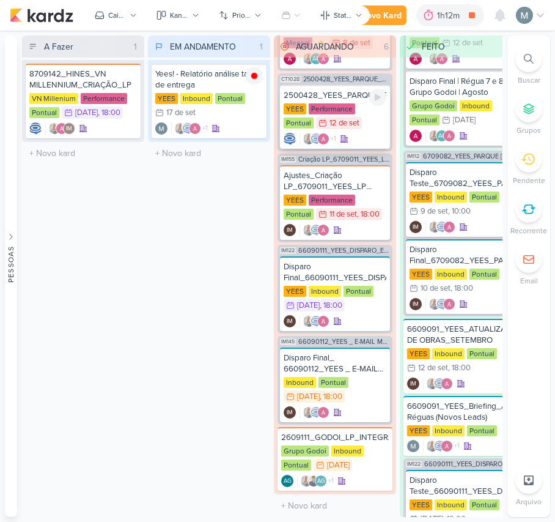
click at [352, 133] on div "+1" at bounding box center [335, 139] width 103 height 12
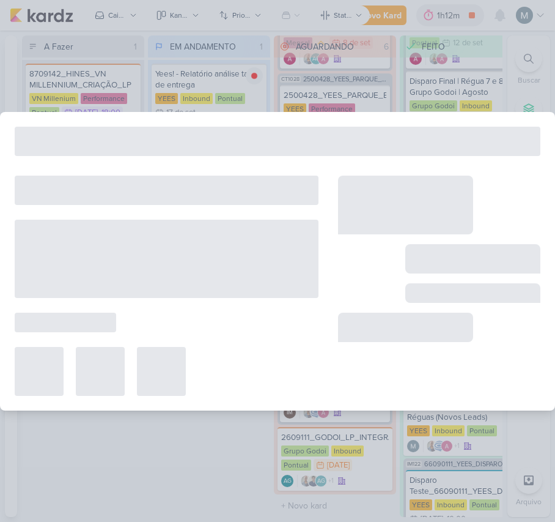
type input "2500428_YEES_PARQUE_BUENA_VISTA_AJUSTE_LP"
type input "12 de setembro de 2025 às 23:59"
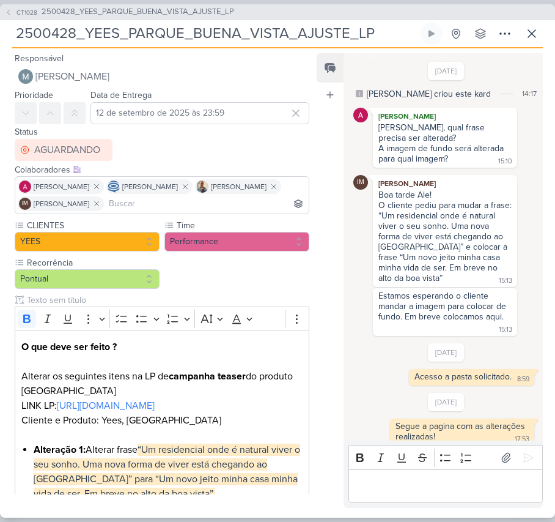
scroll to position [175, 0]
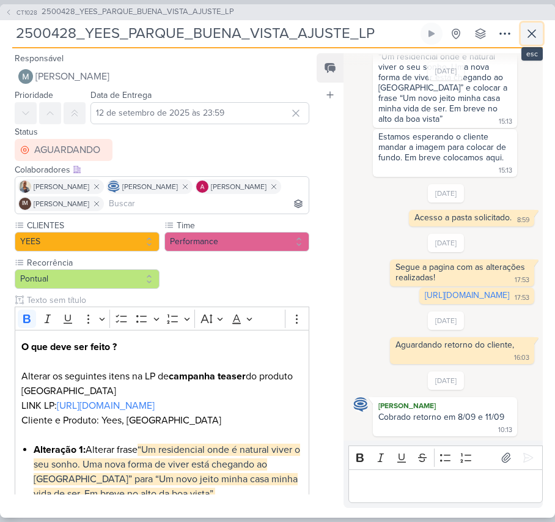
click at [530, 32] on icon at bounding box center [531, 33] width 7 height 7
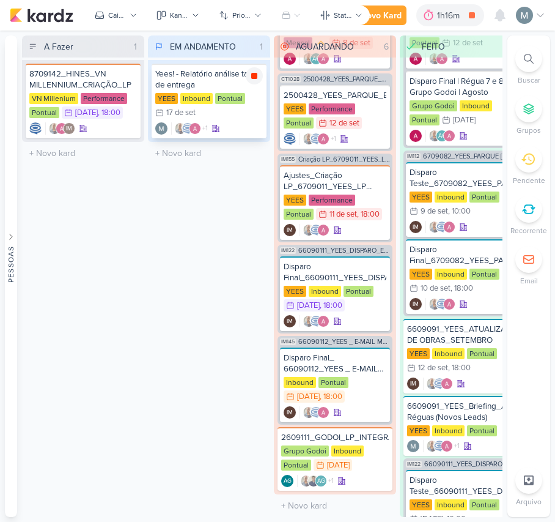
click at [258, 69] on div at bounding box center [254, 75] width 17 height 17
click at [382, 439] on icon at bounding box center [381, 439] width 10 height 10
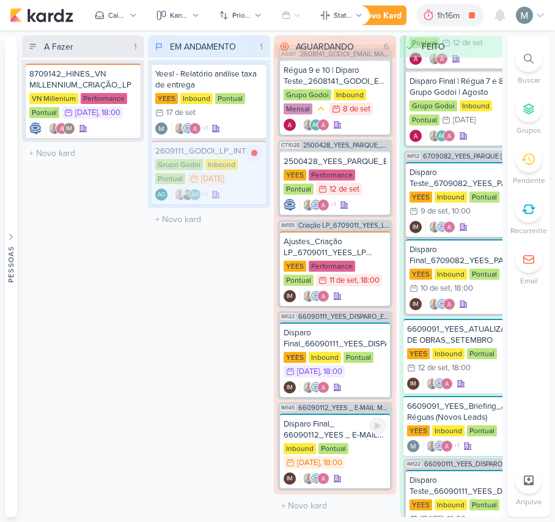
scroll to position [18, 0]
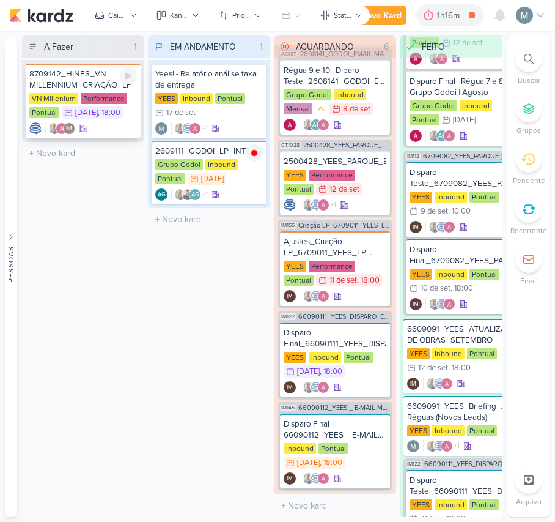
click at [78, 80] on div "8709142_HINES_VN MILLENNIUM_CRIAÇÃO_LP" at bounding box center [83, 80] width 108 height 22
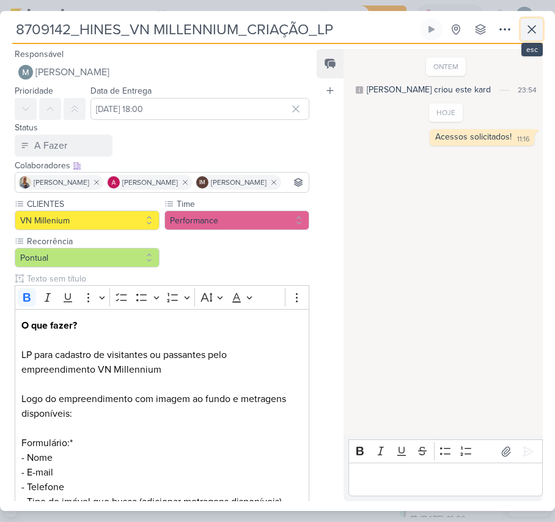
click at [539, 39] on button at bounding box center [532, 29] width 22 height 22
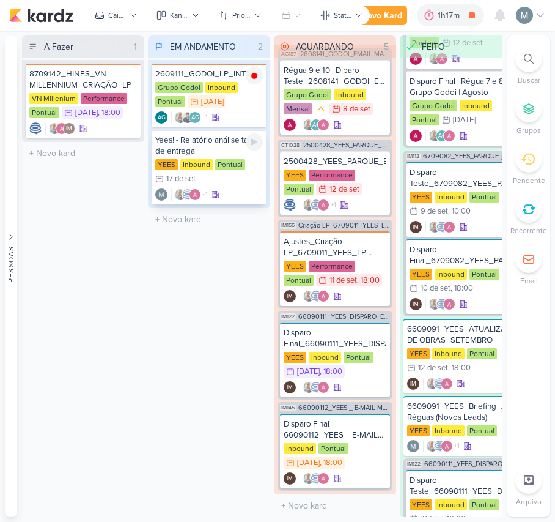
click at [180, 152] on div "Yees! - Relatório análise taxa de entrega" at bounding box center [209, 146] width 108 height 22
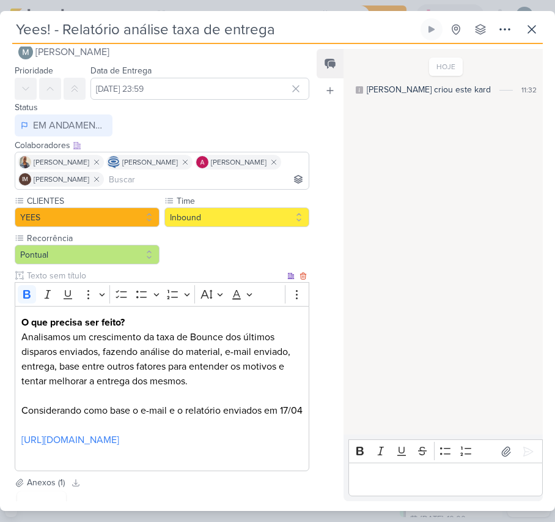
scroll to position [0, 0]
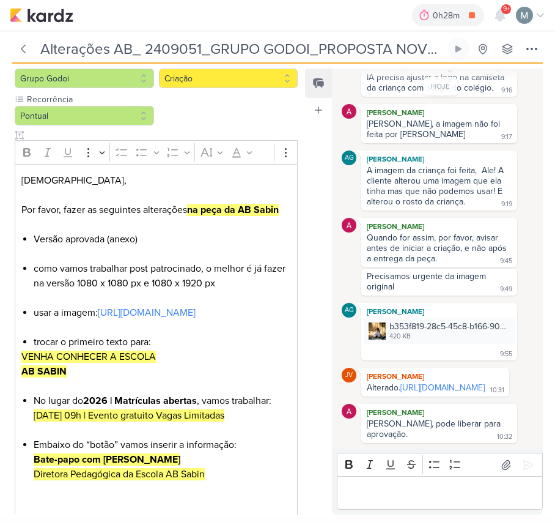
scroll to position [163, 0]
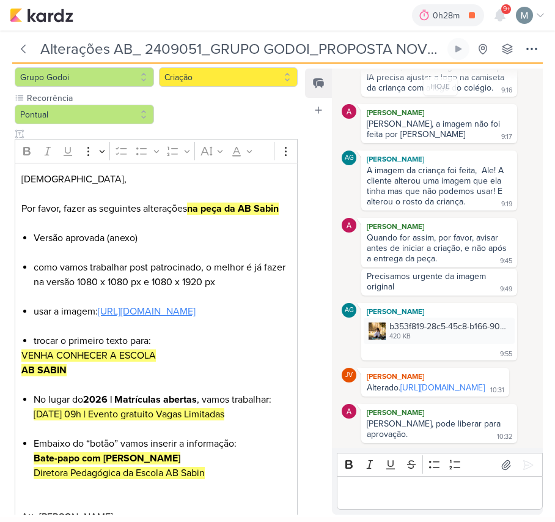
click at [142, 317] on link "[URL][DOMAIN_NAME]" at bounding box center [147, 311] width 98 height 12
click at [421, 320] on div "b353f819-28c5-45c8-b166-907a96c961d0.jpeg" at bounding box center [449, 326] width 118 height 13
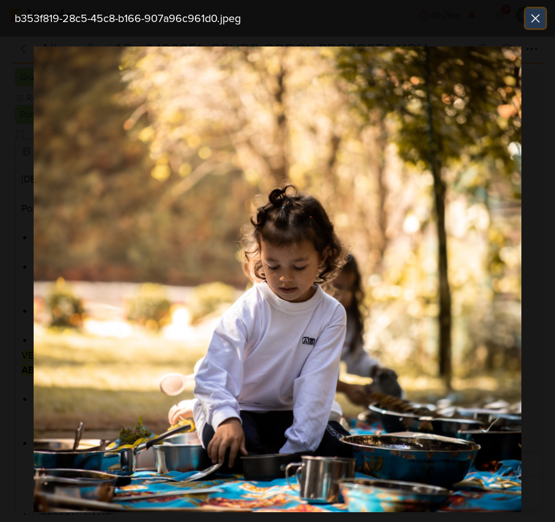
click at [539, 11] on icon at bounding box center [535, 18] width 15 height 15
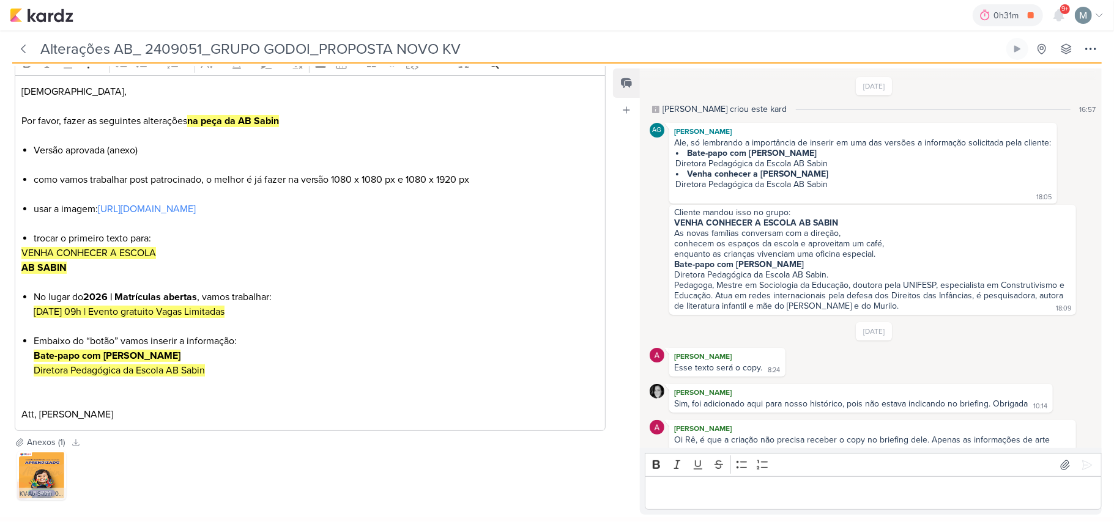
scroll to position [13, 0]
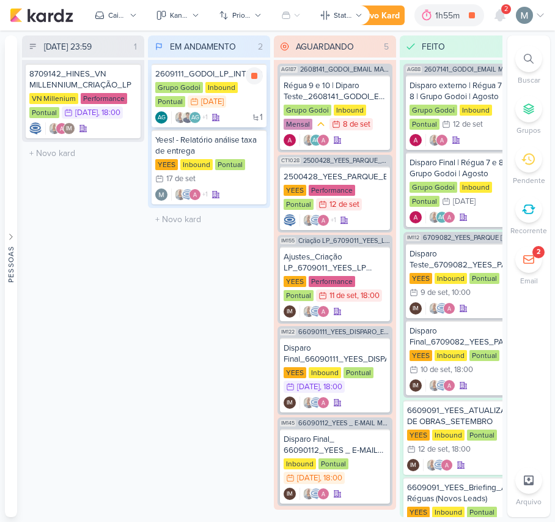
click at [243, 111] on div "1 AG +1 AG" at bounding box center [209, 117] width 108 height 12
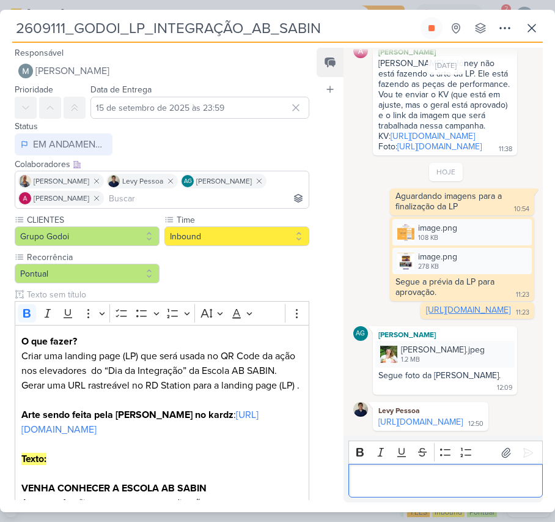
click at [404, 465] on div "Editor editing area: main" at bounding box center [446, 481] width 194 height 34
click at [143, 395] on p "O que fazer? Criar uma landing page (LP) que será usada no QR Code da ação nos …" at bounding box center [161, 385] width 281 height 103
drag, startPoint x: 429, startPoint y: 20, endPoint x: 436, endPoint y: 20, distance: 7.4
click at [429, 20] on button at bounding box center [432, 28] width 22 height 22
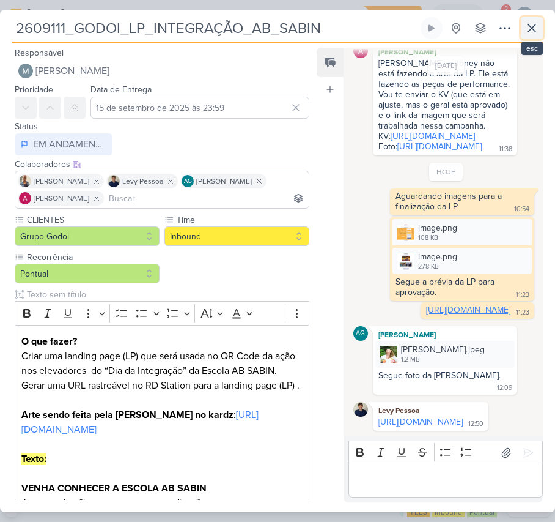
click at [535, 30] on icon at bounding box center [532, 28] width 15 height 15
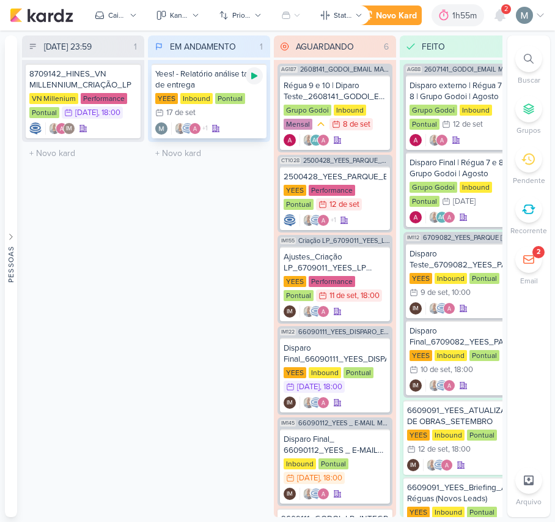
click at [257, 76] on icon at bounding box center [255, 76] width 10 height 10
click at [421, 16] on icon at bounding box center [427, 15] width 12 height 12
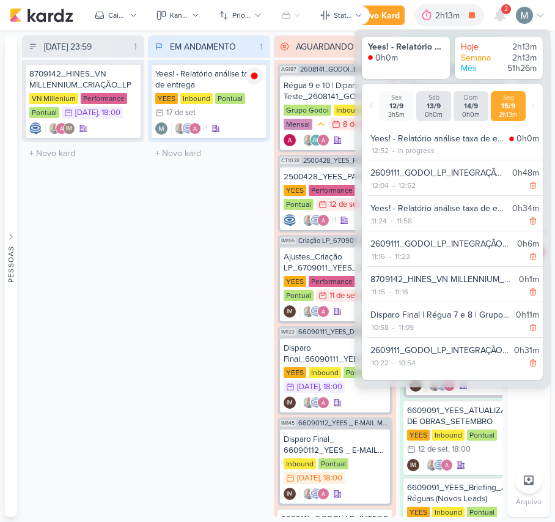
click at [198, 301] on div "EM ANDAMENTO 1 Mover Para Esquerda Mover Para Direita Deletar Yees! - Relatório…" at bounding box center [209, 275] width 122 height 481
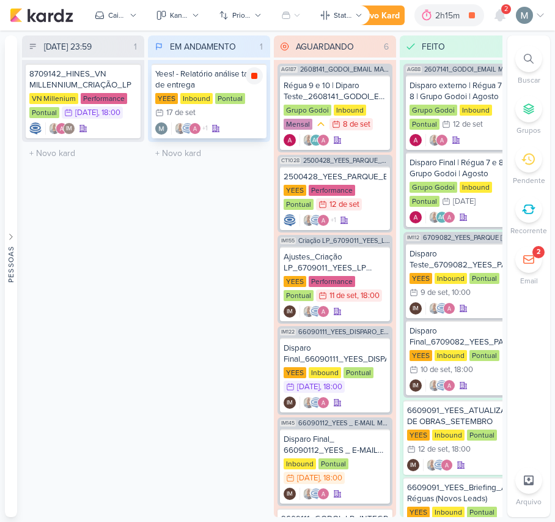
click at [251, 77] on icon at bounding box center [255, 76] width 10 height 10
click at [524, 262] on icon at bounding box center [529, 260] width 10 height 8
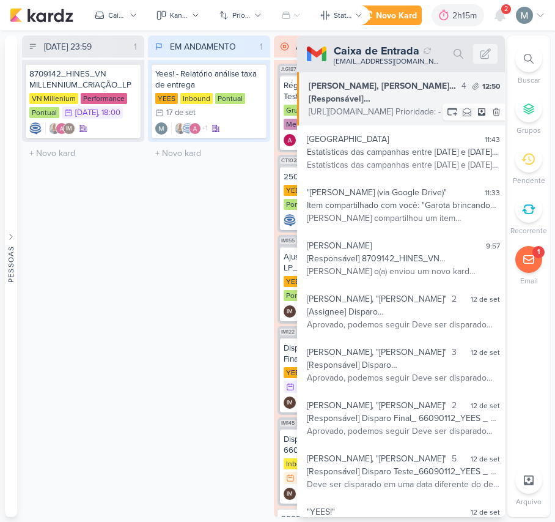
click at [413, 110] on div "https://lp.absabin.com.br/bate-papo-com-a-direcao Prioridade: - Status: EM ANDA…" at bounding box center [404, 111] width 191 height 13
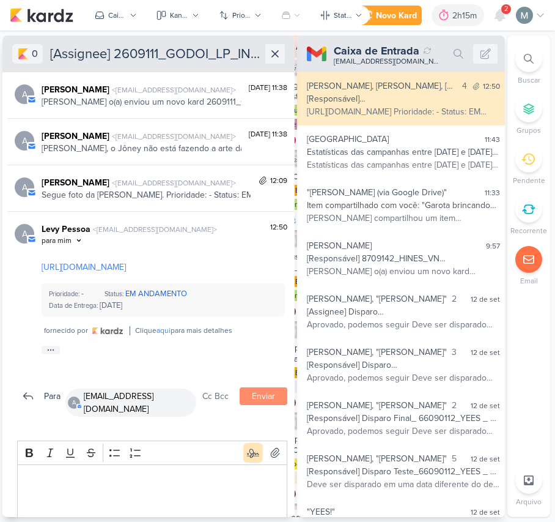
click at [283, 52] on button at bounding box center [275, 54] width 20 height 20
